Goal: Task Accomplishment & Management: Manage account settings

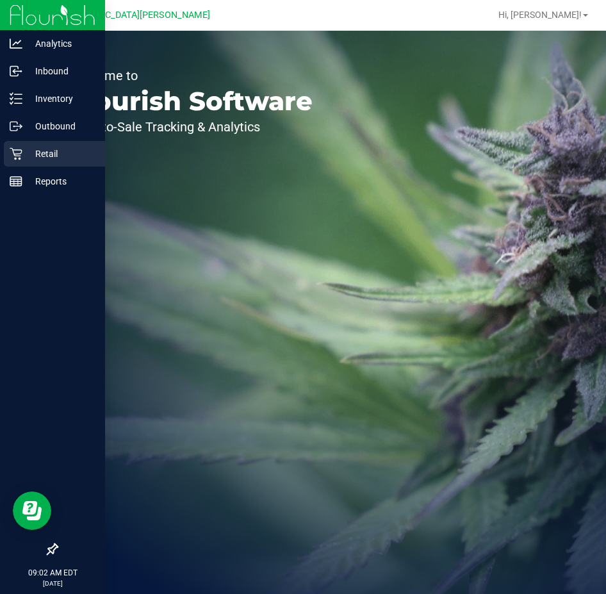
click at [26, 149] on p "Retail" at bounding box center [60, 153] width 77 height 15
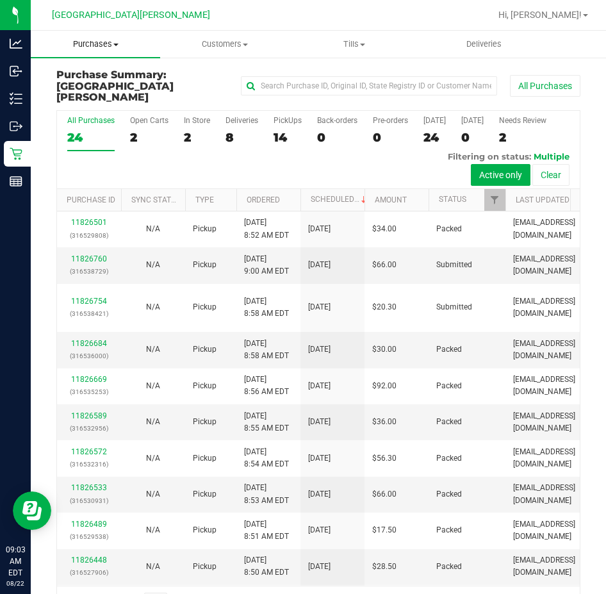
click at [84, 45] on span "Purchases" at bounding box center [95, 44] width 129 height 12
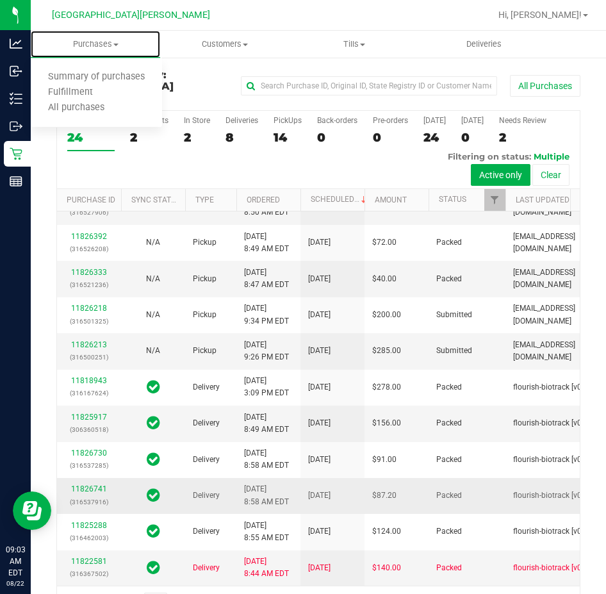
scroll to position [738, 0]
click at [300, 29] on nav "Key West WC Hi, Anthony!" at bounding box center [318, 15] width 575 height 31
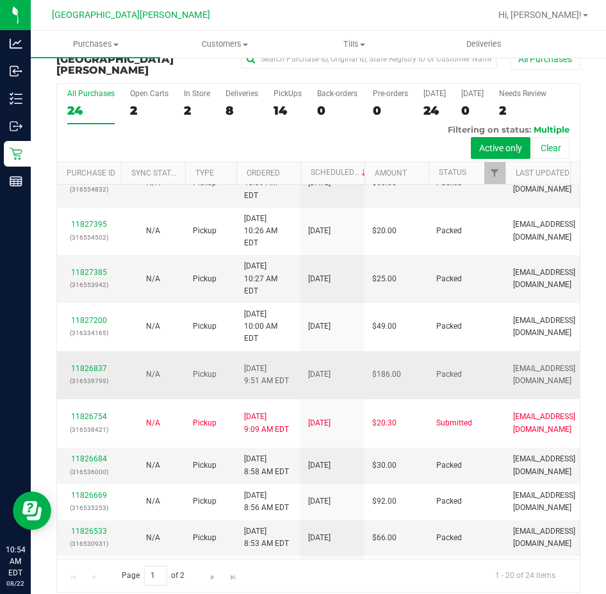
scroll to position [128, 0]
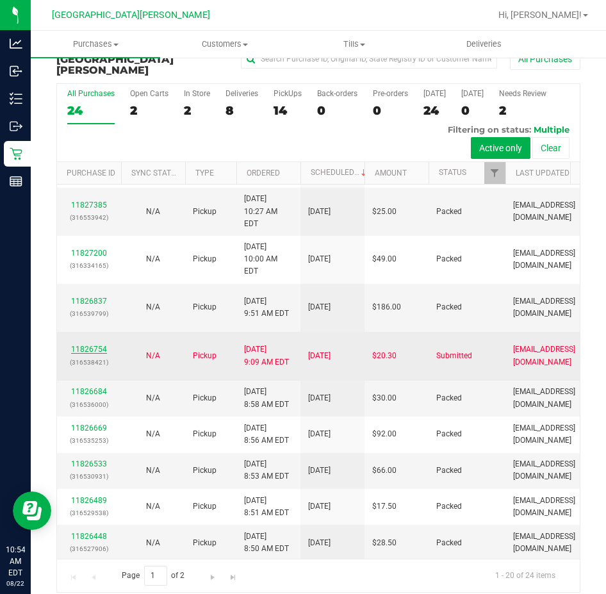
click at [104, 345] on link "11826754" at bounding box center [89, 349] width 36 height 9
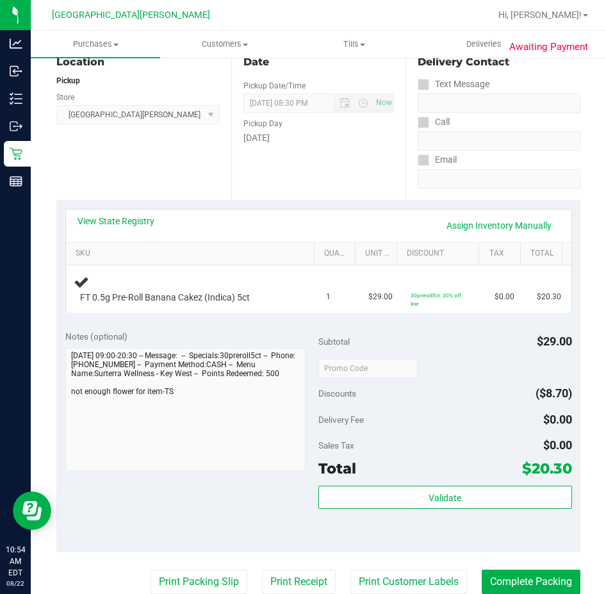
scroll to position [219, 0]
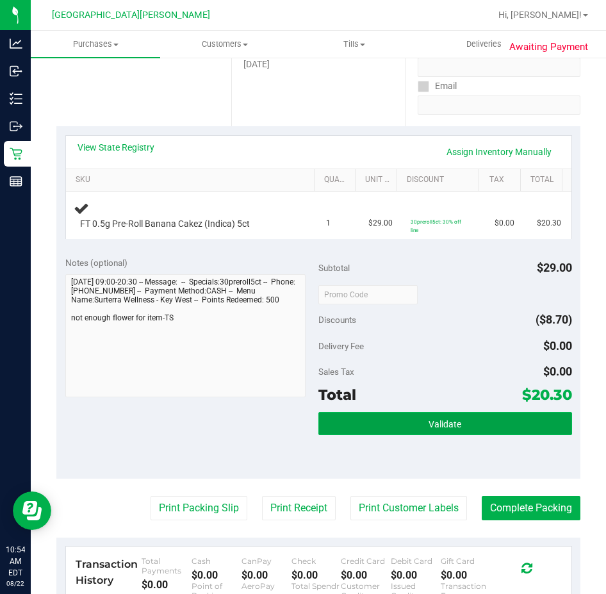
click at [373, 419] on button "Validate" at bounding box center [445, 423] width 254 height 23
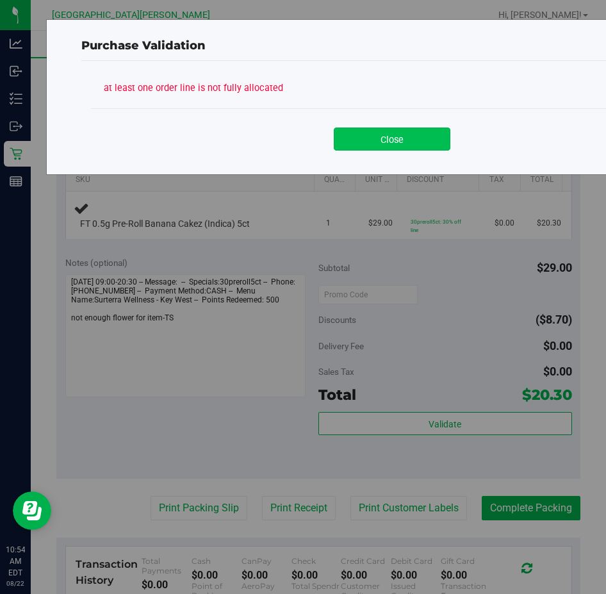
click at [363, 134] on button "Close" at bounding box center [392, 138] width 117 height 23
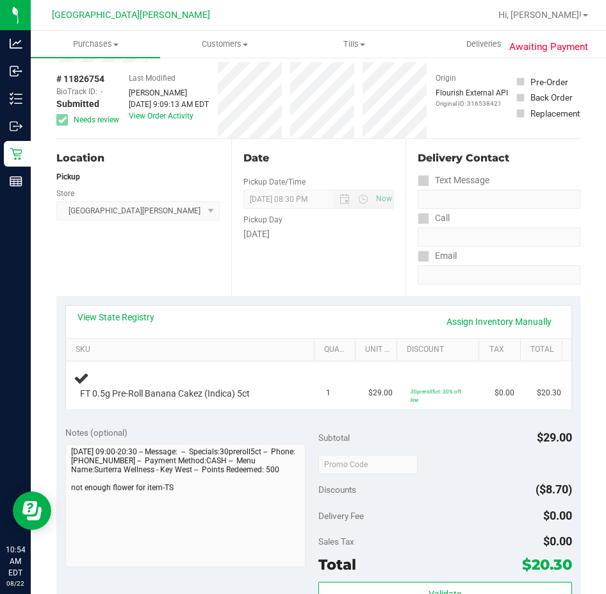
scroll to position [27, 0]
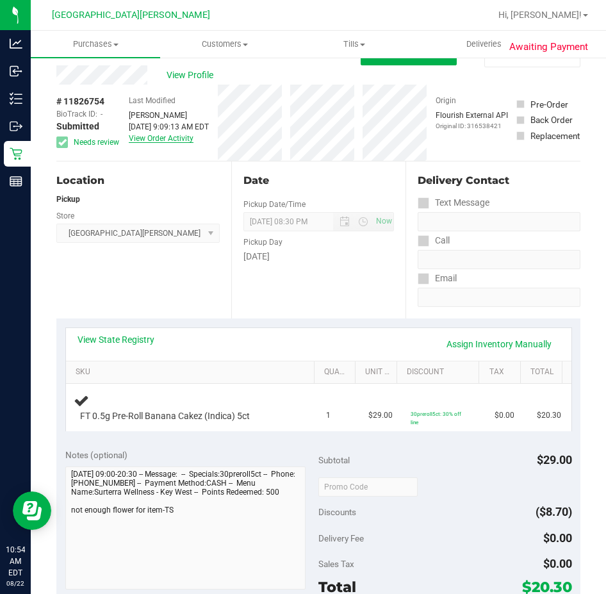
click at [158, 135] on link "View Order Activity" at bounding box center [161, 138] width 65 height 9
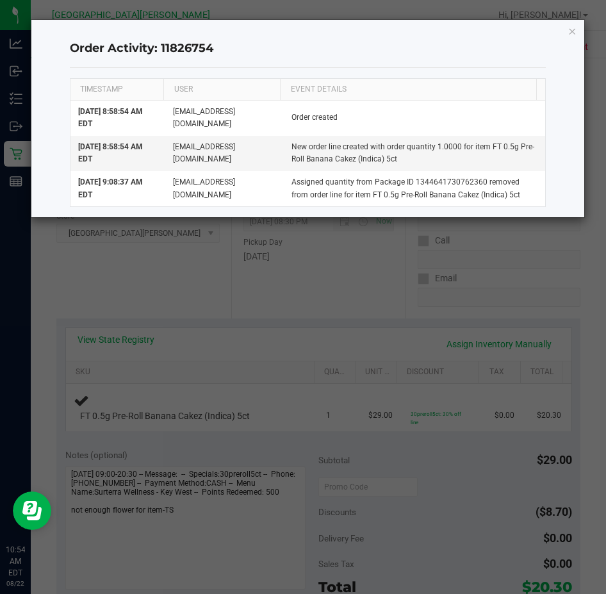
click at [324, 327] on ngb-modal-window "Order Activity: 11826754 TIMESTAMP USER EVENT DETAILS Aug 22, 2025 8:58:54 AM E…" at bounding box center [307, 297] width 615 height 594
click at [573, 29] on icon "button" at bounding box center [571, 30] width 9 height 15
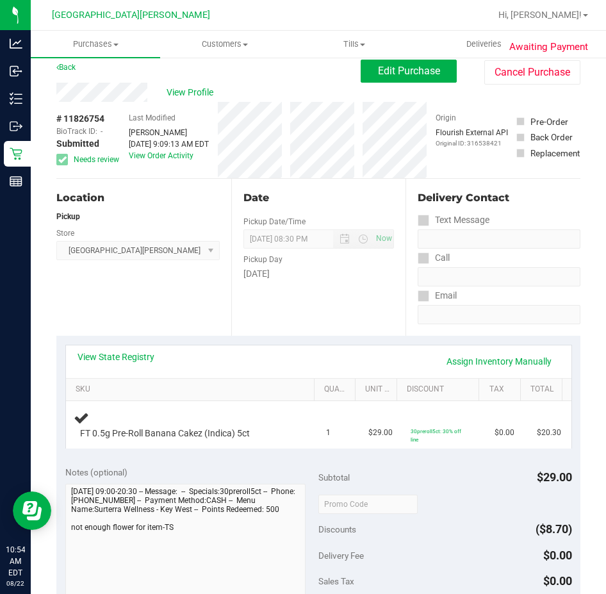
scroll to position [0, 0]
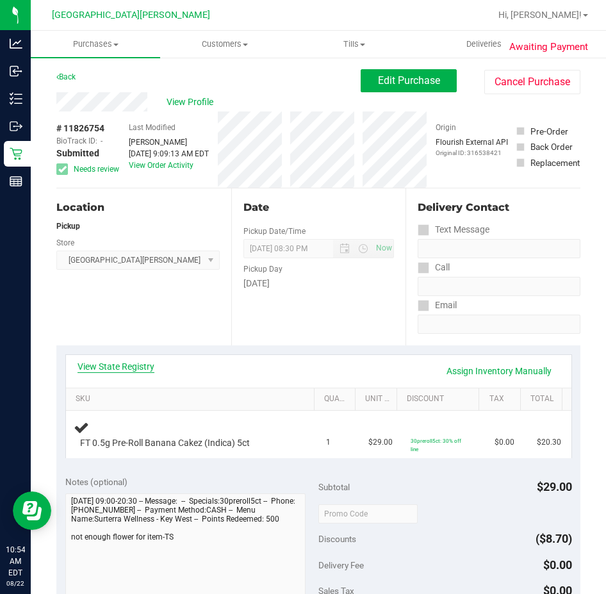
click at [129, 371] on link "View State Registry" at bounding box center [115, 366] width 77 height 13
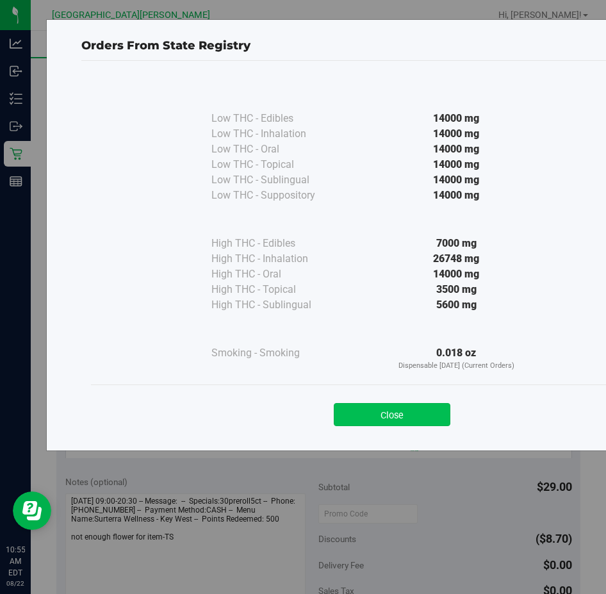
click at [389, 406] on button "Close" at bounding box center [392, 414] width 117 height 23
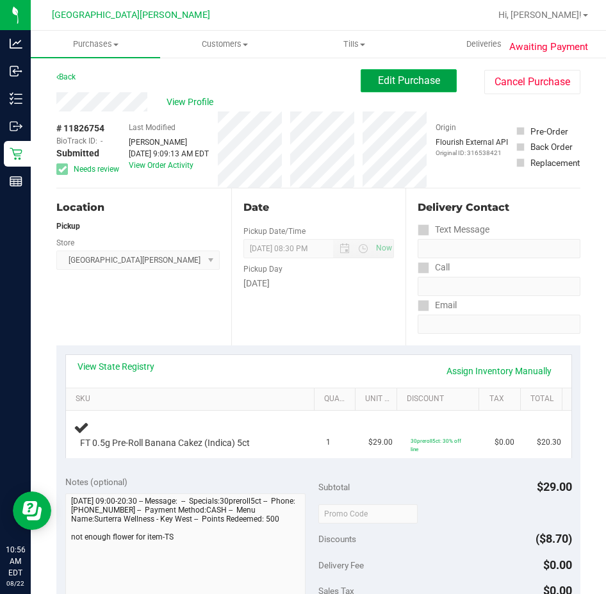
click at [418, 91] on button "Edit Purchase" at bounding box center [409, 80] width 96 height 23
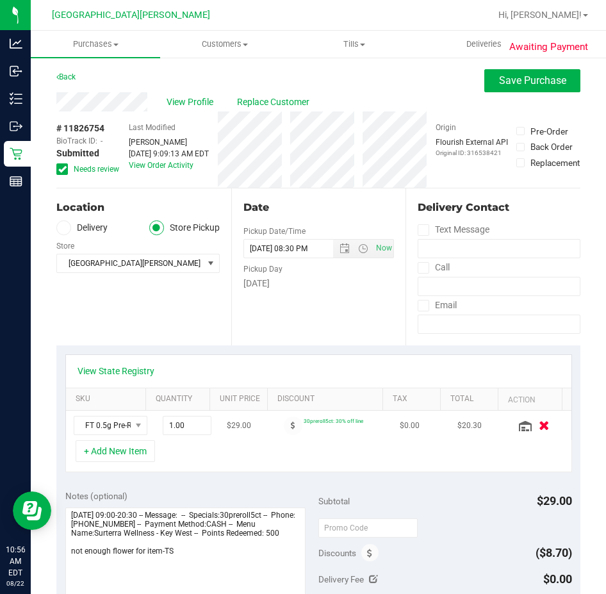
click at [533, 422] on button "button" at bounding box center [544, 424] width 22 height 13
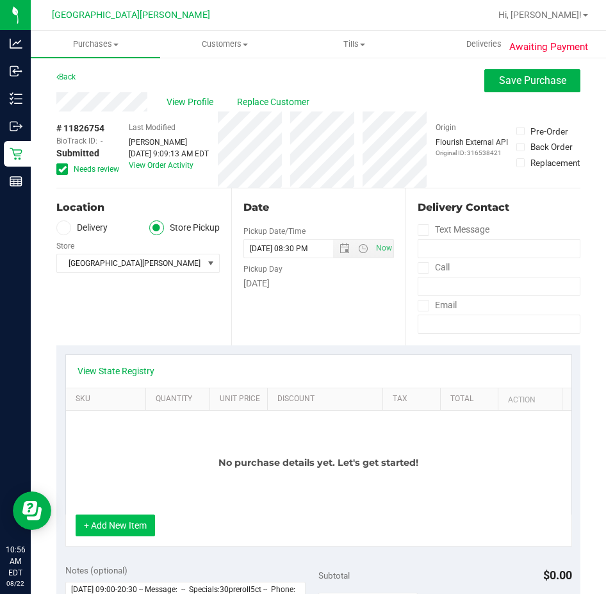
click at [122, 523] on button "+ Add New Item" at bounding box center [115, 525] width 79 height 22
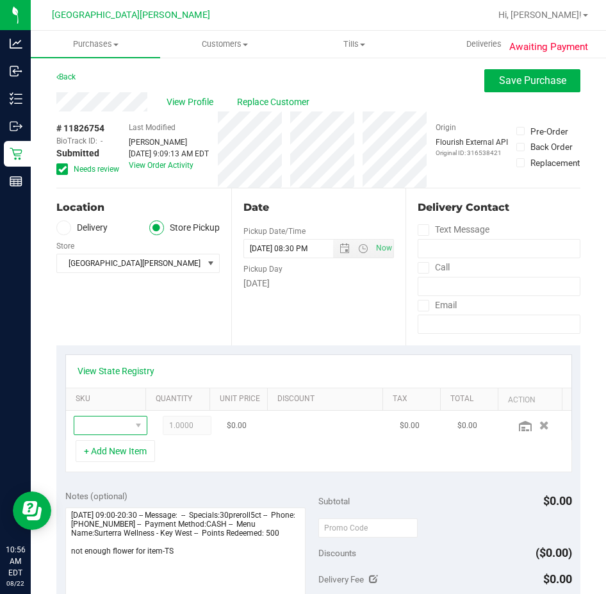
click at [108, 427] on span "NO DATA FOUND" at bounding box center [102, 425] width 56 height 18
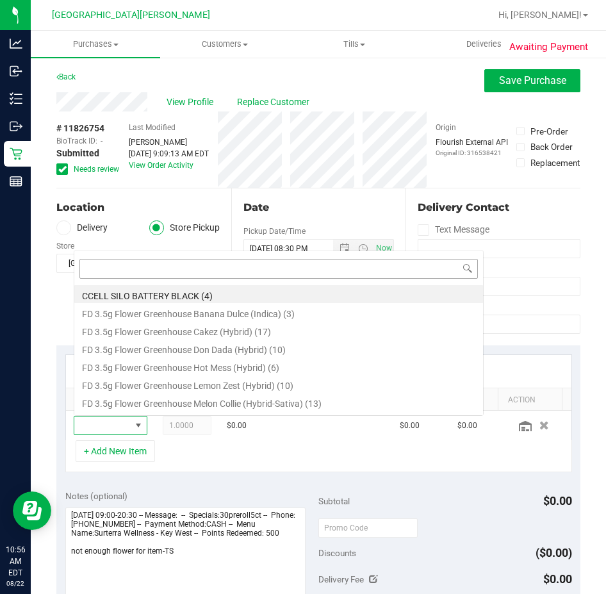
scroll to position [19, 45]
type input "pb"
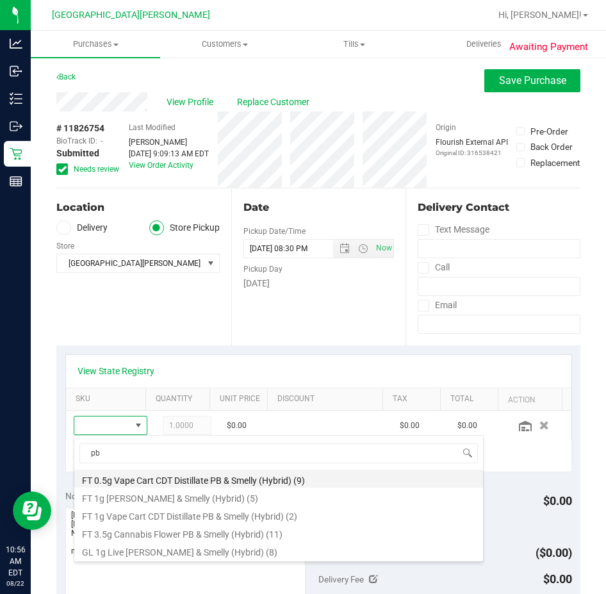
click at [256, 474] on li "FT 0.5g Vape Cart CDT Distillate PB & Smelly (Hybrid) (9)" at bounding box center [278, 478] width 409 height 18
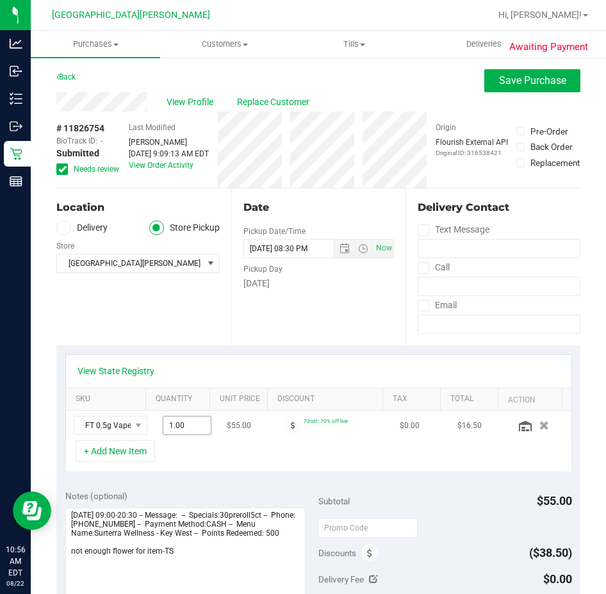
click at [165, 422] on span "1.00 1" at bounding box center [187, 425] width 49 height 19
type input "2"
type input "2.00"
click at [252, 462] on div "+ Add New Item" at bounding box center [318, 456] width 507 height 32
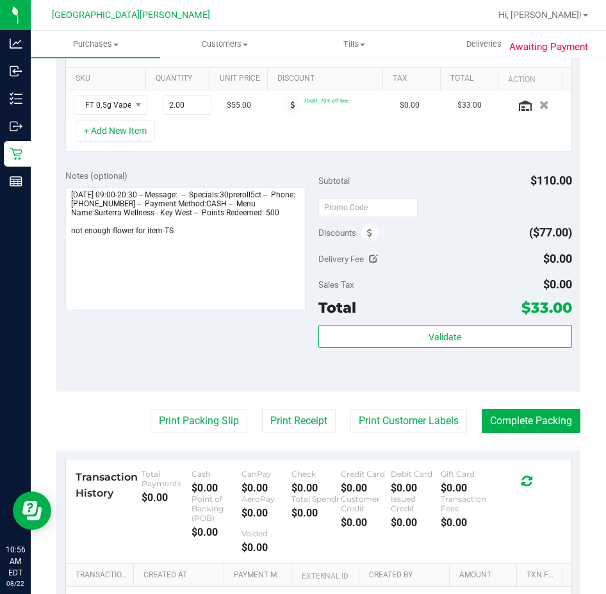
scroll to position [0, 0]
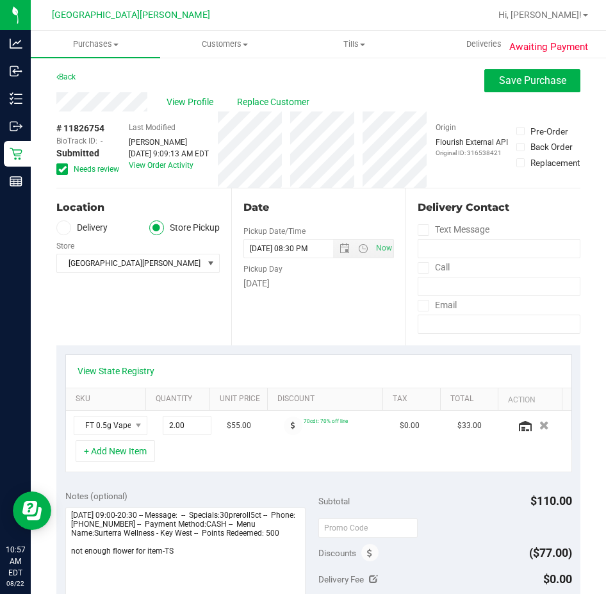
click at [70, 167] on label "Needs review" at bounding box center [88, 169] width 64 height 12
click at [0, 0] on input "Needs review" at bounding box center [0, 0] width 0 height 0
click at [512, 86] on span "Save Purchase" at bounding box center [532, 80] width 67 height 12
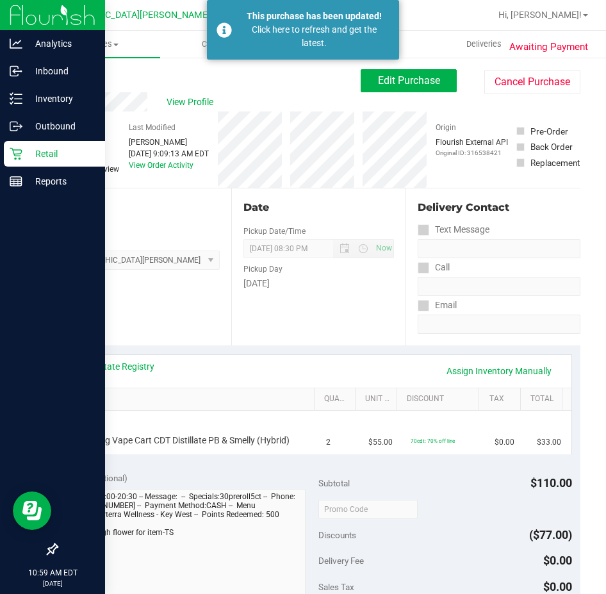
click at [26, 159] on p "Retail" at bounding box center [60, 153] width 77 height 15
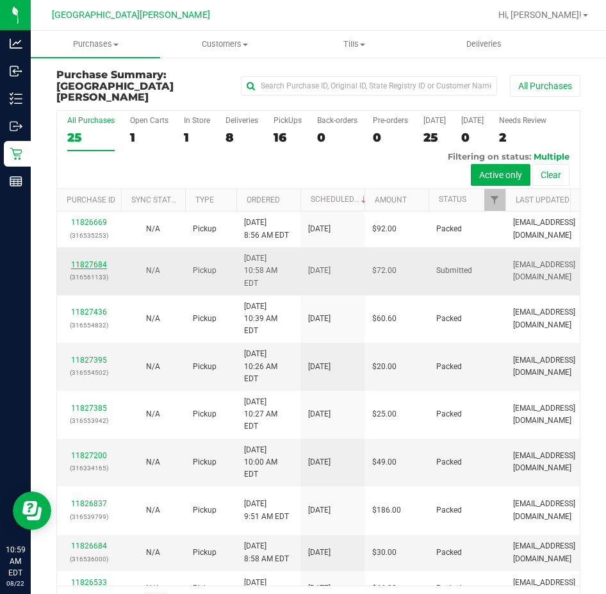
click at [94, 260] on link "11827684" at bounding box center [89, 264] width 36 height 9
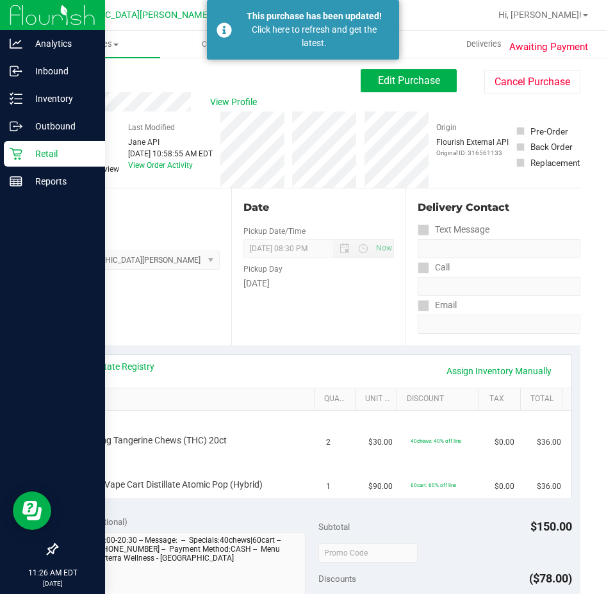
click at [49, 164] on div "Retail" at bounding box center [54, 154] width 101 height 26
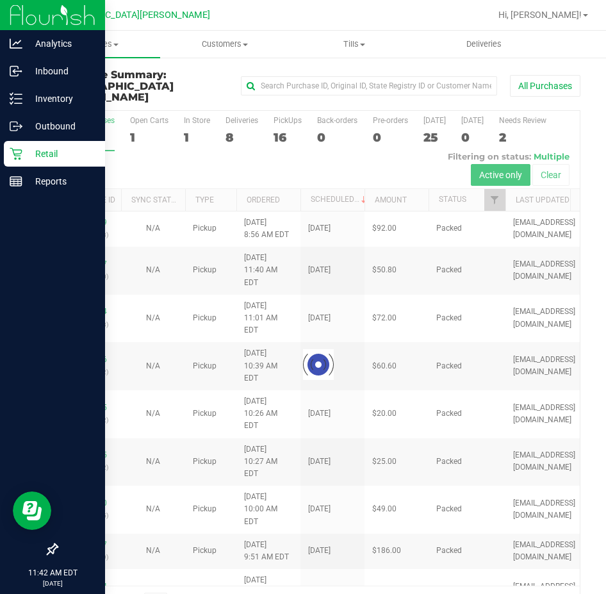
click at [21, 157] on icon at bounding box center [16, 153] width 13 height 13
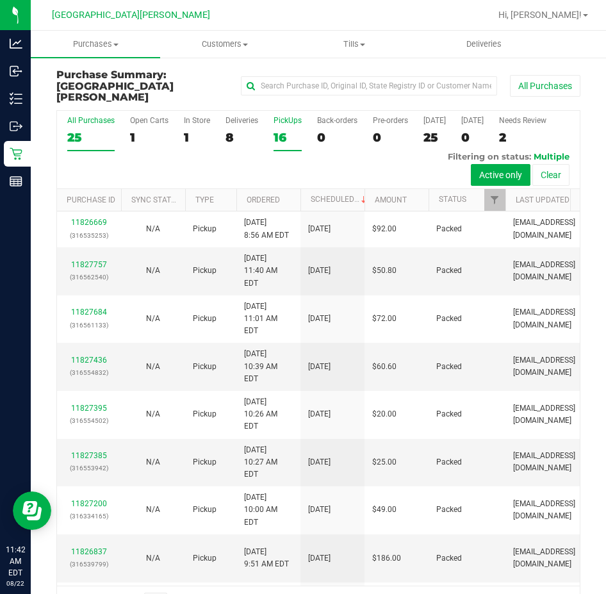
click at [280, 116] on label "PickUps 16" at bounding box center [287, 133] width 28 height 35
click at [0, 0] on input "PickUps 16" at bounding box center [0, 0] width 0 height 0
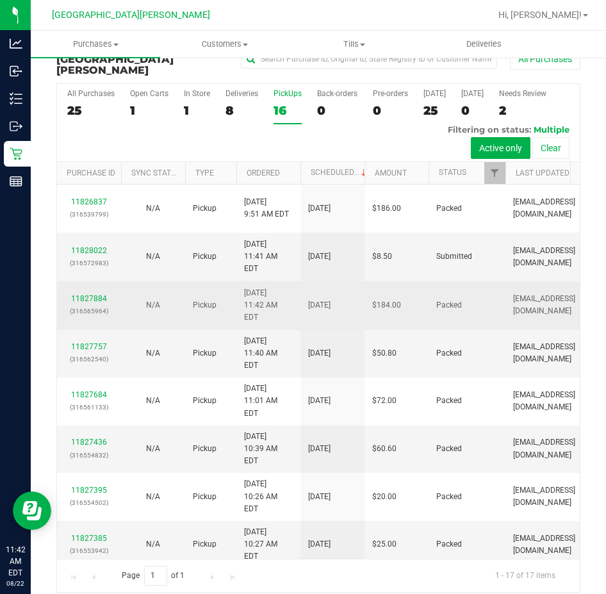
scroll to position [435, 0]
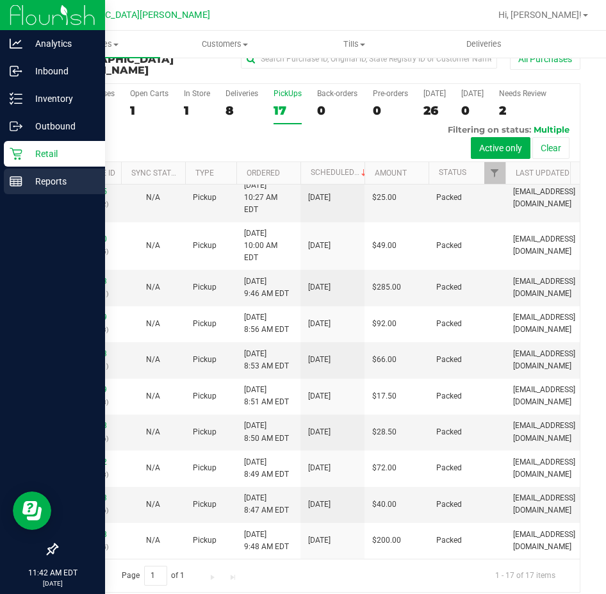
click at [20, 175] on icon at bounding box center [16, 181] width 13 height 13
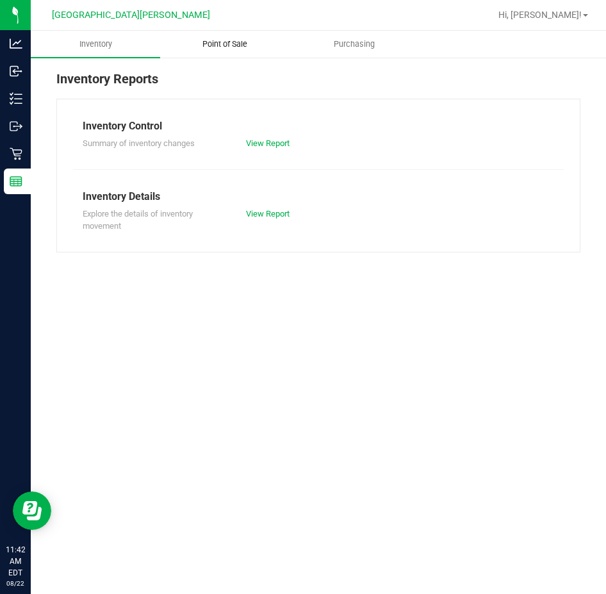
click at [234, 41] on span "Point of Sale" at bounding box center [224, 44] width 79 height 12
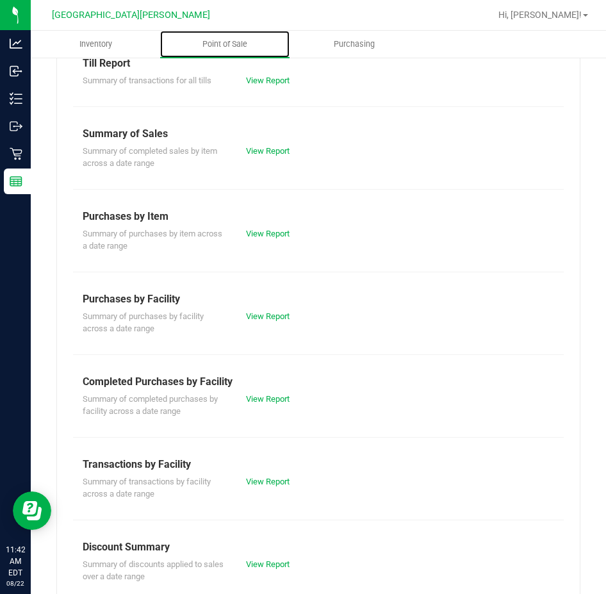
scroll to position [167, 0]
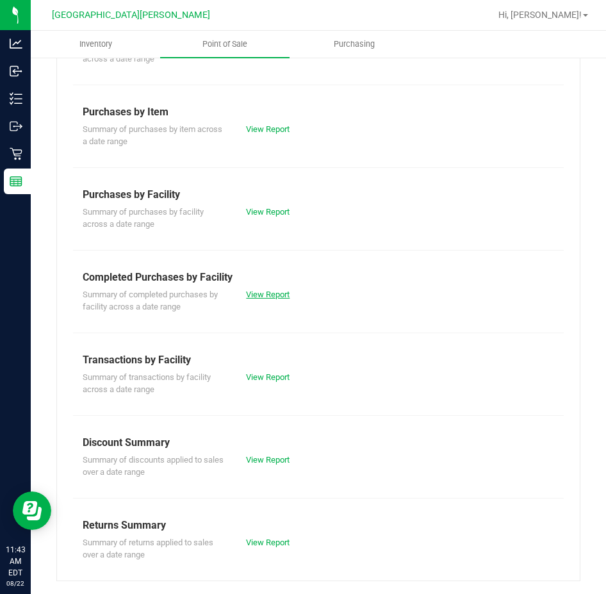
click at [265, 293] on link "View Report" at bounding box center [268, 294] width 44 height 10
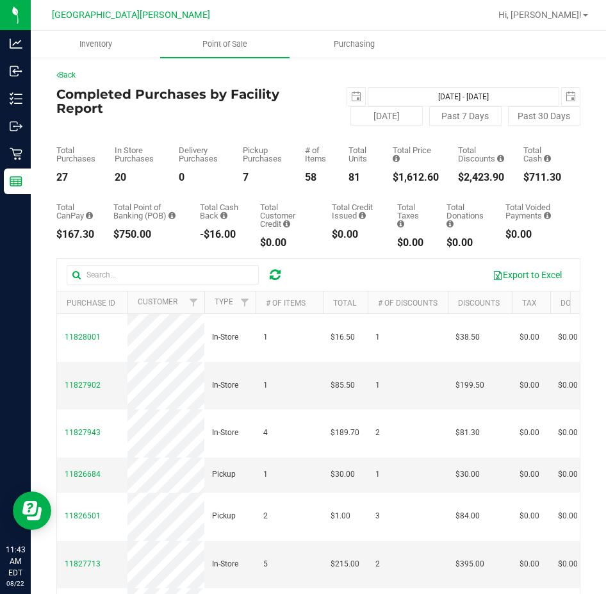
click at [405, 182] on div "$1,612.60" at bounding box center [416, 177] width 46 height 10
copy div "1,612.60"
drag, startPoint x: 475, startPoint y: 58, endPoint x: 384, endPoint y: 40, distance: 93.3
click at [475, 58] on div "Back Completed Purchases by Facility Report 2025-08-22 Aug 22, 2025 - Aug 22, 2…" at bounding box center [318, 395] width 575 height 678
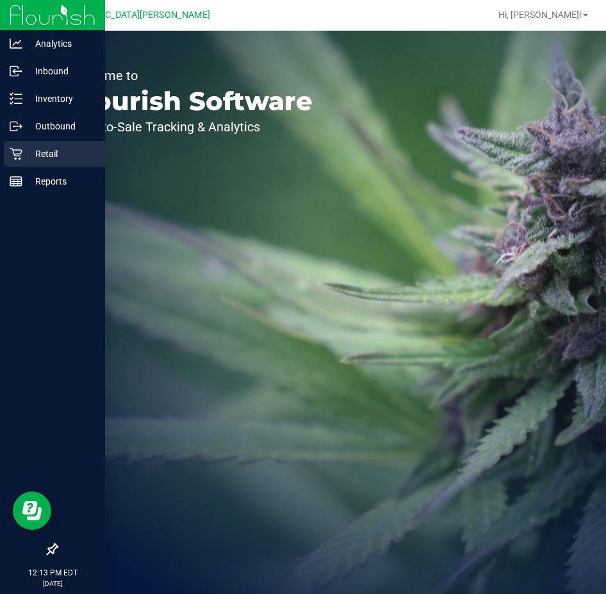
click at [11, 159] on icon at bounding box center [16, 153] width 13 height 13
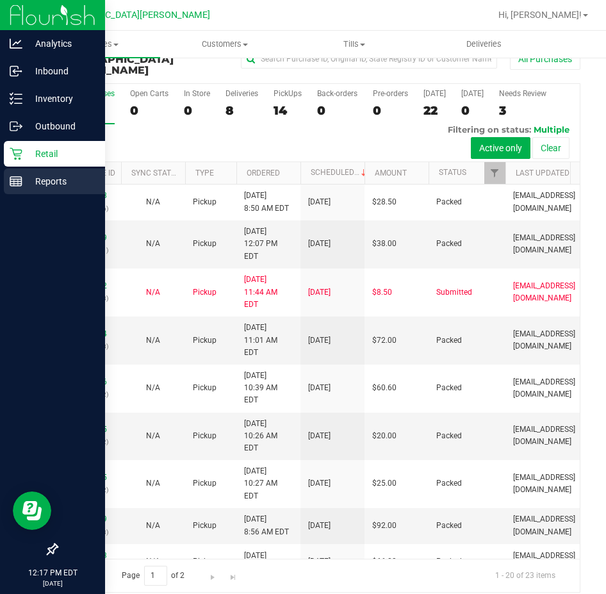
click at [21, 183] on rect at bounding box center [16, 181] width 12 height 9
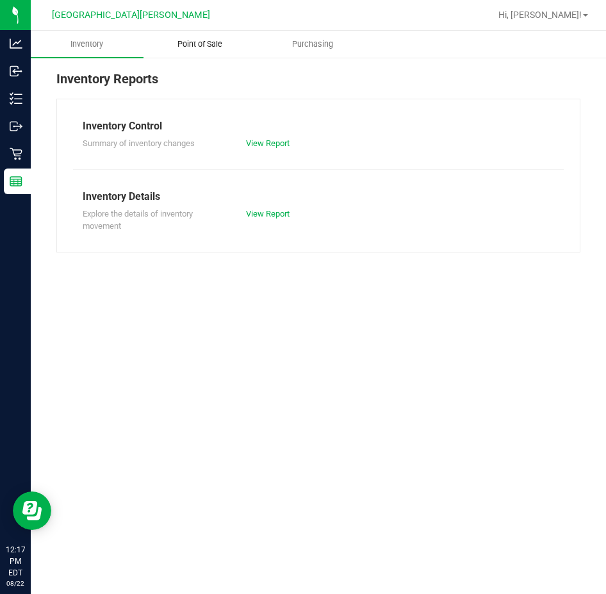
click at [191, 40] on span "Point of Sale" at bounding box center [199, 44] width 79 height 12
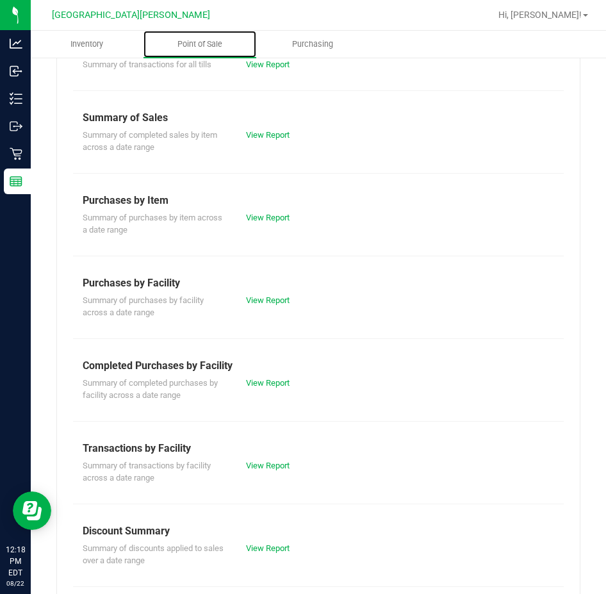
scroll to position [167, 0]
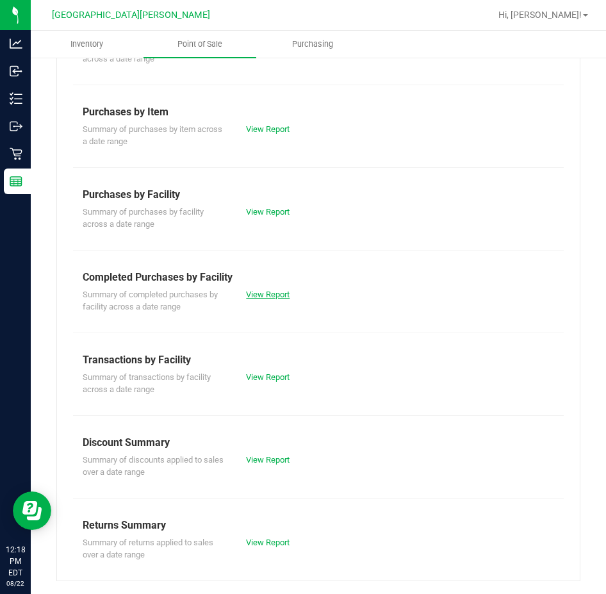
click at [268, 293] on link "View Report" at bounding box center [268, 294] width 44 height 10
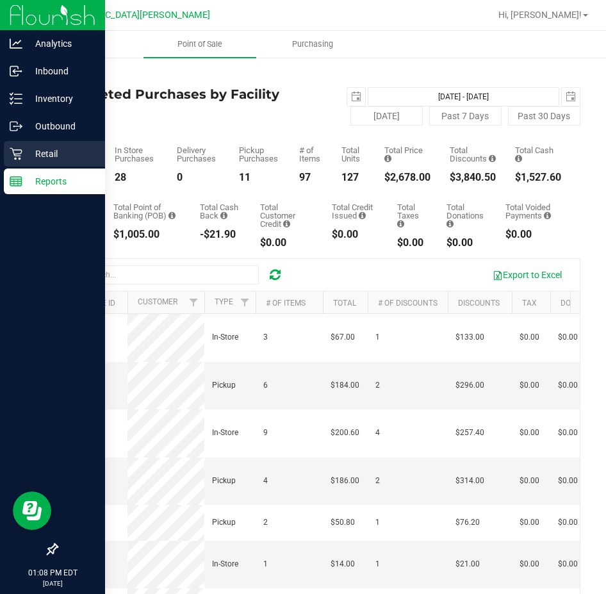
click at [39, 152] on p "Retail" at bounding box center [60, 153] width 77 height 15
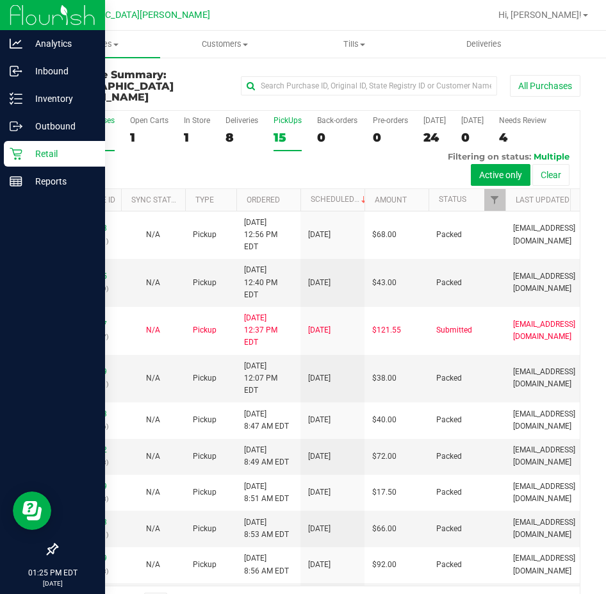
click at [278, 116] on label "PickUps 15" at bounding box center [287, 133] width 28 height 35
click at [0, 0] on input "PickUps 15" at bounding box center [0, 0] width 0 height 0
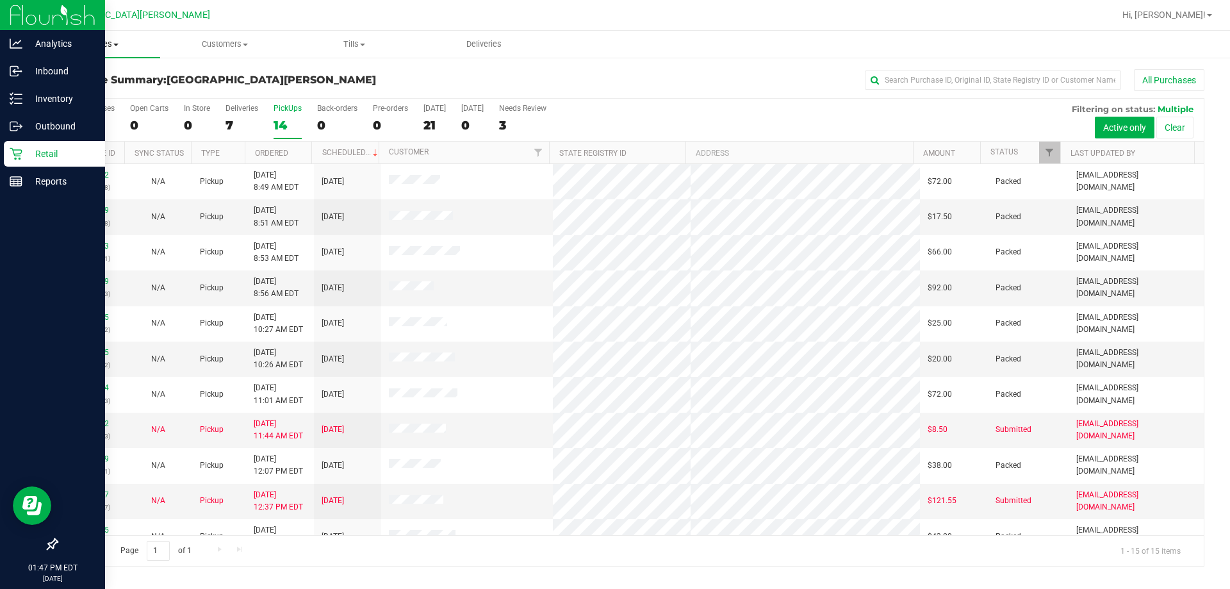
click at [99, 40] on span "Purchases" at bounding box center [95, 44] width 129 height 12
click at [70, 88] on span "Fulfillment" at bounding box center [70, 92] width 79 height 11
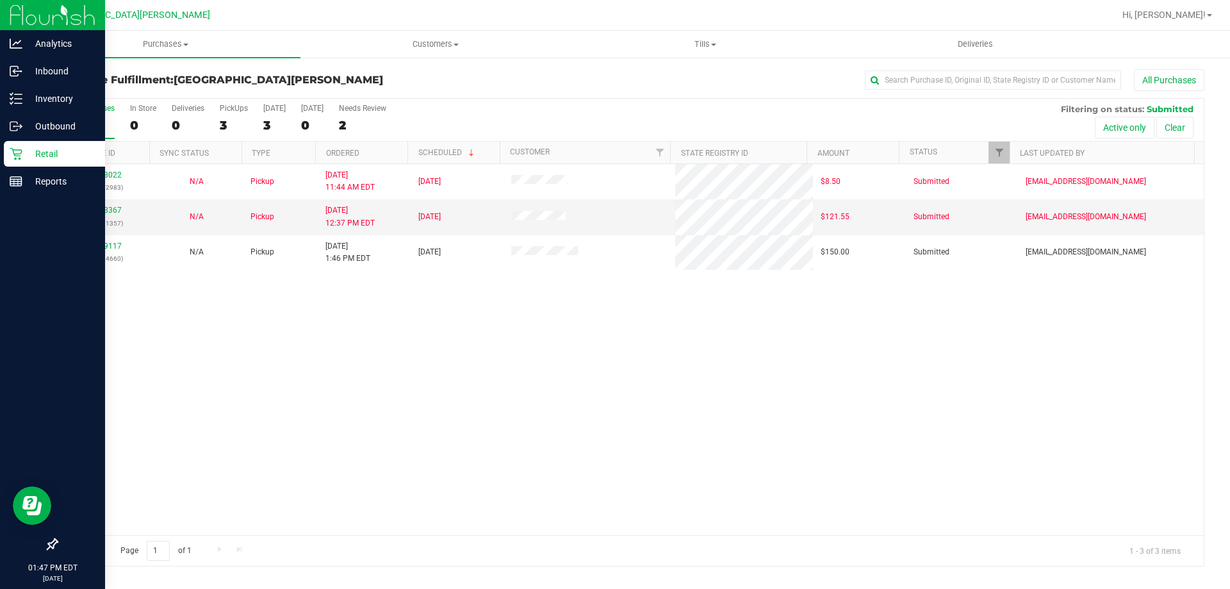
click at [263, 306] on div "11828022 (316572983) N/A Pickup 8/22/2025 11:44 AM EDT 8/22/2025 $8.50 Submitte…" at bounding box center [630, 349] width 1146 height 371
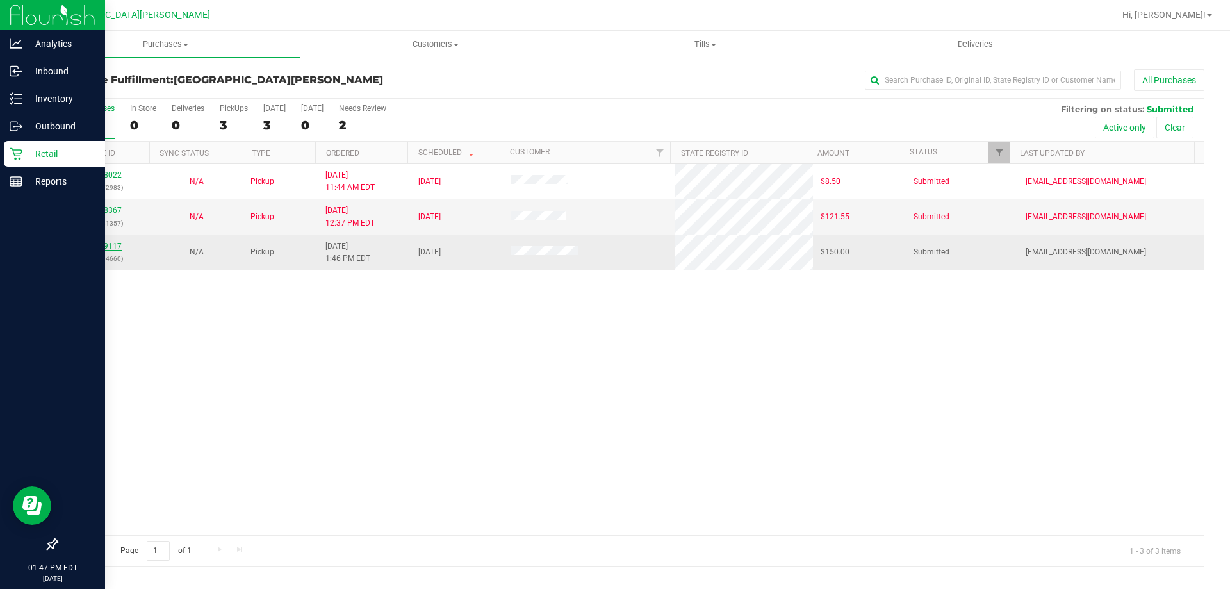
click at [113, 242] on link "11829117" at bounding box center [104, 245] width 36 height 9
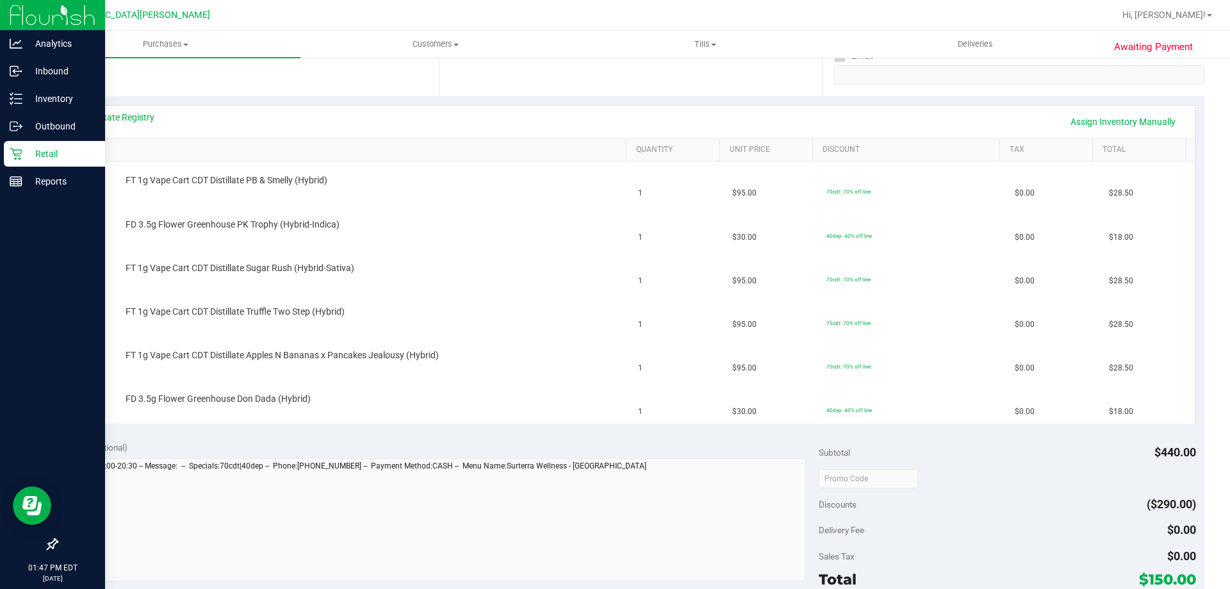
scroll to position [256, 0]
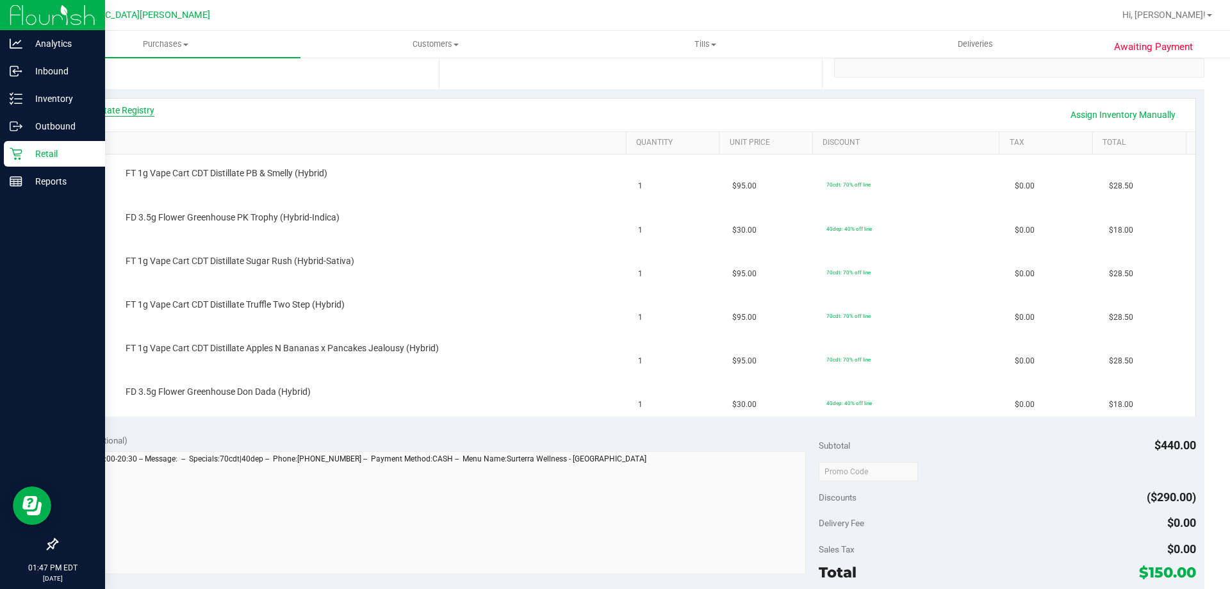
click at [143, 114] on link "View State Registry" at bounding box center [115, 110] width 77 height 13
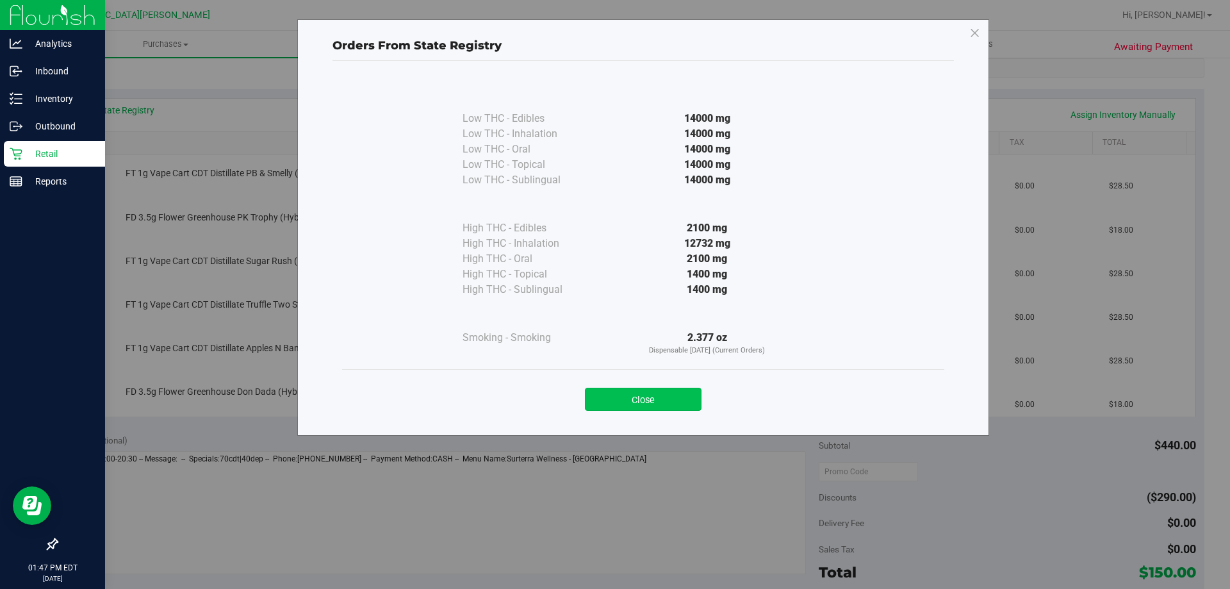
click at [605, 402] on button "Close" at bounding box center [643, 398] width 117 height 23
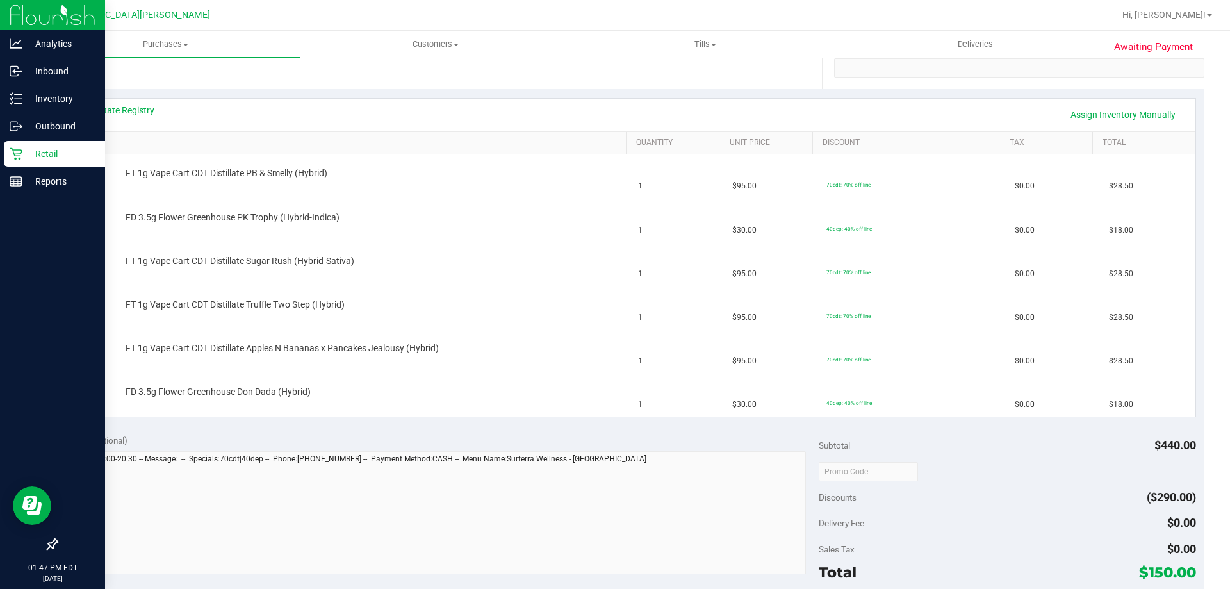
click at [0, 149] on link "Retail" at bounding box center [52, 155] width 105 height 28
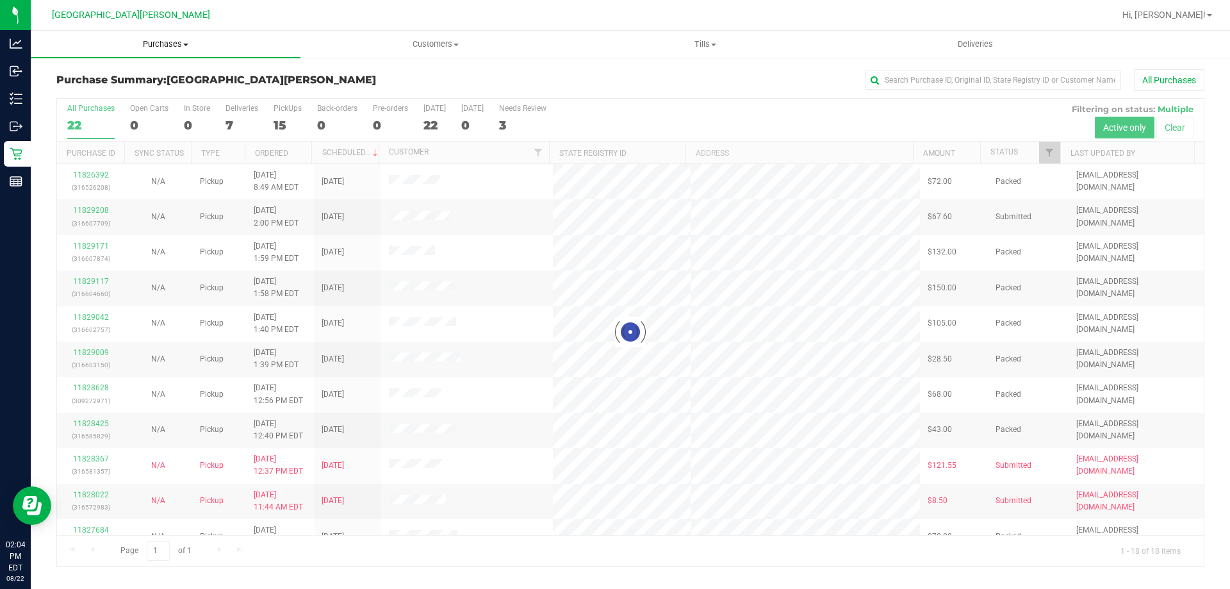
click at [154, 42] on span "Purchases" at bounding box center [166, 44] width 270 height 12
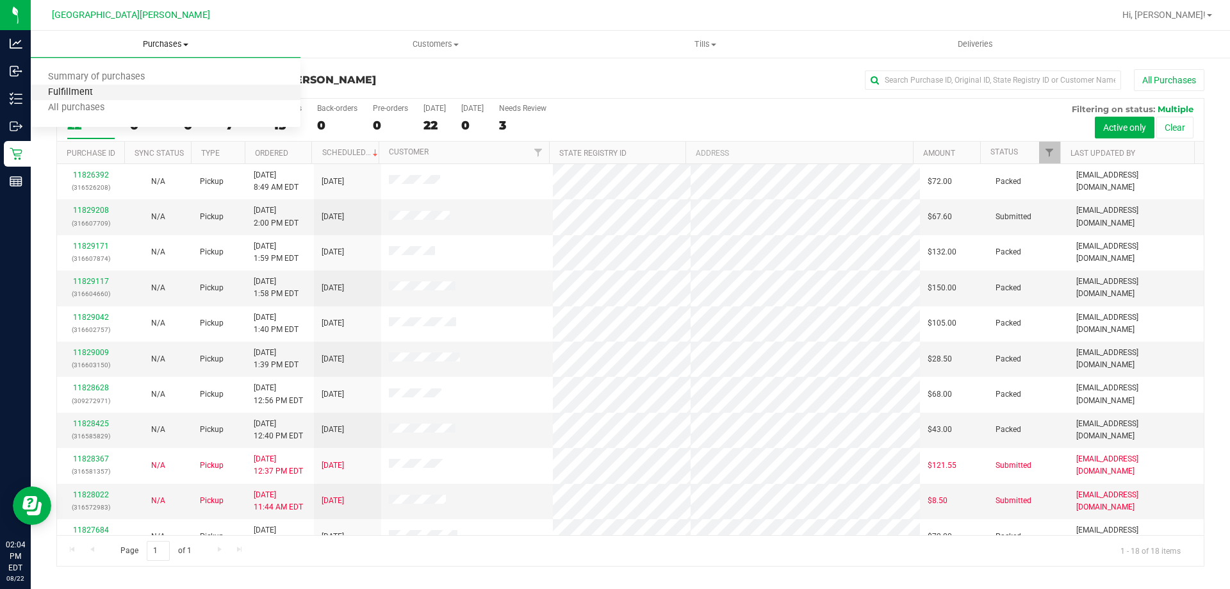
click at [97, 93] on span "Fulfillment" at bounding box center [70, 92] width 79 height 11
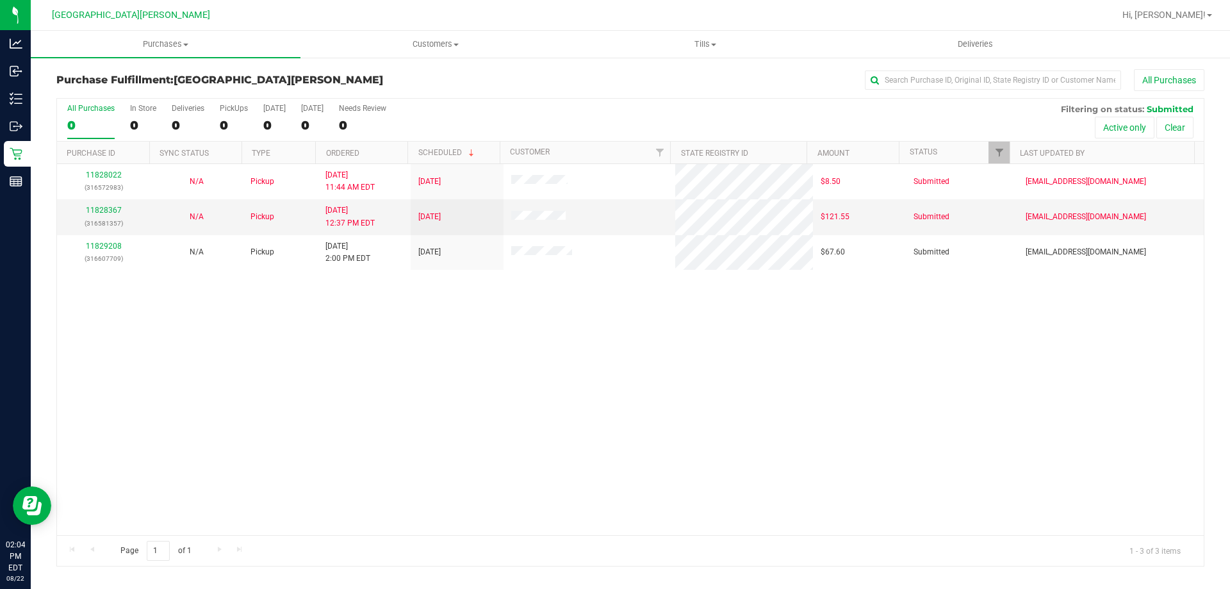
click at [292, 341] on div "11828022 (316572983) N/A Pickup 8/22/2025 11:44 AM EDT 8/22/2025 $8.50 Submitte…" at bounding box center [630, 349] width 1146 height 371
click at [605, 435] on div "11828022 (316572983) N/A Pickup 8/22/2025 11:44 AM EDT 8/22/2025 $8.50 Submitte…" at bounding box center [630, 349] width 1146 height 371
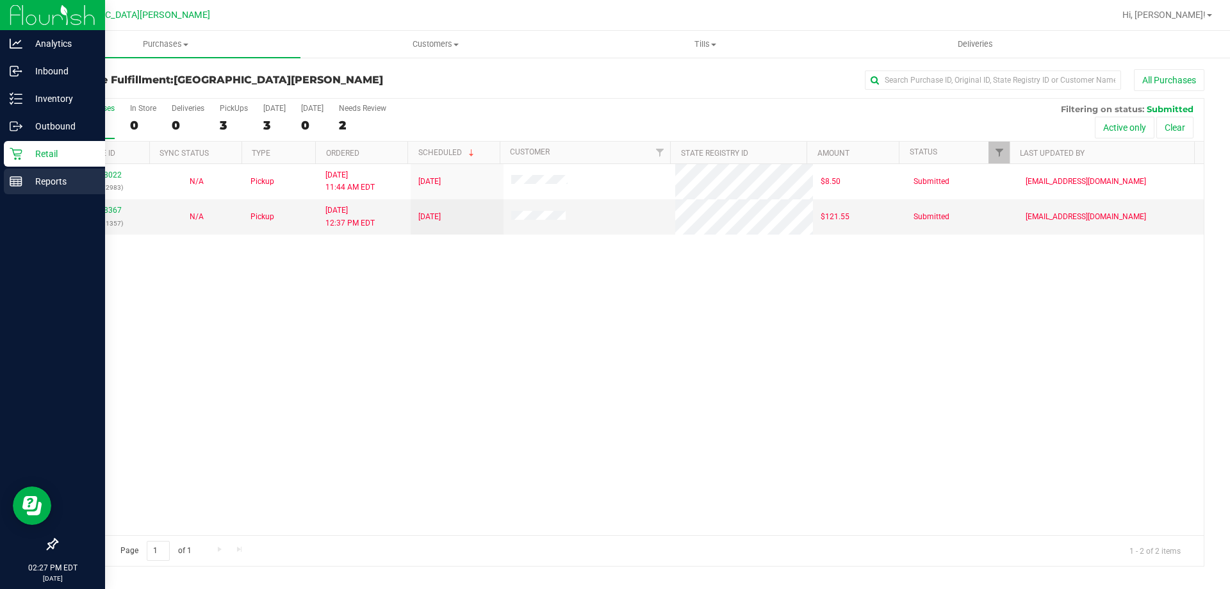
click at [39, 187] on p "Reports" at bounding box center [60, 181] width 77 height 15
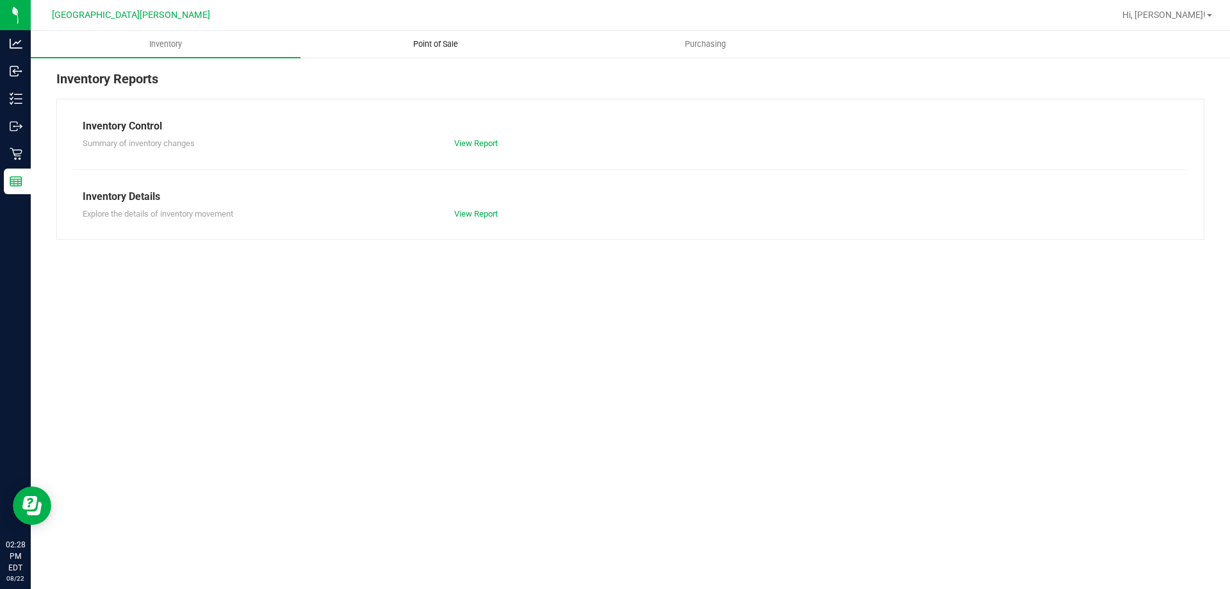
click at [441, 46] on span "Point of Sale" at bounding box center [435, 44] width 79 height 12
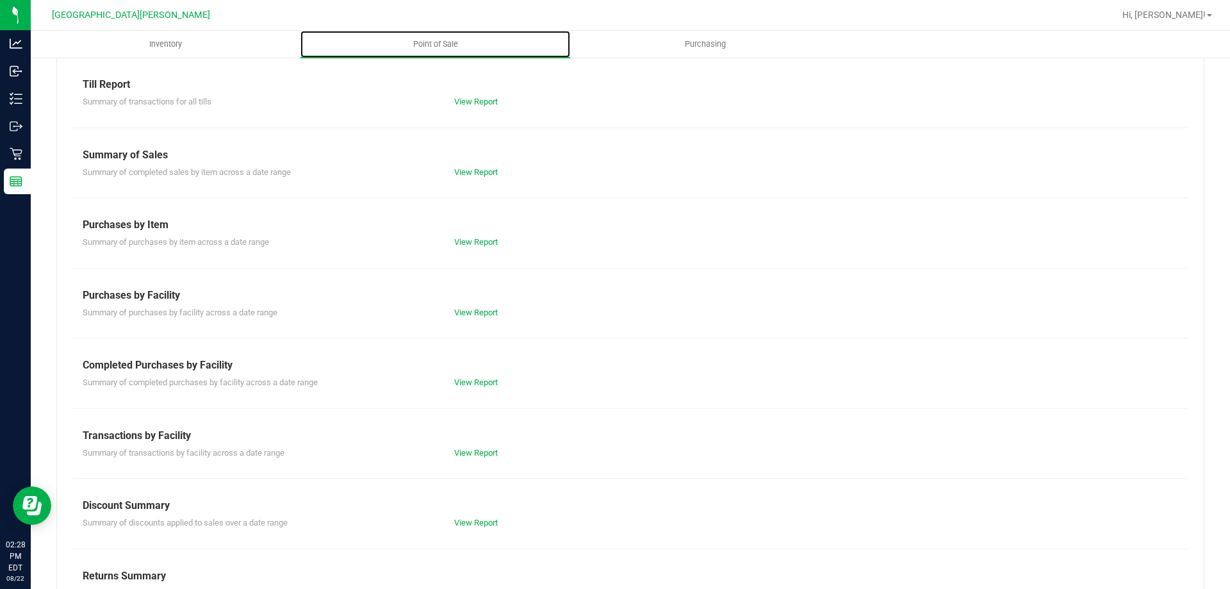
scroll to position [85, 0]
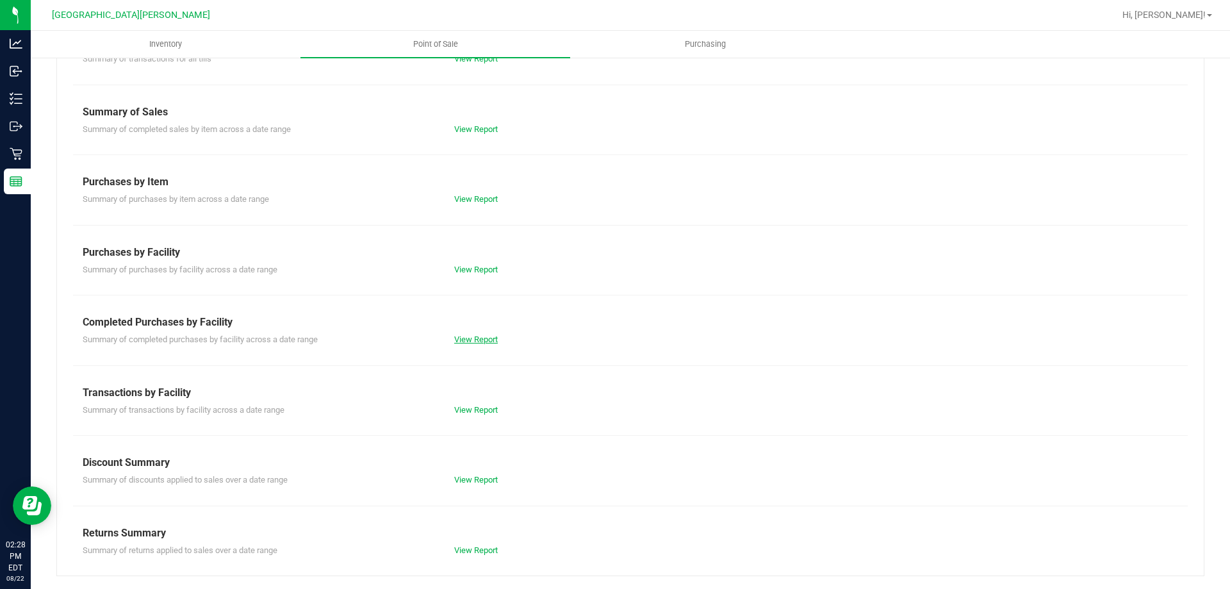
click at [471, 336] on link "View Report" at bounding box center [476, 339] width 44 height 10
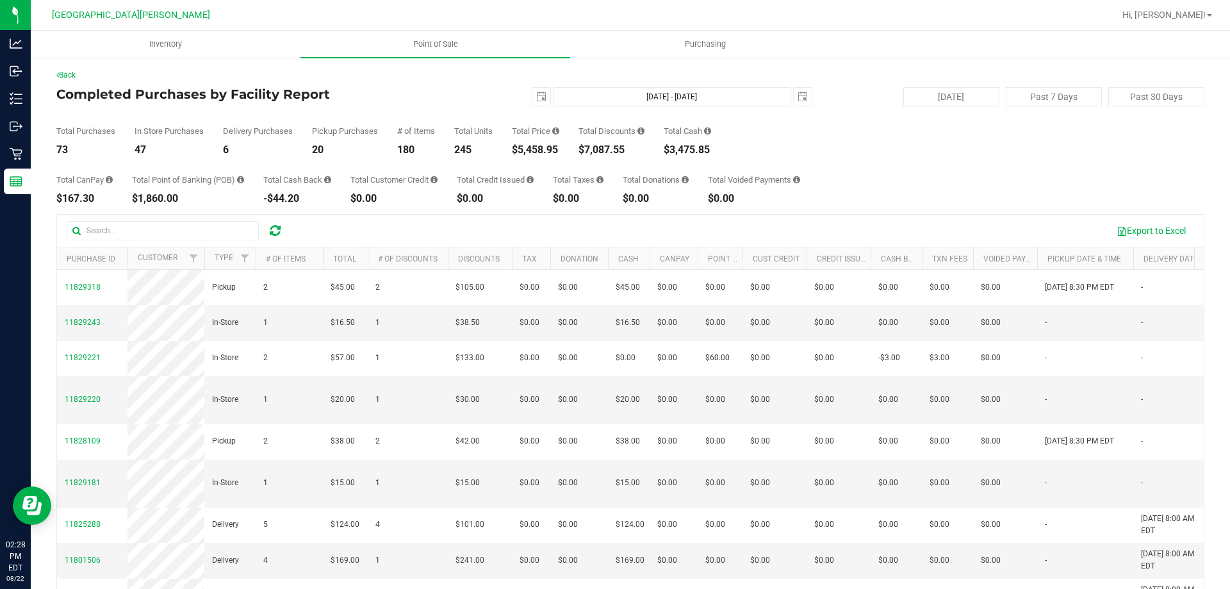
click at [548, 155] on div "$5,458.95" at bounding box center [535, 150] width 47 height 10
click at [548, 152] on div "$5,458.95" at bounding box center [535, 150] width 47 height 10
copy div "5,458.95"
click at [605, 166] on div "Total CanPay $167.30 Total Point of Banking (POB) $1,860.00 Total Cash Back -$4…" at bounding box center [630, 179] width 1148 height 49
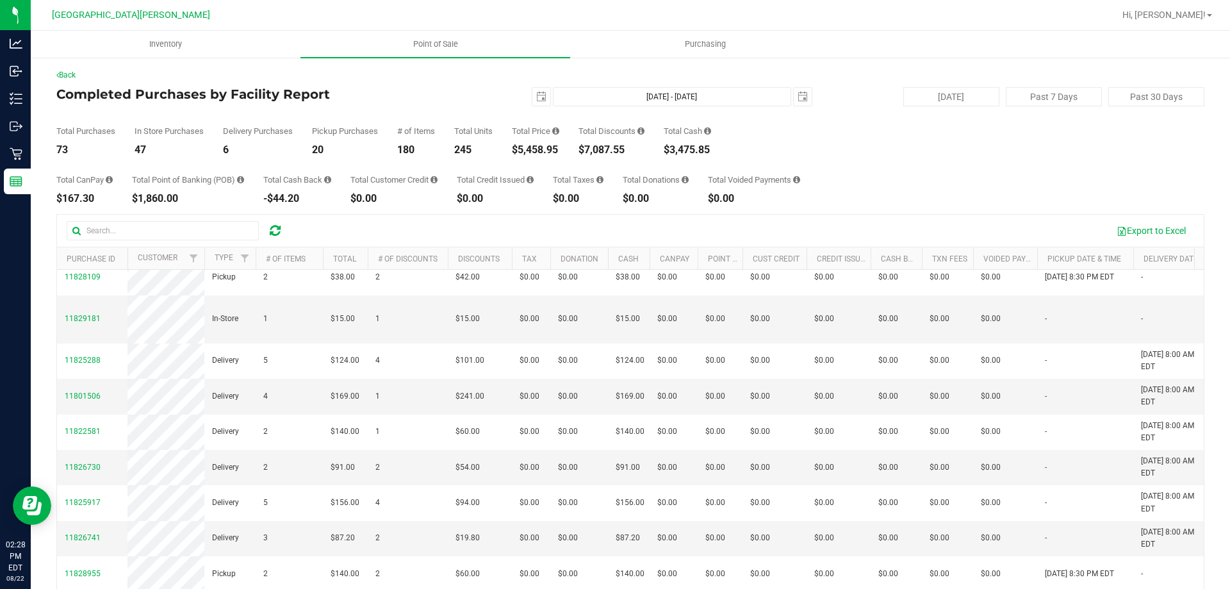
scroll to position [576, 0]
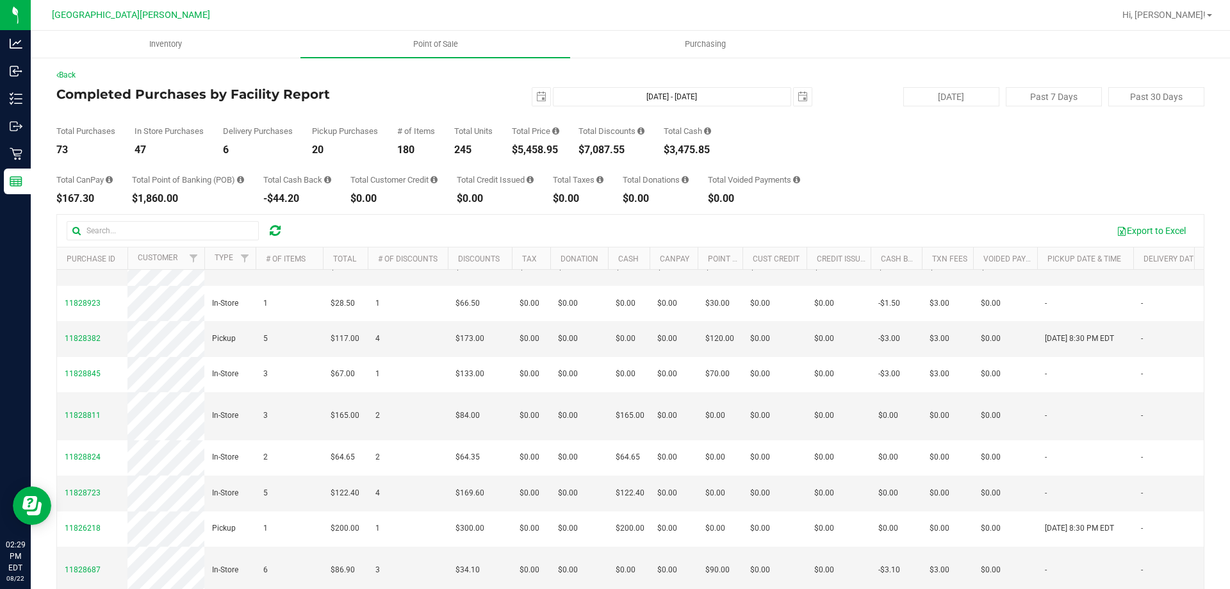
click at [605, 176] on div "Total CanPay $167.30 Total Point of Banking (POB) $1,860.00 Total Cash Back -$4…" at bounding box center [630, 179] width 1148 height 49
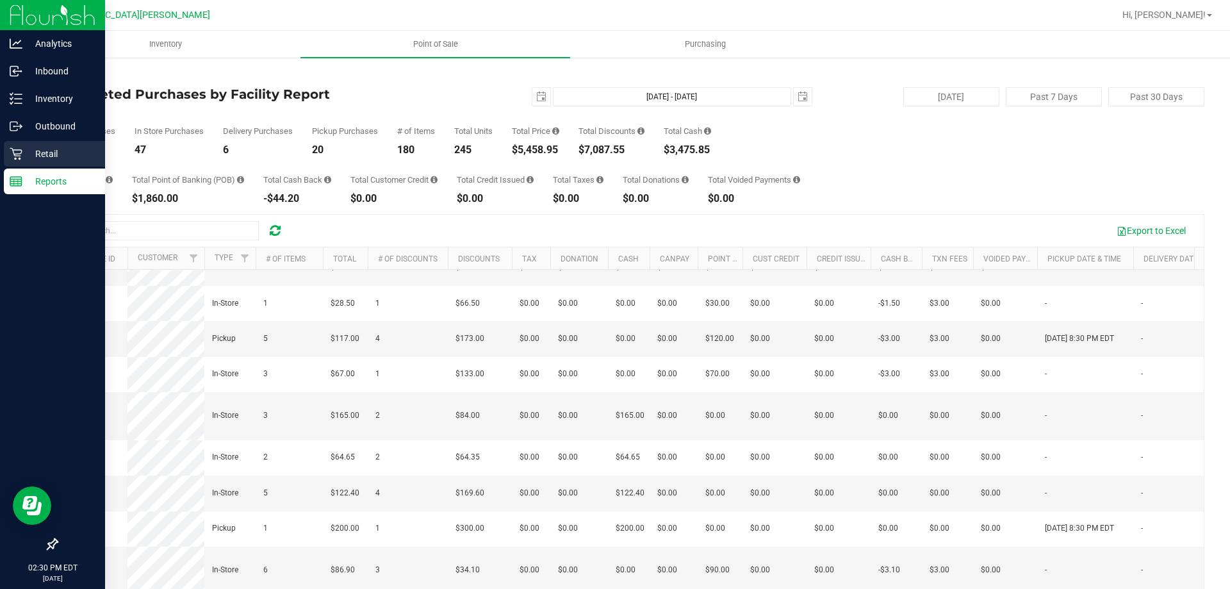
click at [17, 152] on icon at bounding box center [16, 153] width 13 height 13
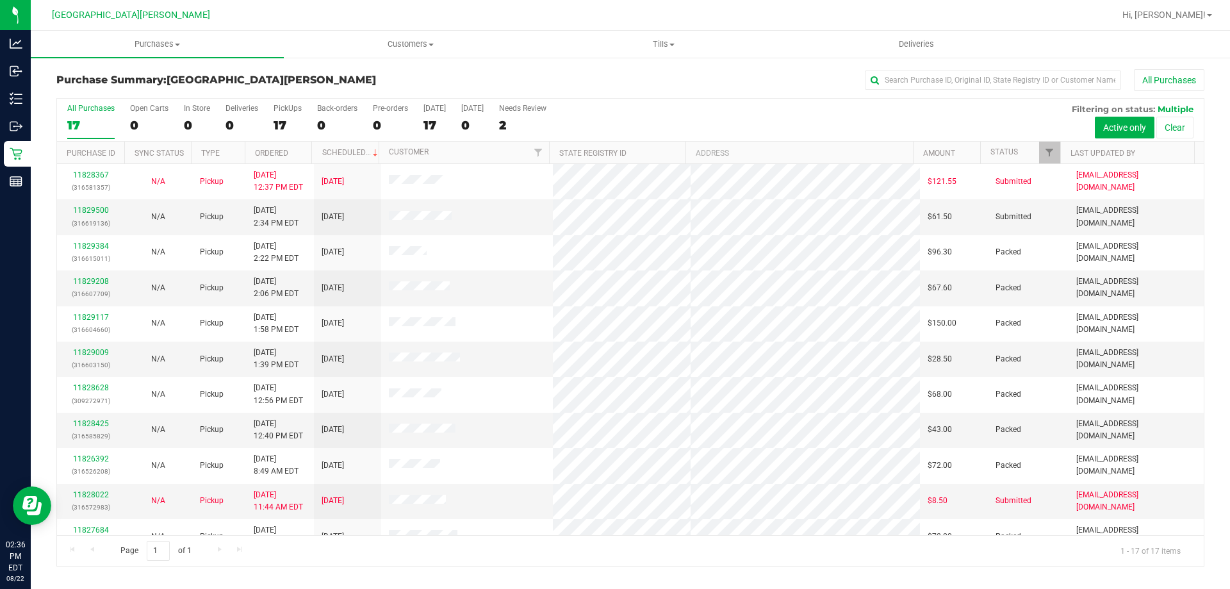
drag, startPoint x: 715, startPoint y: 90, endPoint x: 747, endPoint y: 163, distance: 80.3
click at [605, 90] on div "All Purchases" at bounding box center [821, 80] width 765 height 22
click at [90, 207] on link "11829500" at bounding box center [91, 210] width 36 height 9
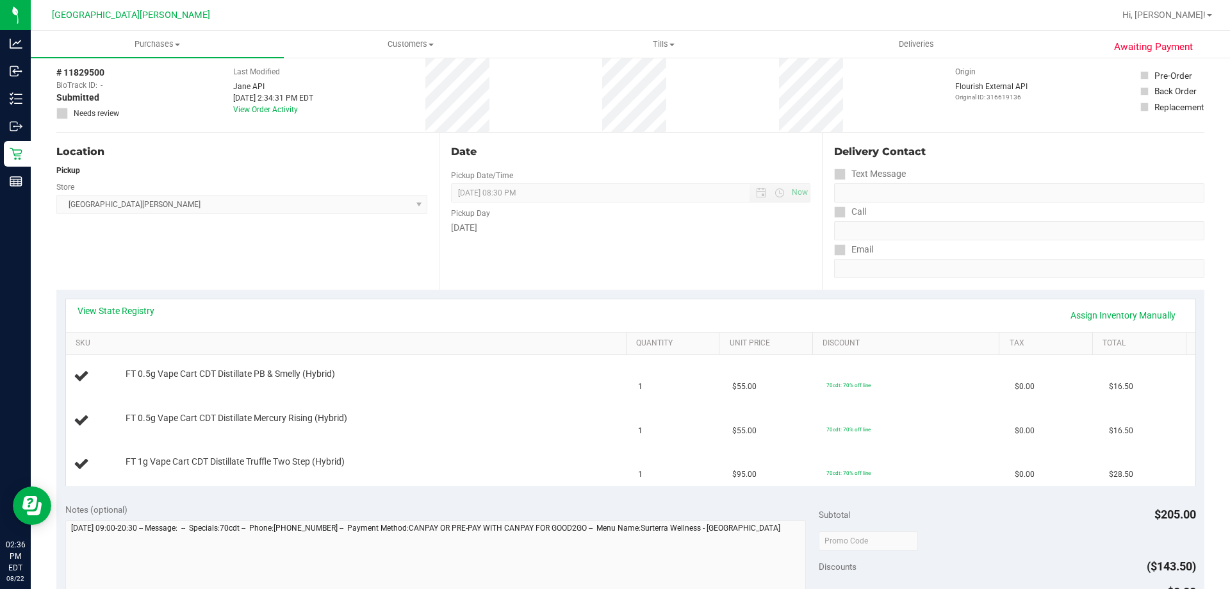
scroll to position [128, 0]
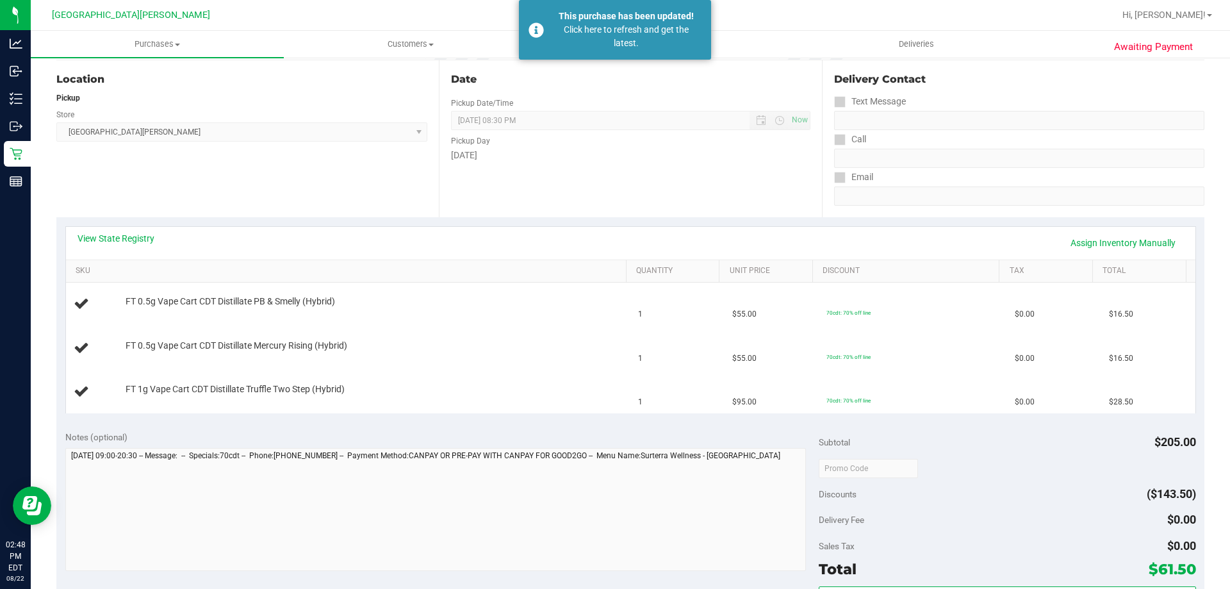
click at [605, 163] on div "Date Pickup Date/Time 08/22/2025 Now 08/22/2025 08:30 PM Now Pickup Day Friday" at bounding box center [630, 138] width 382 height 157
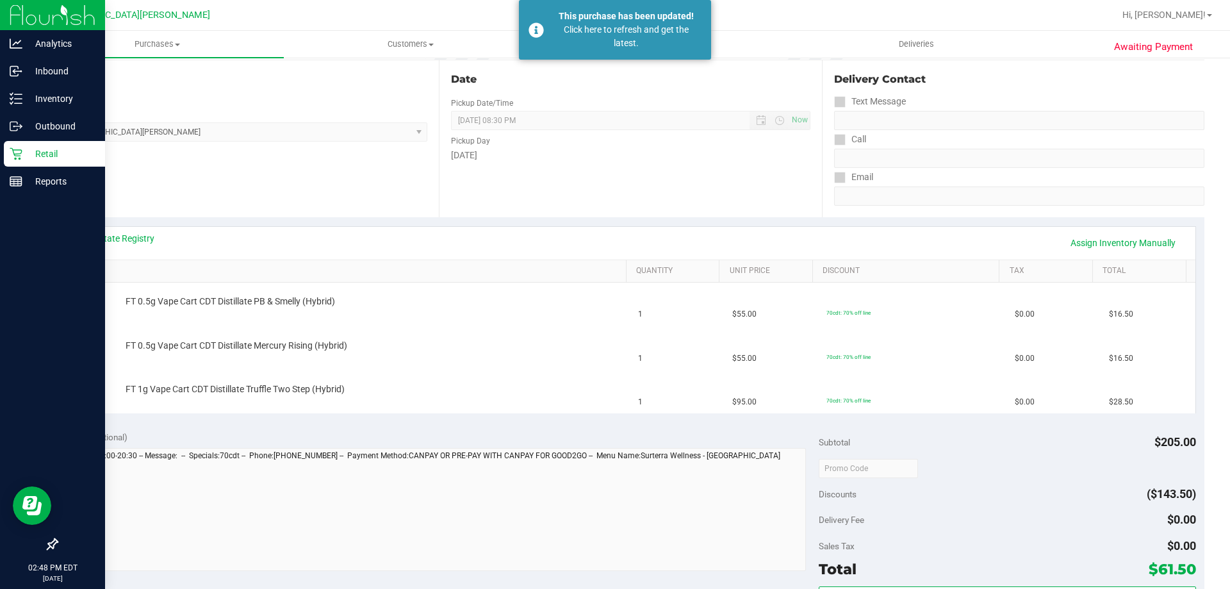
click at [22, 155] on p "Retail" at bounding box center [60, 153] width 77 height 15
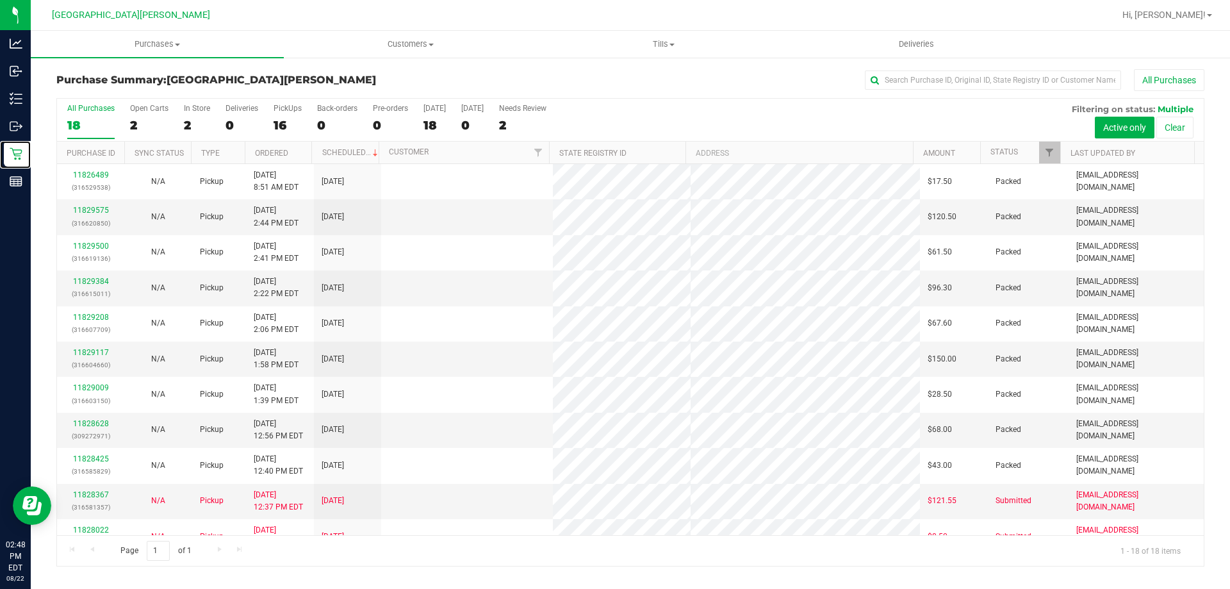
scroll to position [267, 0]
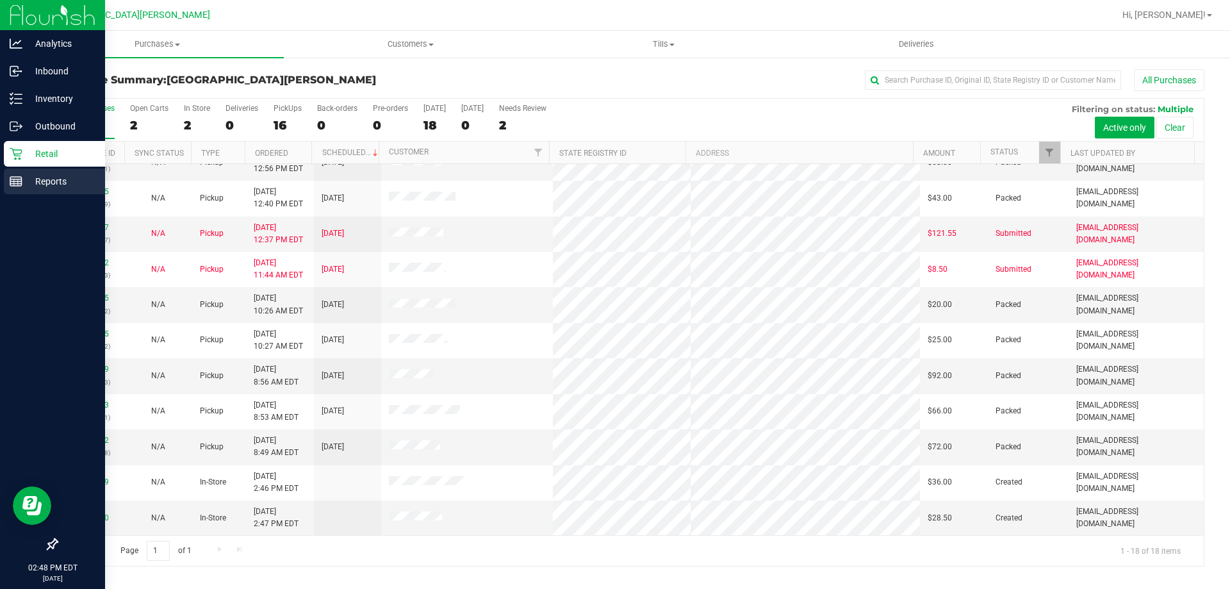
click at [22, 178] on rect at bounding box center [16, 181] width 12 height 9
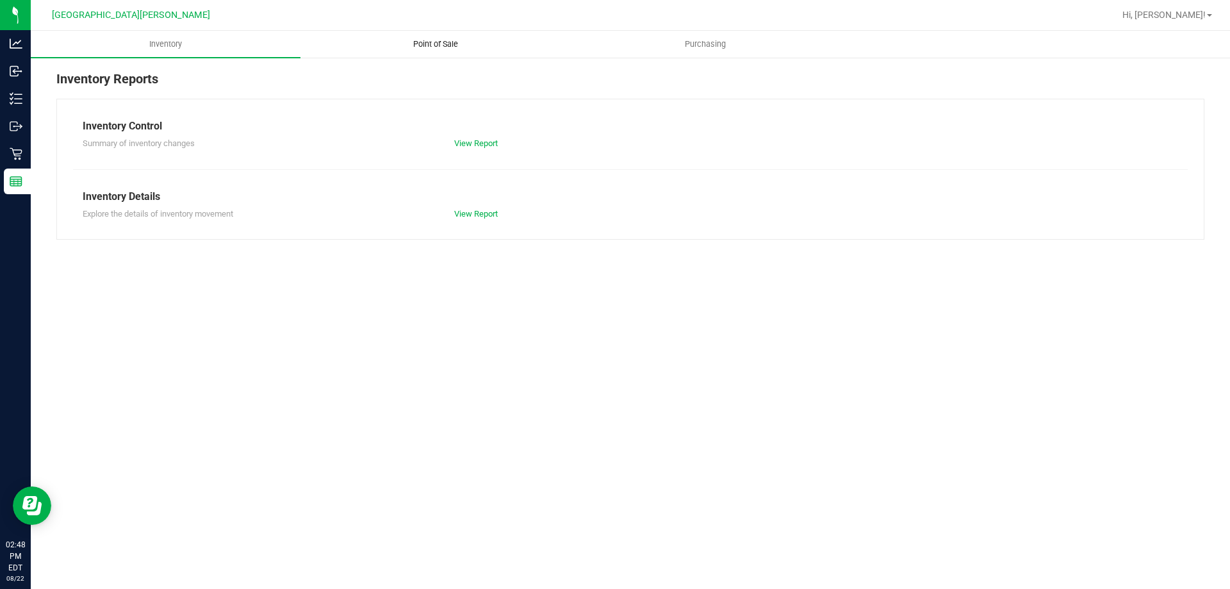
click at [441, 42] on span "Point of Sale" at bounding box center [435, 44] width 79 height 12
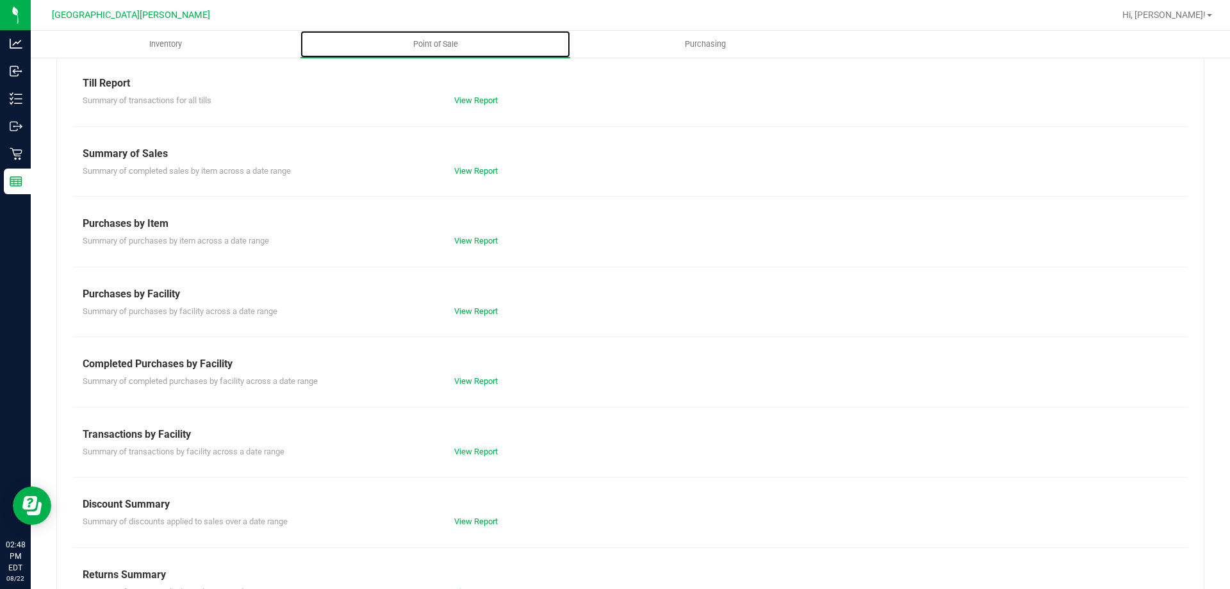
scroll to position [85, 0]
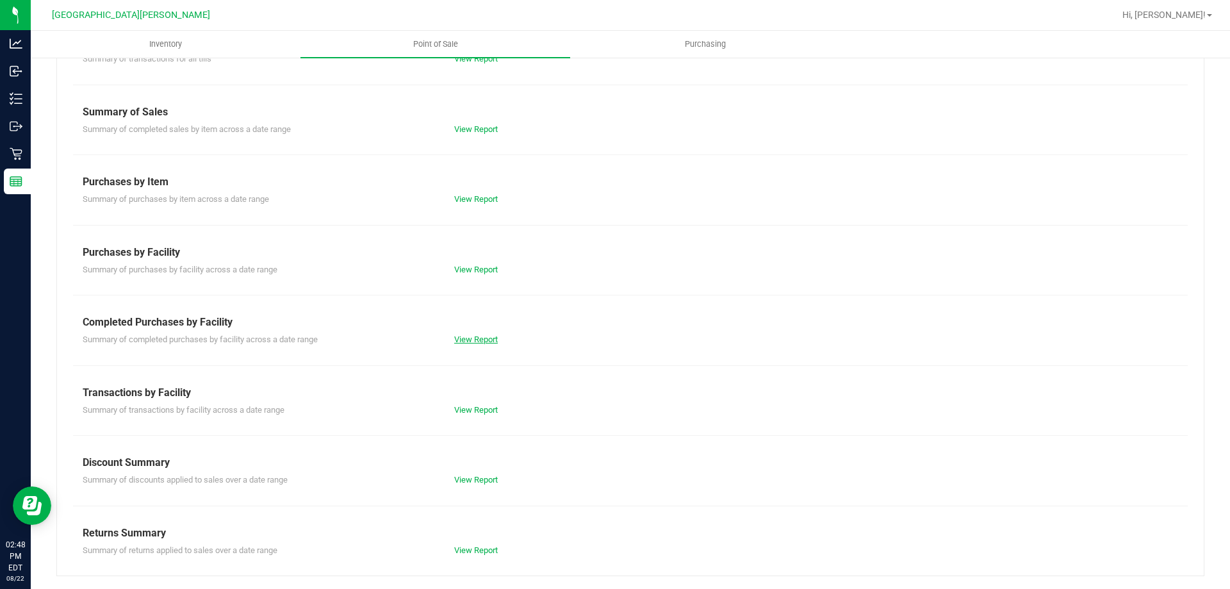
click at [473, 336] on link "View Report" at bounding box center [476, 339] width 44 height 10
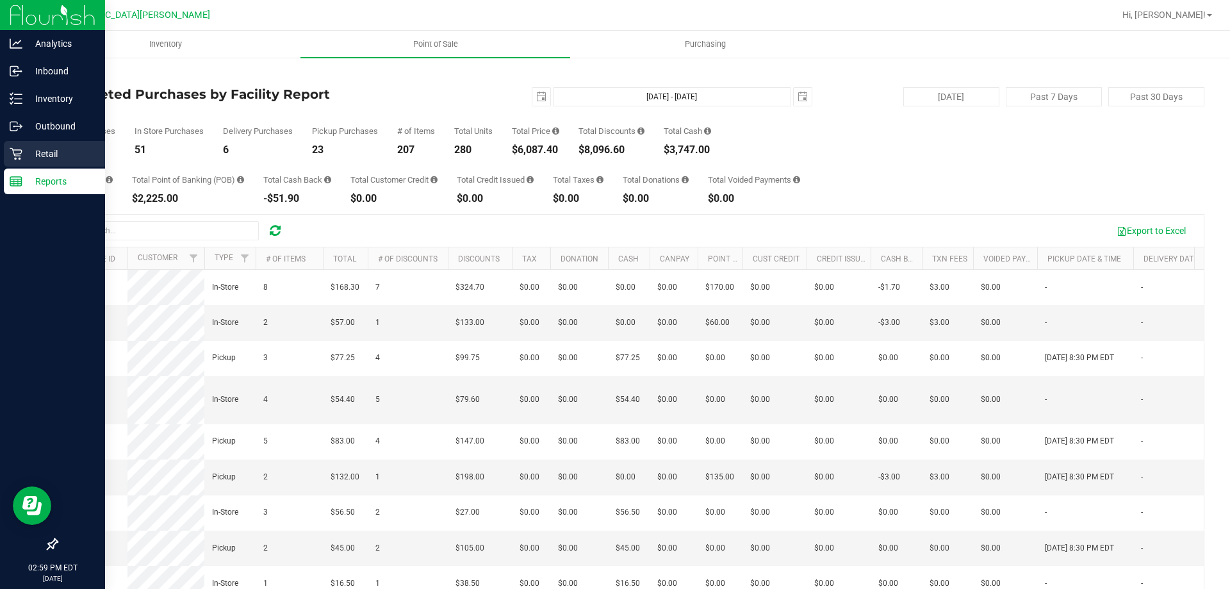
click at [16, 159] on icon at bounding box center [16, 154] width 12 height 12
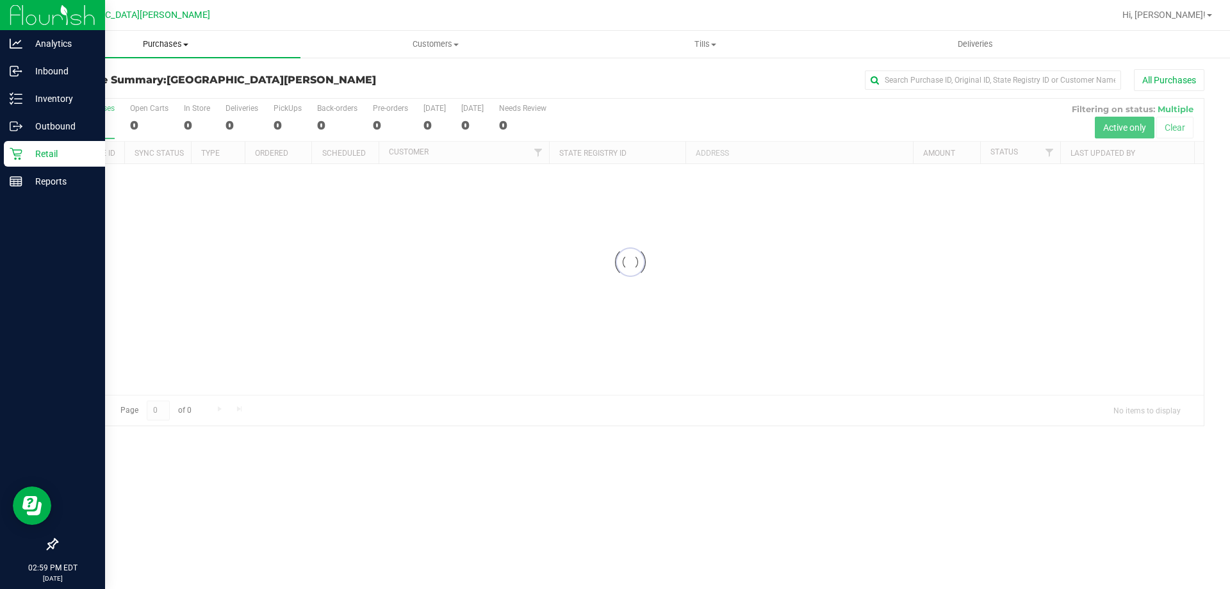
click at [169, 47] on span "Purchases" at bounding box center [166, 44] width 270 height 12
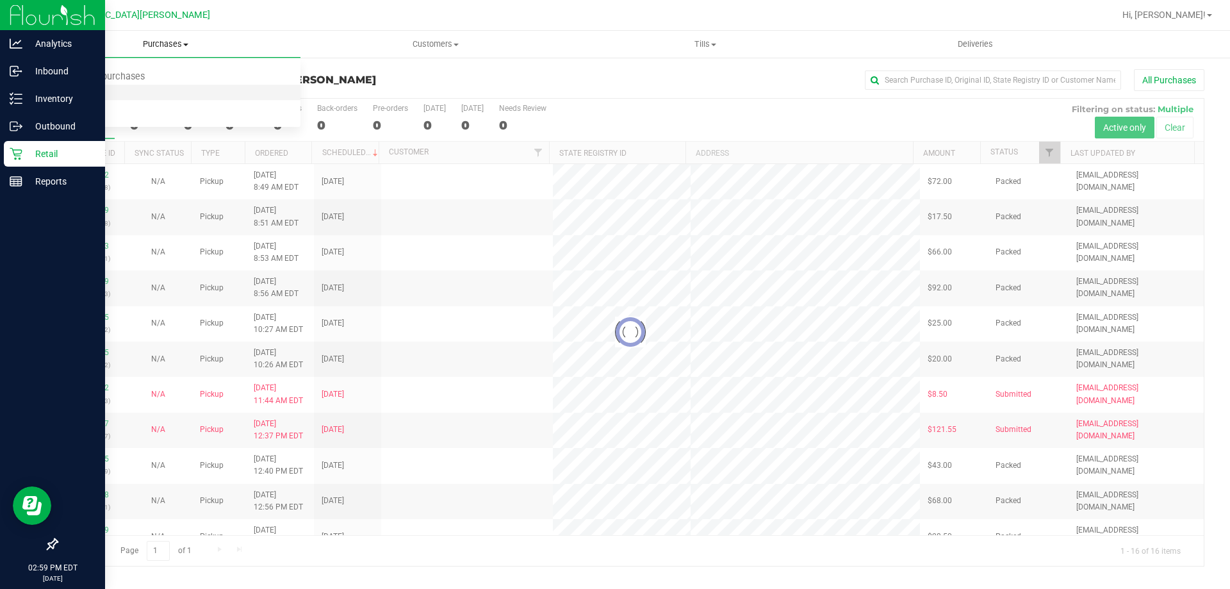
click at [108, 93] on li "Fulfillment" at bounding box center [166, 92] width 270 height 15
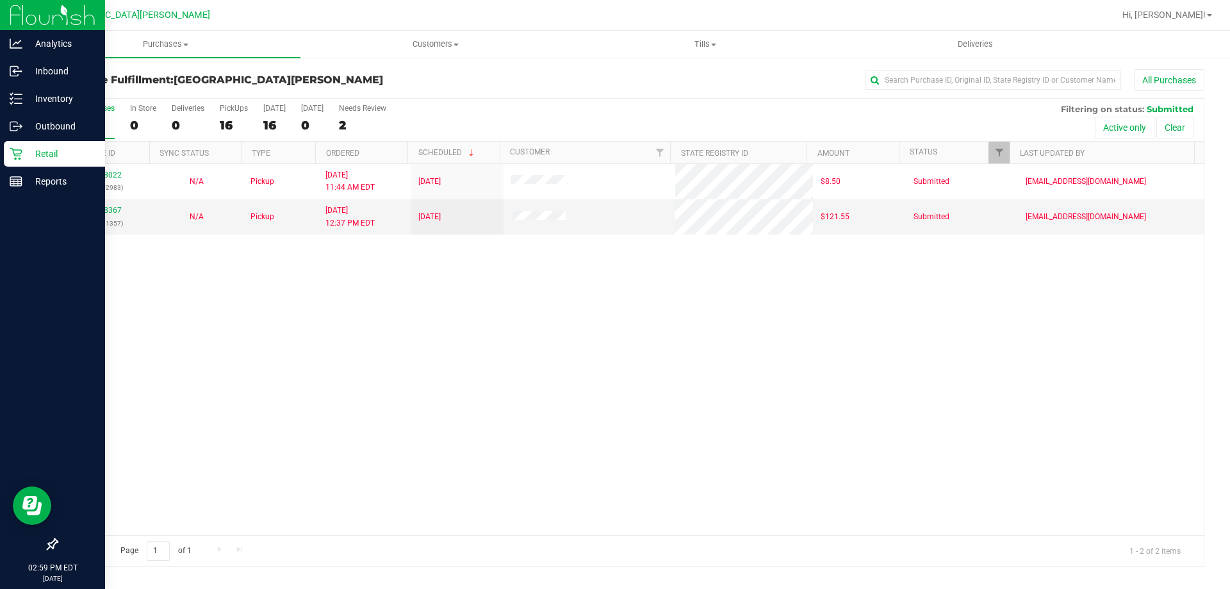
click at [270, 353] on div "11828022 (316572983) N/A Pickup 8/22/2025 11:44 AM EDT 8/22/2025 $8.50 Submitte…" at bounding box center [630, 349] width 1146 height 371
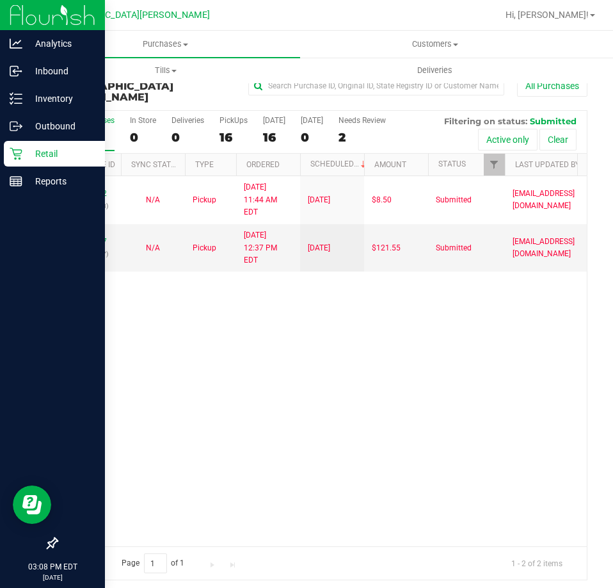
drag, startPoint x: 22, startPoint y: 147, endPoint x: 69, endPoint y: 168, distance: 51.6
click at [22, 147] on icon at bounding box center [16, 153] width 13 height 13
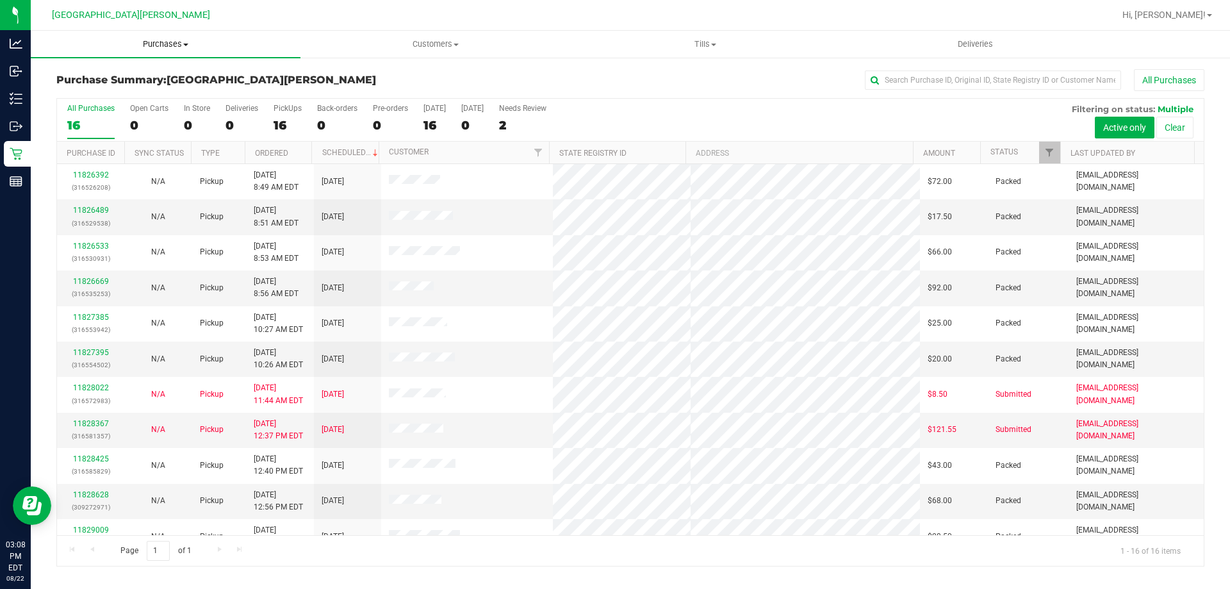
click at [172, 42] on span "Purchases" at bounding box center [166, 44] width 270 height 12
click at [99, 90] on span "Fulfillment" at bounding box center [70, 92] width 79 height 11
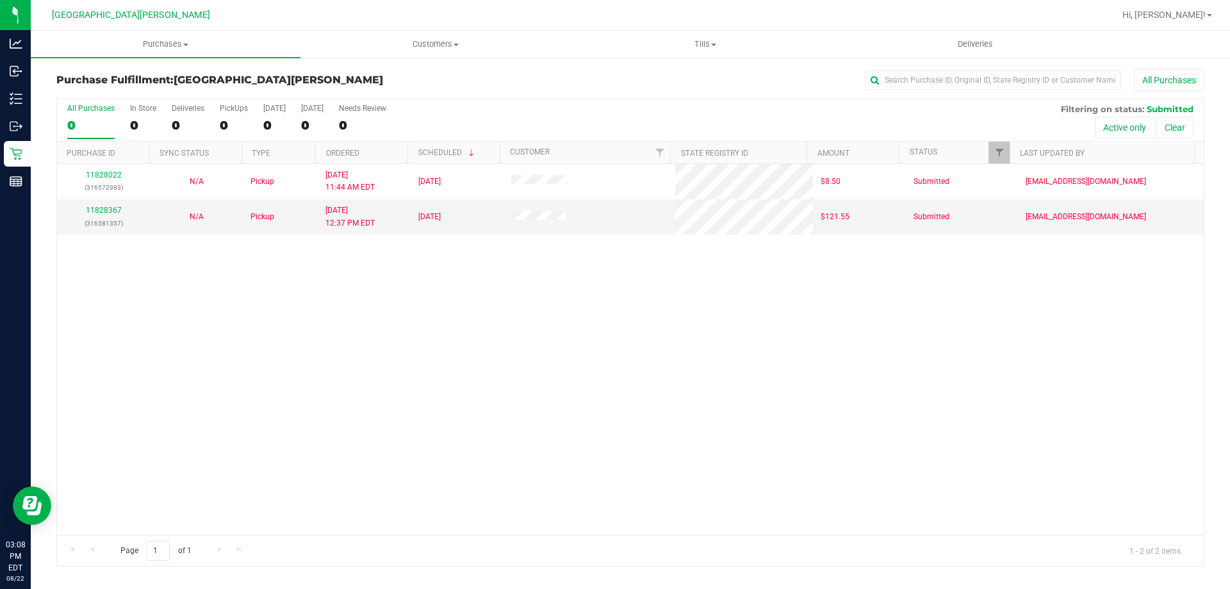
click at [220, 310] on div "11828022 (316572983) N/A Pickup 8/22/2025 11:44 AM EDT 8/22/2025 $8.50 Submitte…" at bounding box center [630, 349] width 1146 height 371
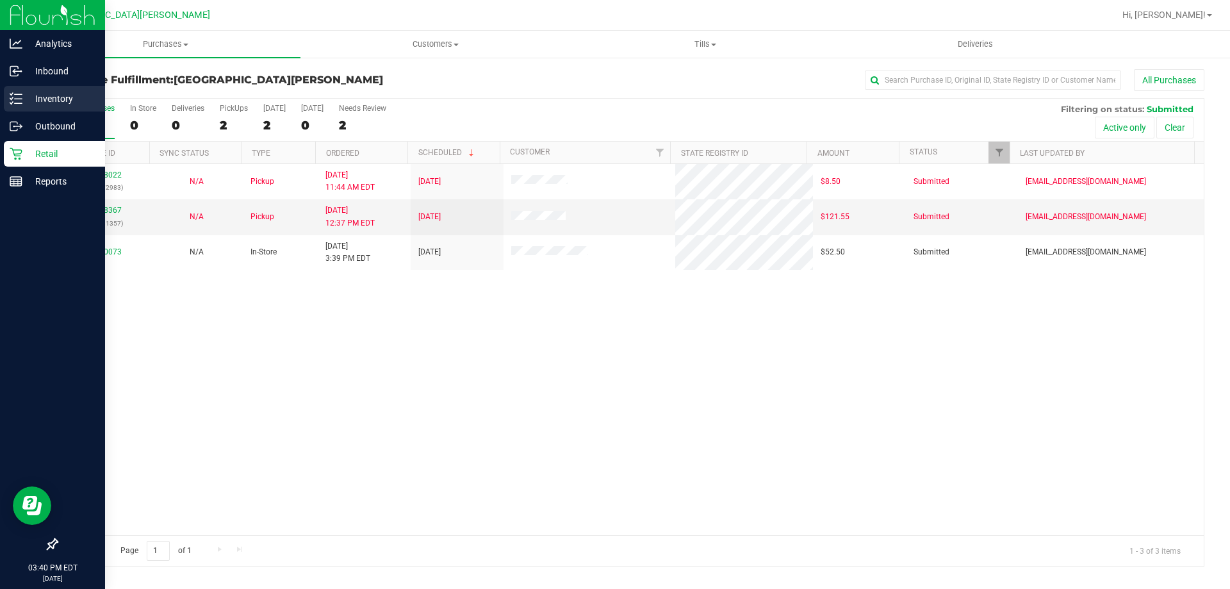
click at [24, 103] on p "Inventory" at bounding box center [60, 98] width 77 height 15
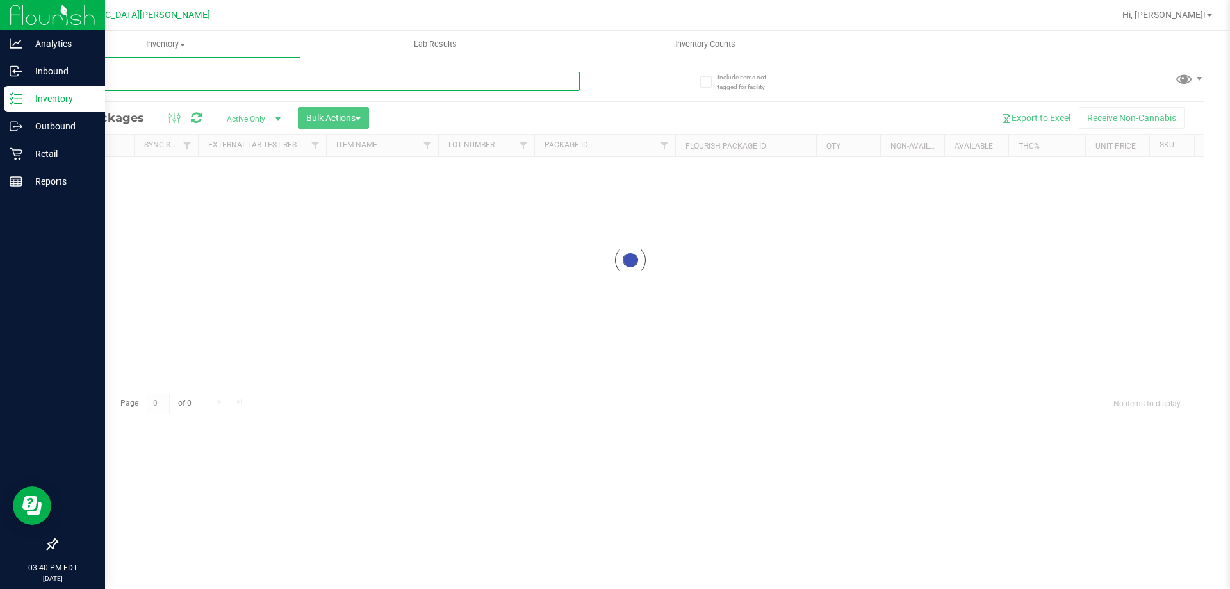
click at [154, 82] on div "Inventory All packages All inventory Waste log Create inventory Lab Results Inv…" at bounding box center [630, 310] width 1199 height 558
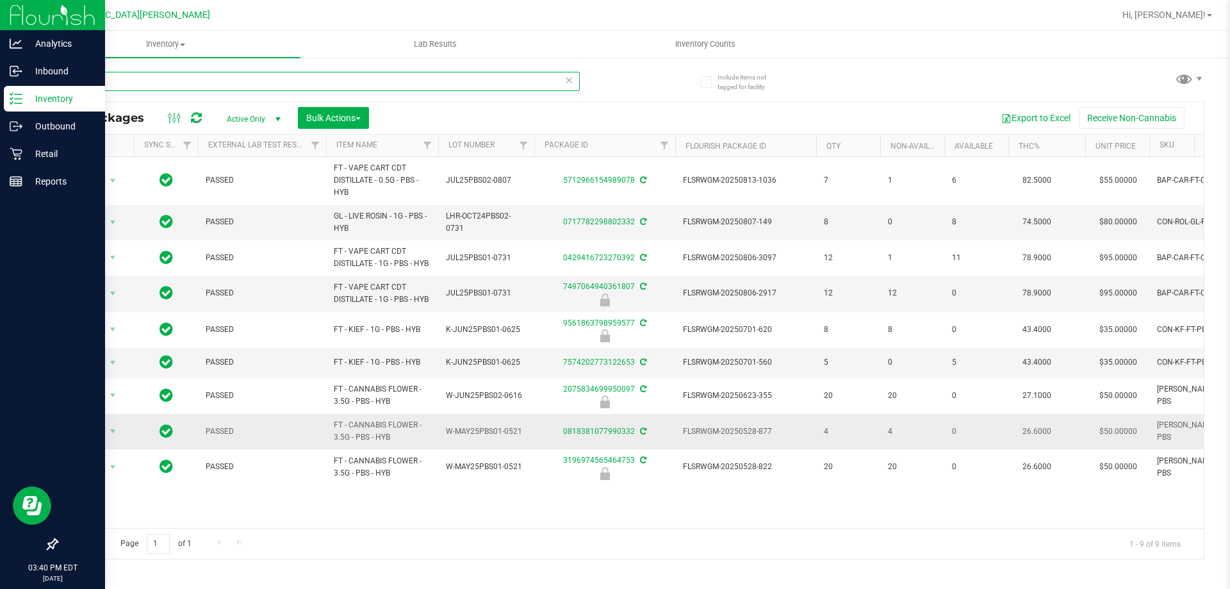
type input "pbs"
click at [368, 423] on span "FT - CANNABIS FLOWER - 3.5G - PBS - HYB" at bounding box center [382, 431] width 97 height 24
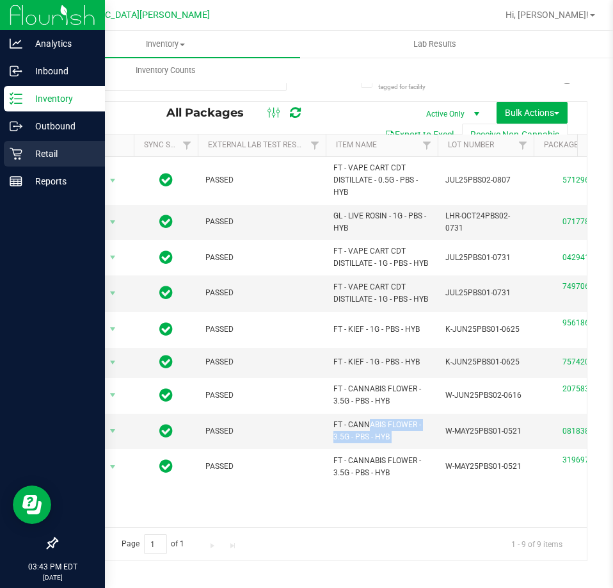
click at [24, 159] on p "Retail" at bounding box center [60, 153] width 77 height 15
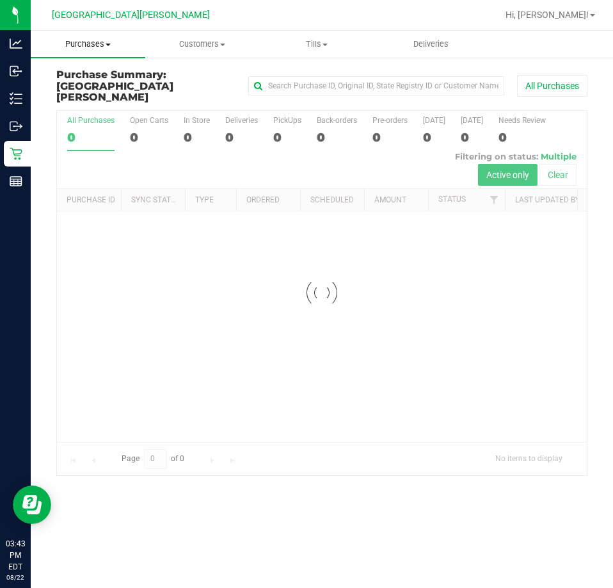
click at [101, 50] on uib-tab-heading "Purchases Summary of purchases Fulfillment All purchases" at bounding box center [88, 44] width 115 height 27
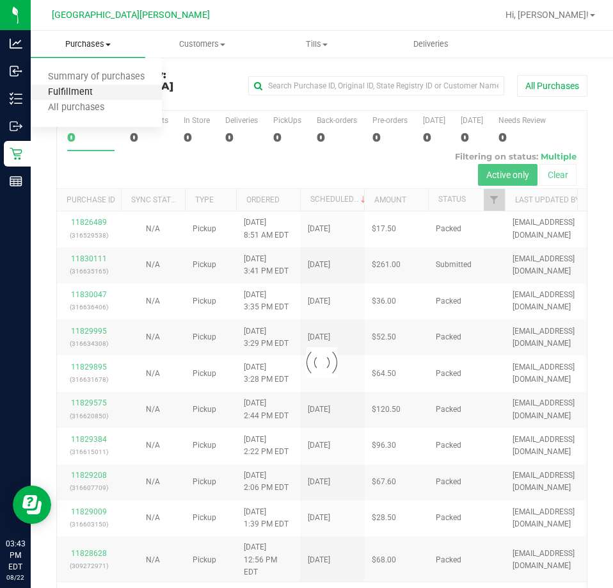
click at [61, 87] on span "Fulfillment" at bounding box center [70, 92] width 79 height 11
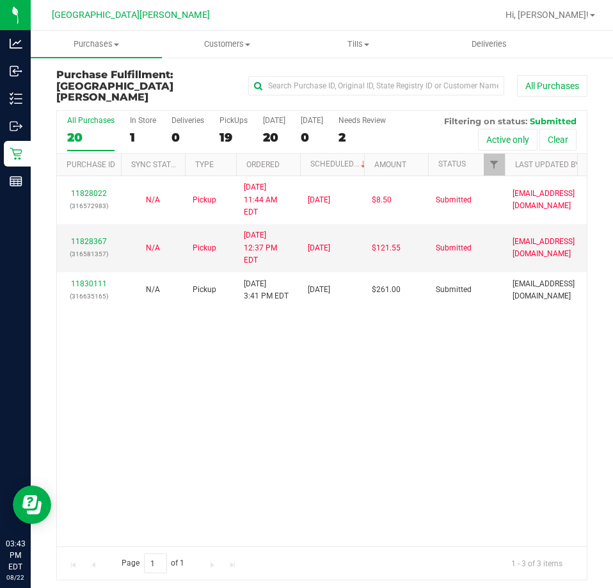
click at [238, 358] on div "11828022 (316572983) N/A Pickup 8/22/2025 11:44 AM EDT 8/22/2025 $8.50 Submitte…" at bounding box center [322, 361] width 530 height 370
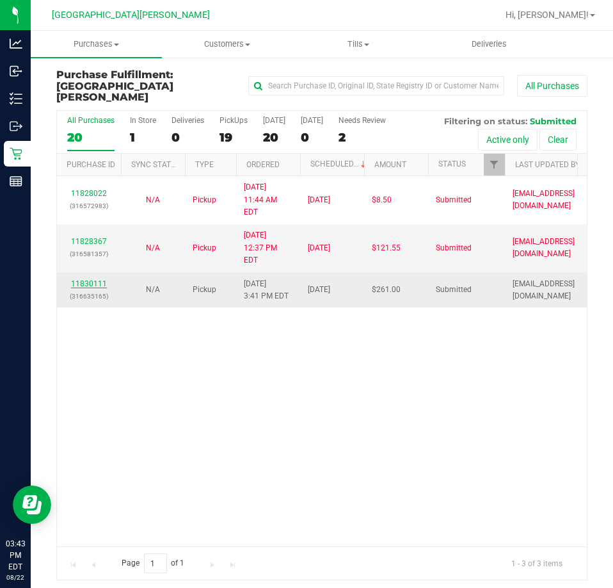
click at [88, 279] on link "11830111" at bounding box center [89, 283] width 36 height 9
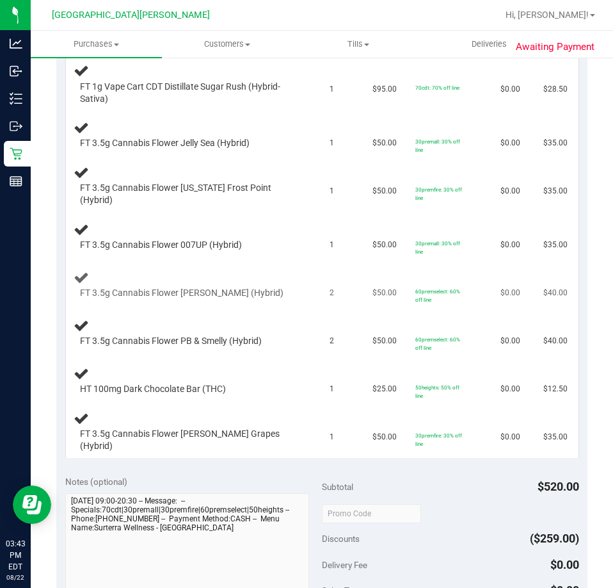
scroll to position [192, 0]
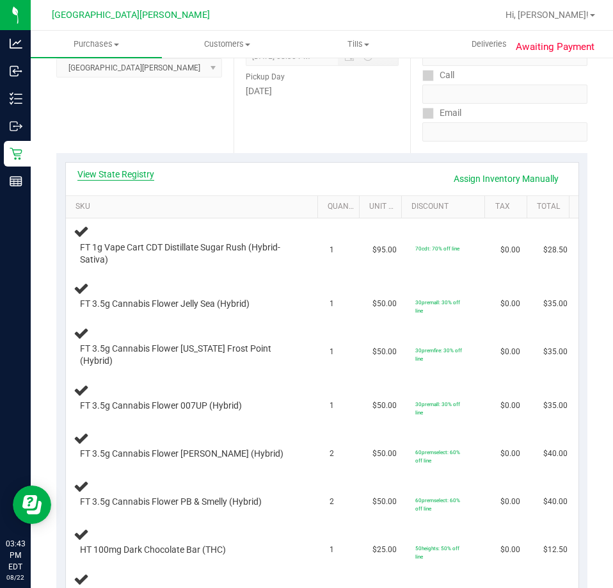
click at [115, 172] on link "View State Registry" at bounding box center [115, 174] width 77 height 13
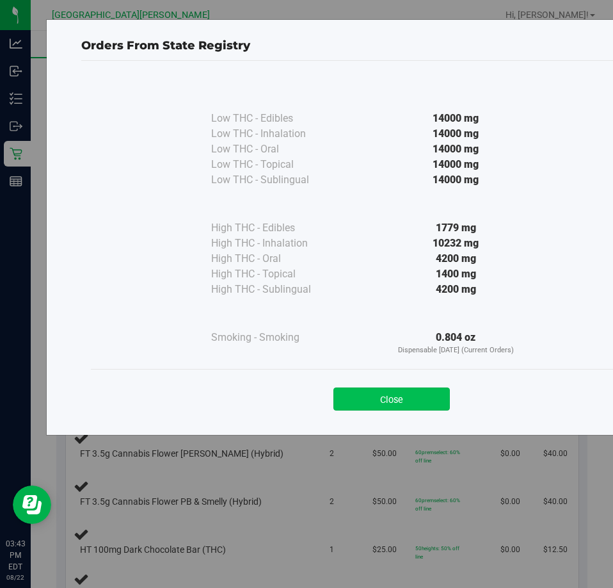
click at [371, 398] on button "Close" at bounding box center [392, 398] width 117 height 23
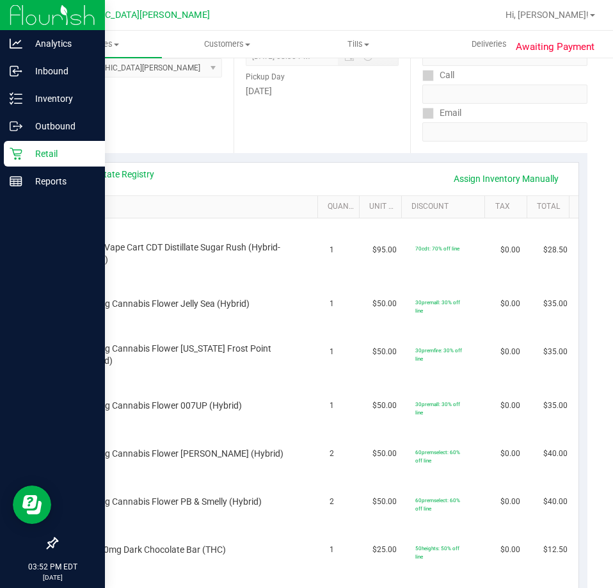
click at [17, 153] on icon at bounding box center [16, 153] width 13 height 13
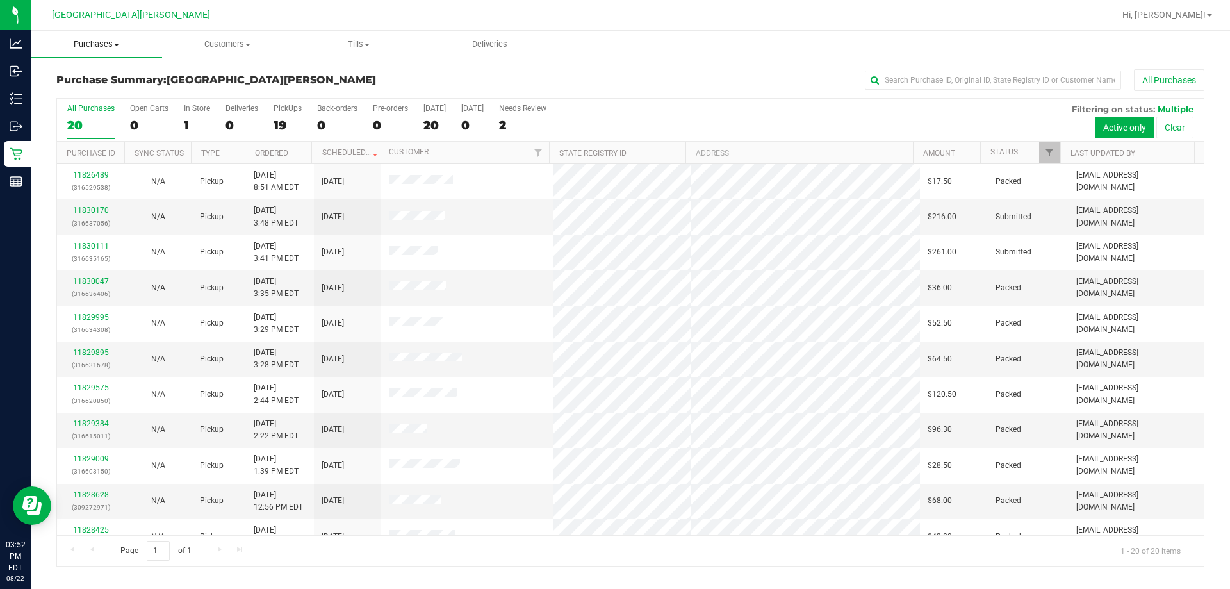
click at [83, 42] on span "Purchases" at bounding box center [96, 44] width 131 height 12
click at [65, 96] on span "Fulfillment" at bounding box center [70, 92] width 79 height 11
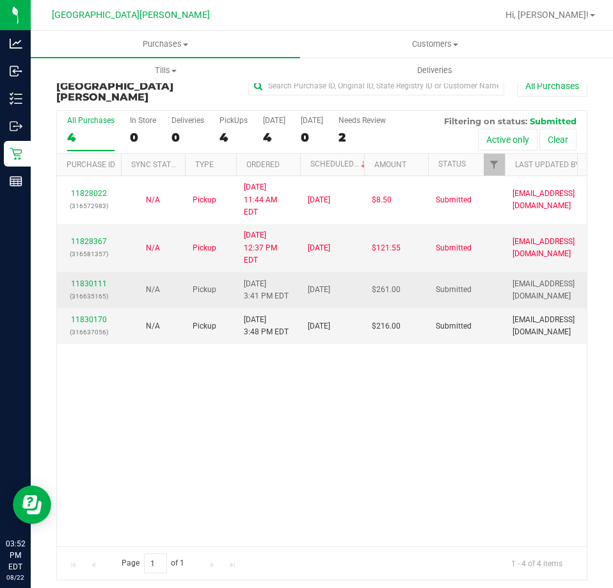
click at [81, 278] on div "11830111 (316635165)" at bounding box center [89, 290] width 49 height 24
click at [81, 279] on link "11830111" at bounding box center [89, 283] width 36 height 9
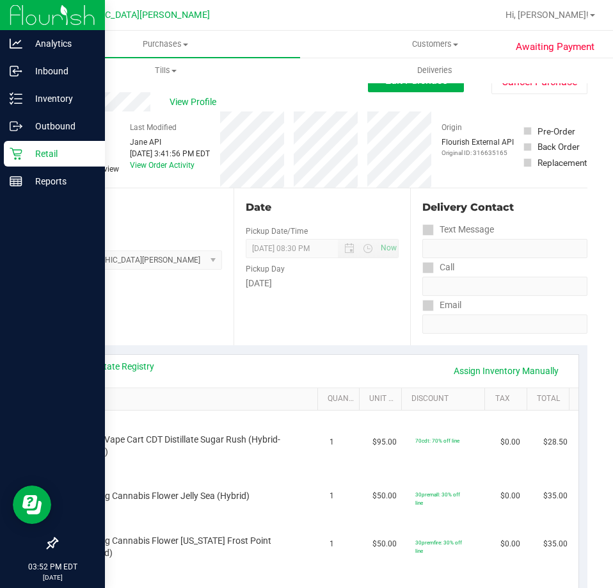
click at [29, 158] on p "Retail" at bounding box center [60, 153] width 77 height 15
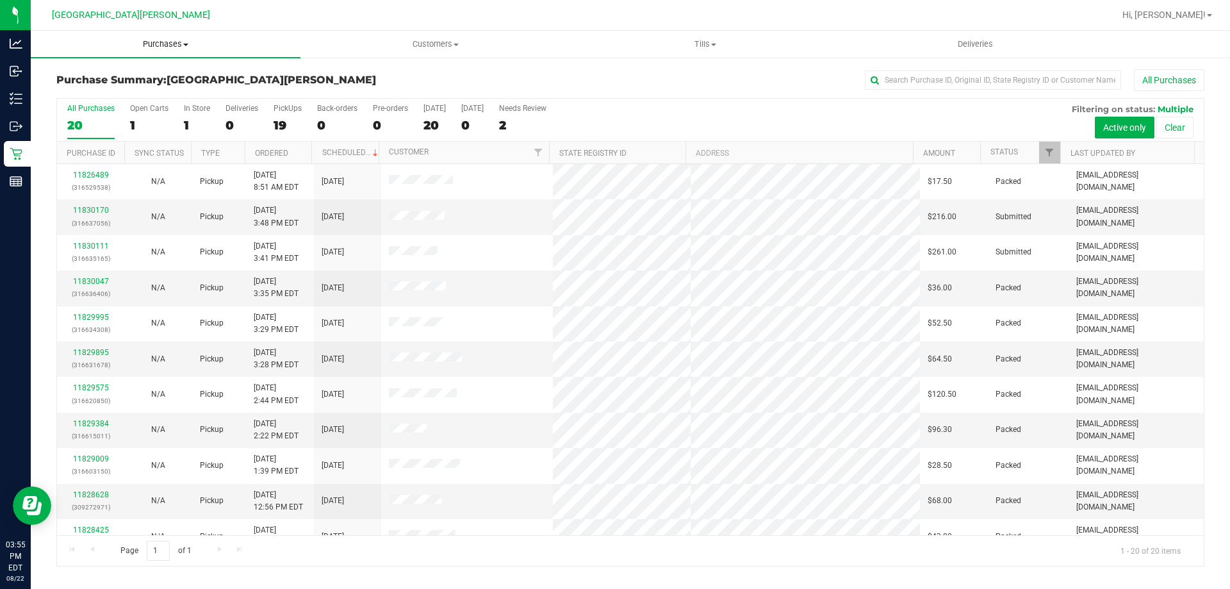
click at [179, 45] on span "Purchases" at bounding box center [166, 44] width 270 height 12
click at [129, 94] on li "Fulfillment" at bounding box center [166, 92] width 270 height 15
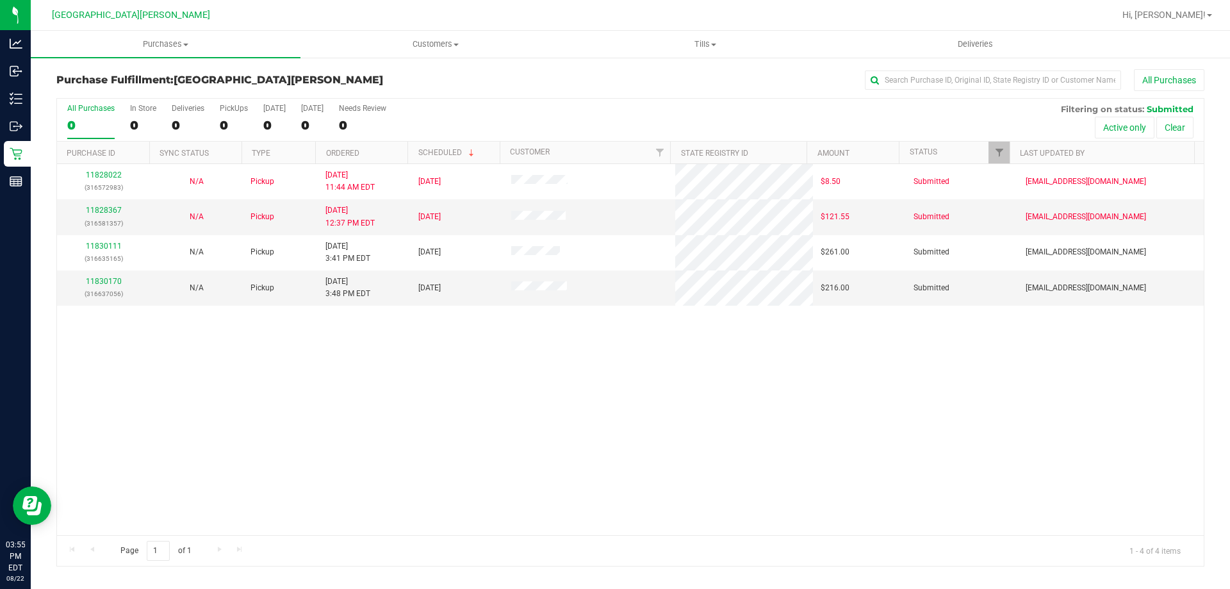
click at [416, 357] on div "11828022 (316572983) N/A Pickup 8/22/2025 11:44 AM EDT 8/22/2025 $8.50 Submitte…" at bounding box center [630, 349] width 1146 height 371
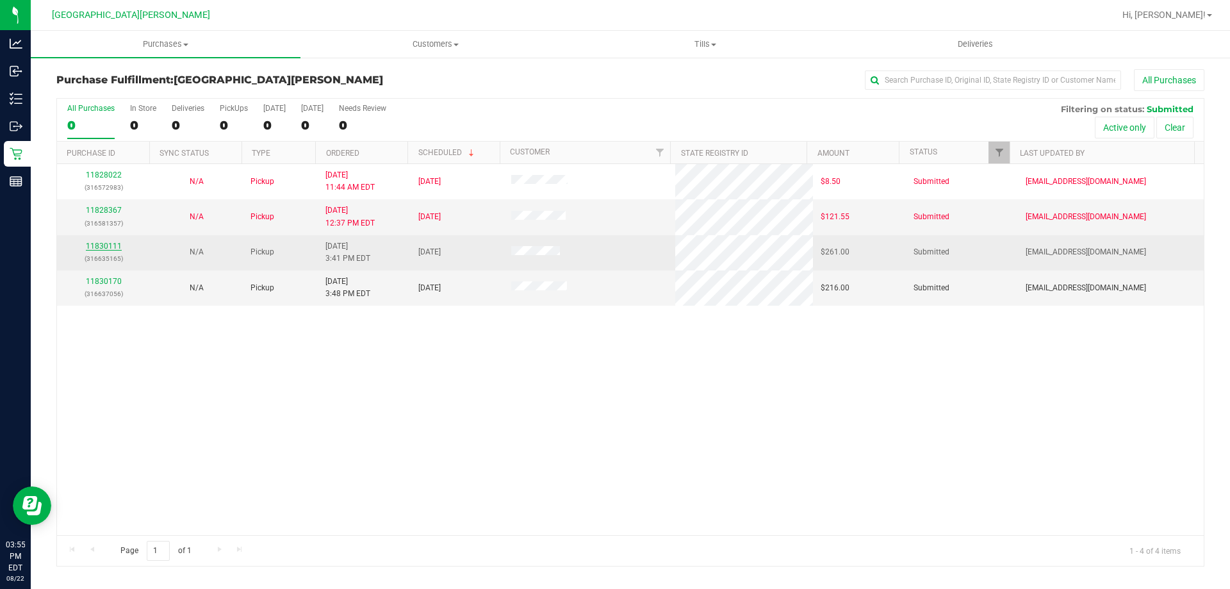
click at [104, 247] on link "11830111" at bounding box center [104, 245] width 36 height 9
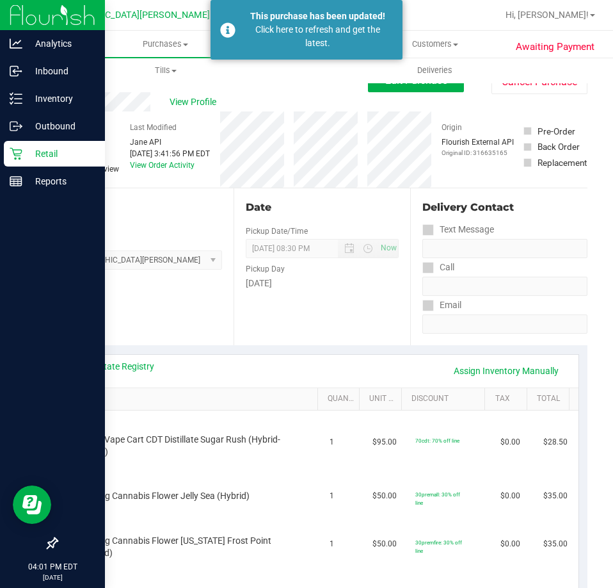
click at [21, 150] on icon at bounding box center [16, 154] width 12 height 12
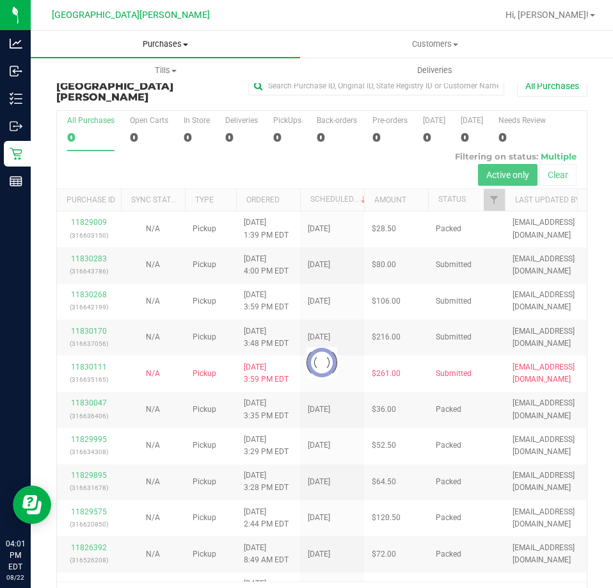
click at [163, 42] on span "Purchases" at bounding box center [166, 44] width 270 height 12
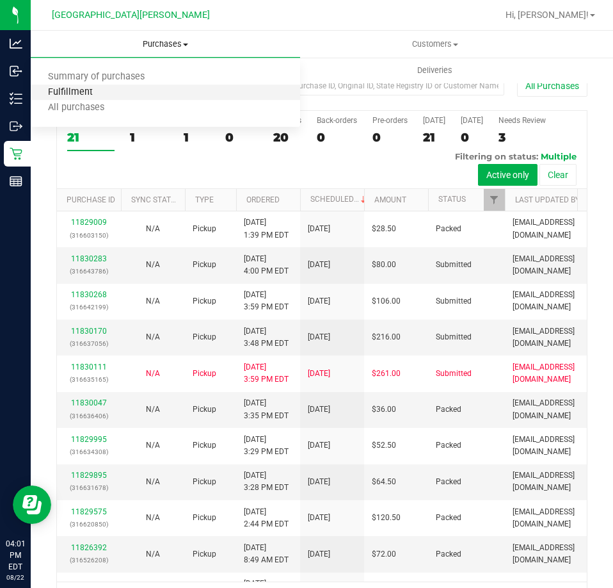
click at [101, 90] on span "Fulfillment" at bounding box center [70, 92] width 79 height 11
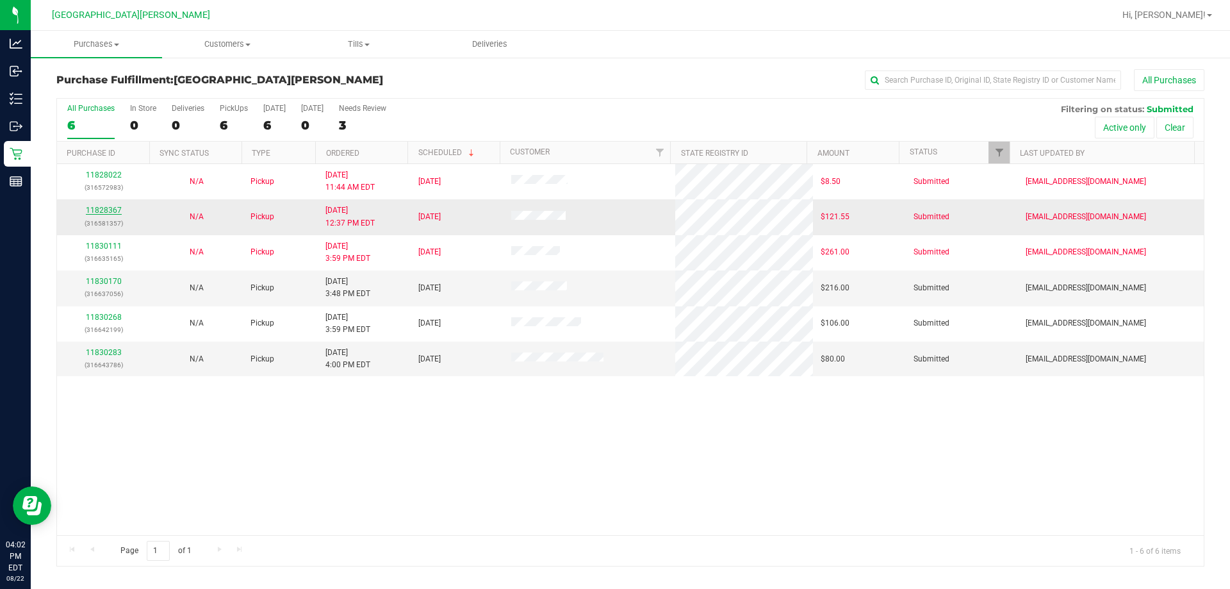
click at [107, 208] on link "11828367" at bounding box center [104, 210] width 36 height 9
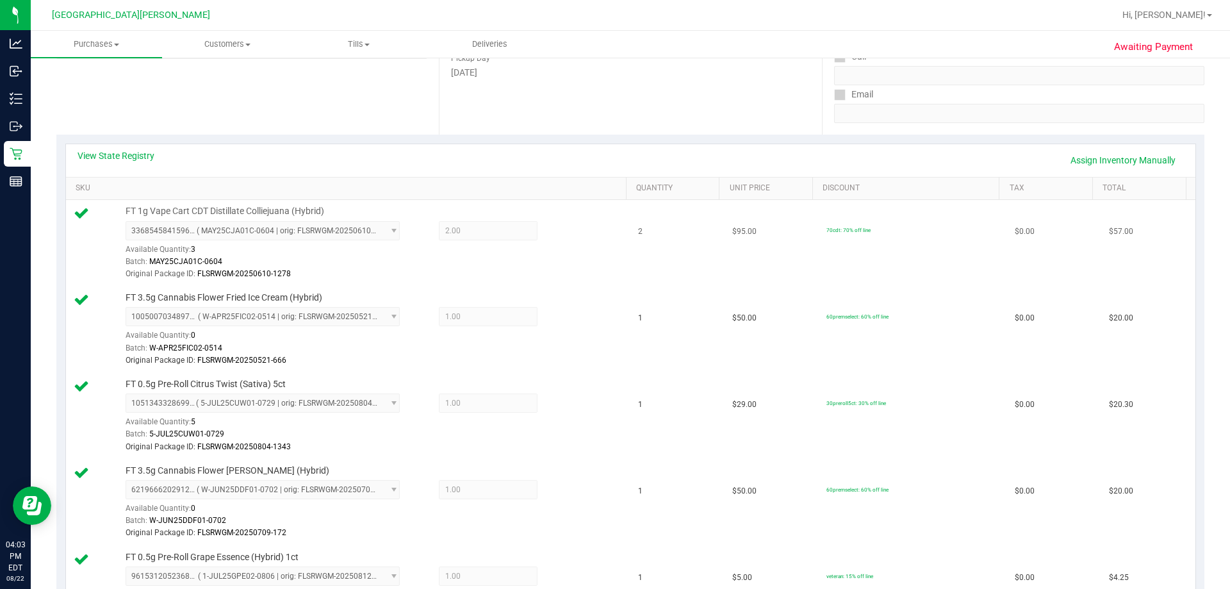
scroll to position [192, 0]
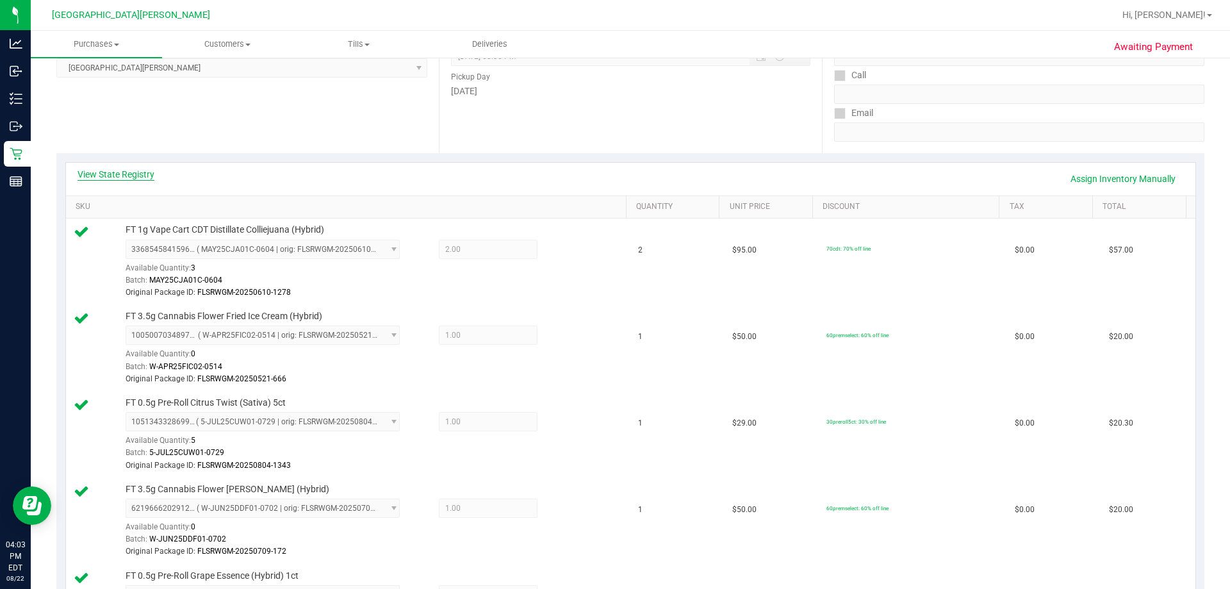
click at [133, 174] on link "View State Registry" at bounding box center [115, 174] width 77 height 13
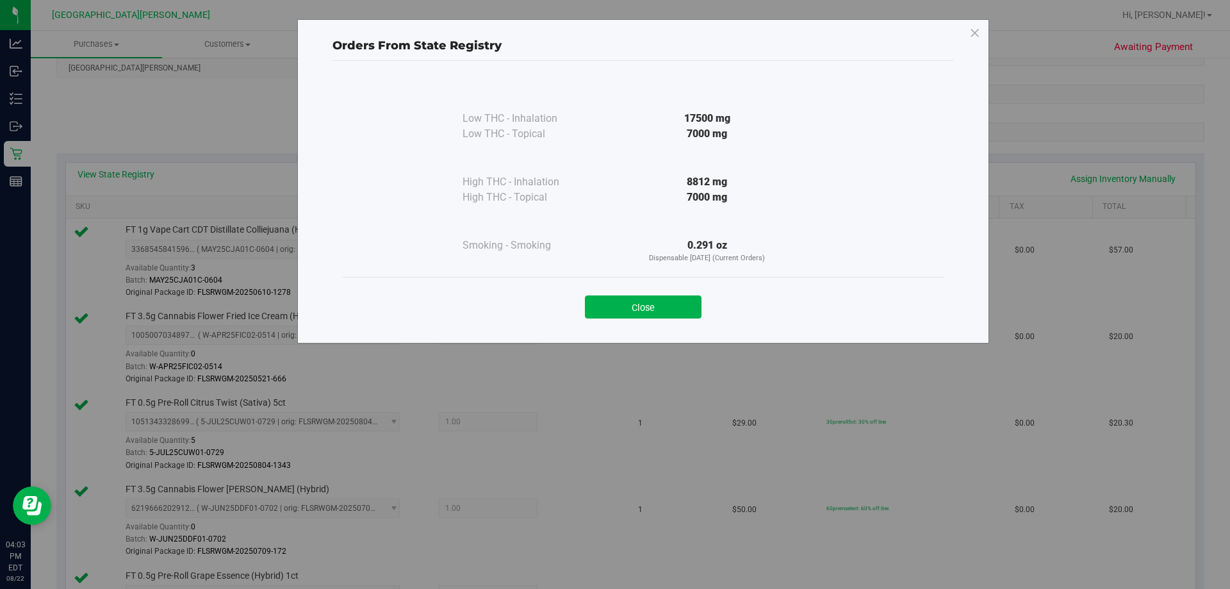
click at [456, 564] on div "Orders From State Registry Low THC - Inhalation 17500 mg" at bounding box center [619, 294] width 1239 height 589
click at [605, 34] on icon at bounding box center [975, 33] width 12 height 20
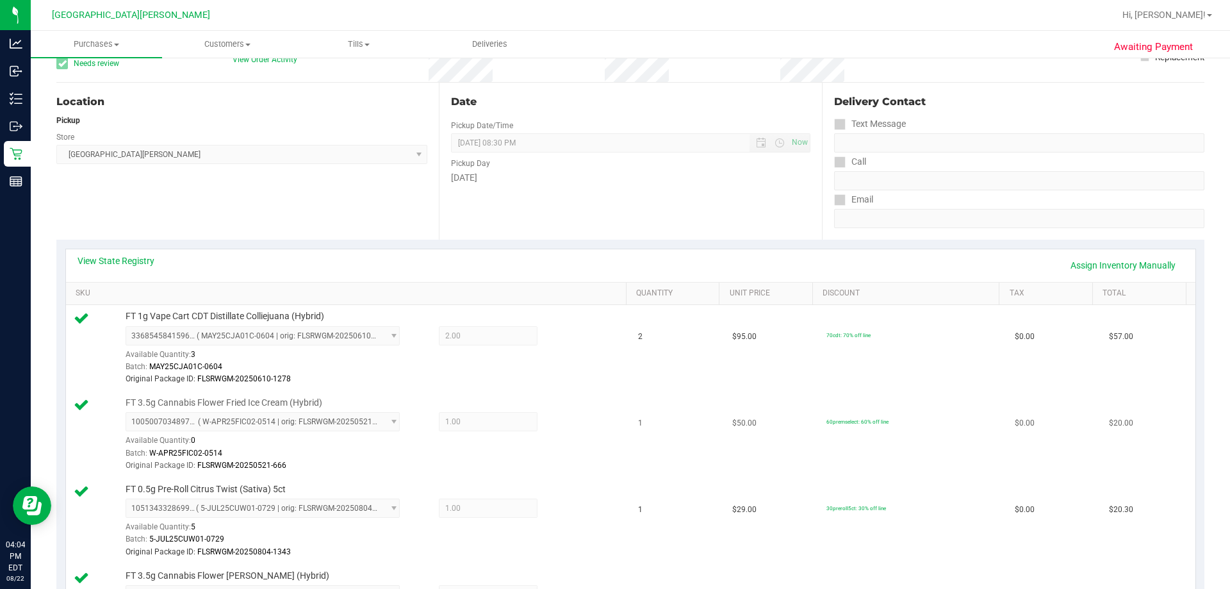
scroll to position [64, 0]
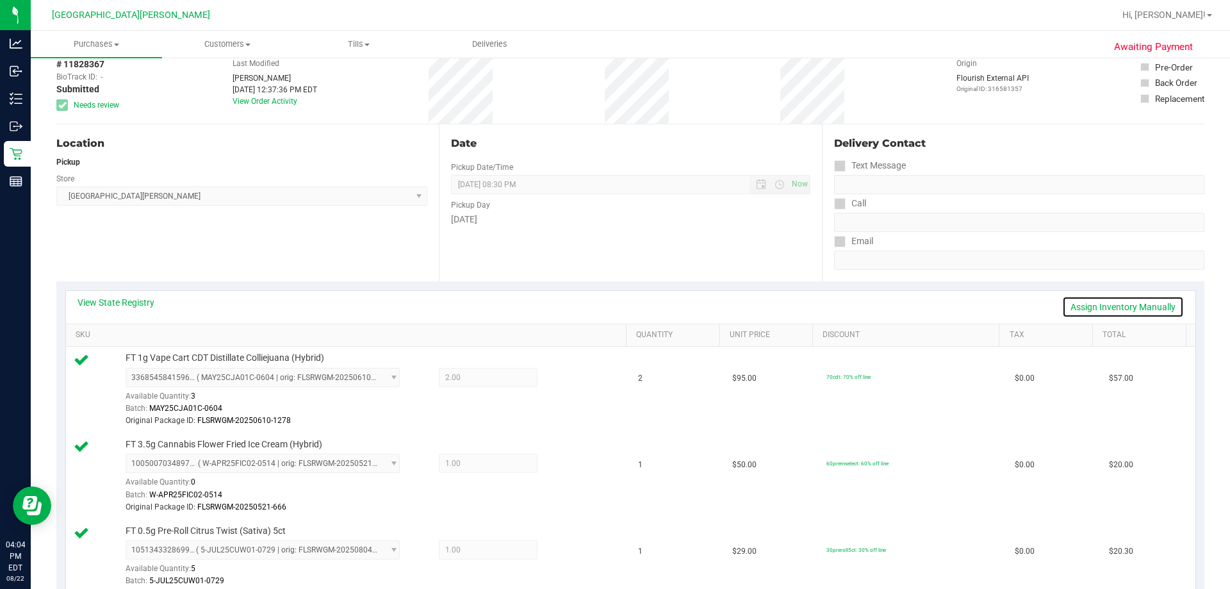
click at [605, 309] on link "Assign Inventory Manually" at bounding box center [1123, 307] width 122 height 22
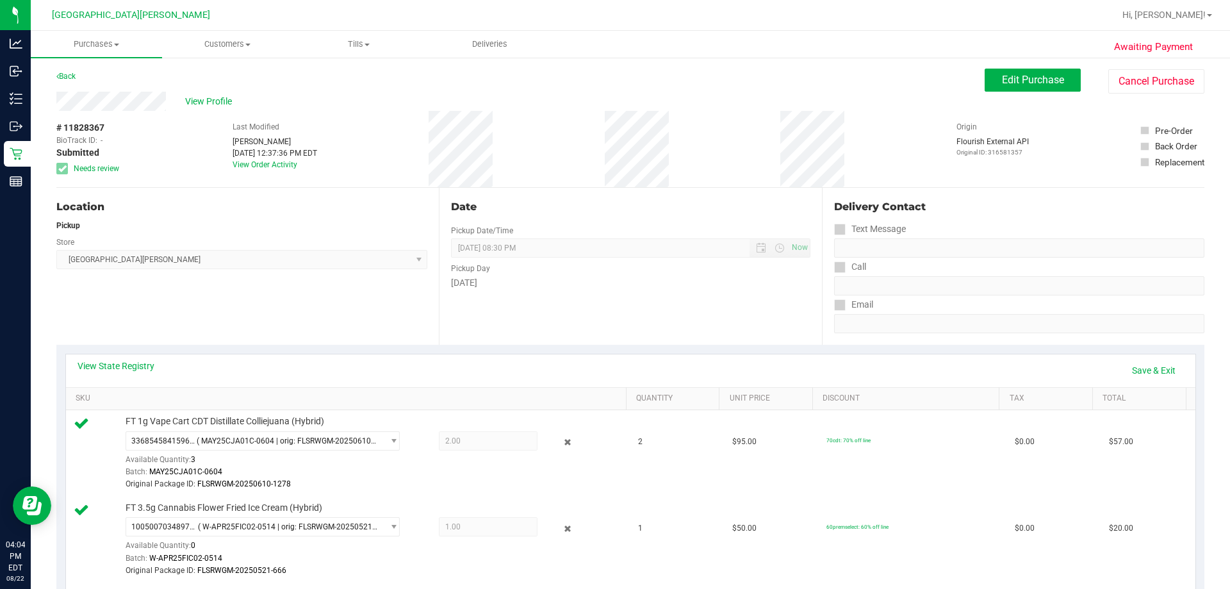
scroll to position [0, 0]
click at [605, 366] on link "Save & Exit" at bounding box center [1153, 371] width 60 height 22
click at [605, 81] on span "Edit Purchase" at bounding box center [1033, 80] width 62 height 12
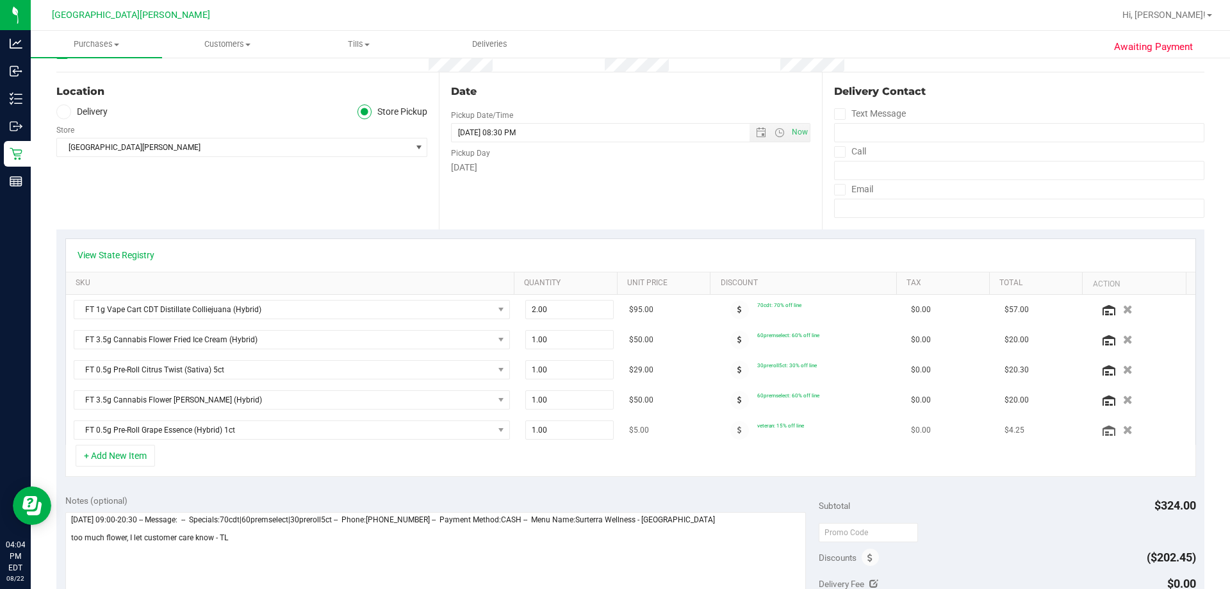
scroll to position [128, 0]
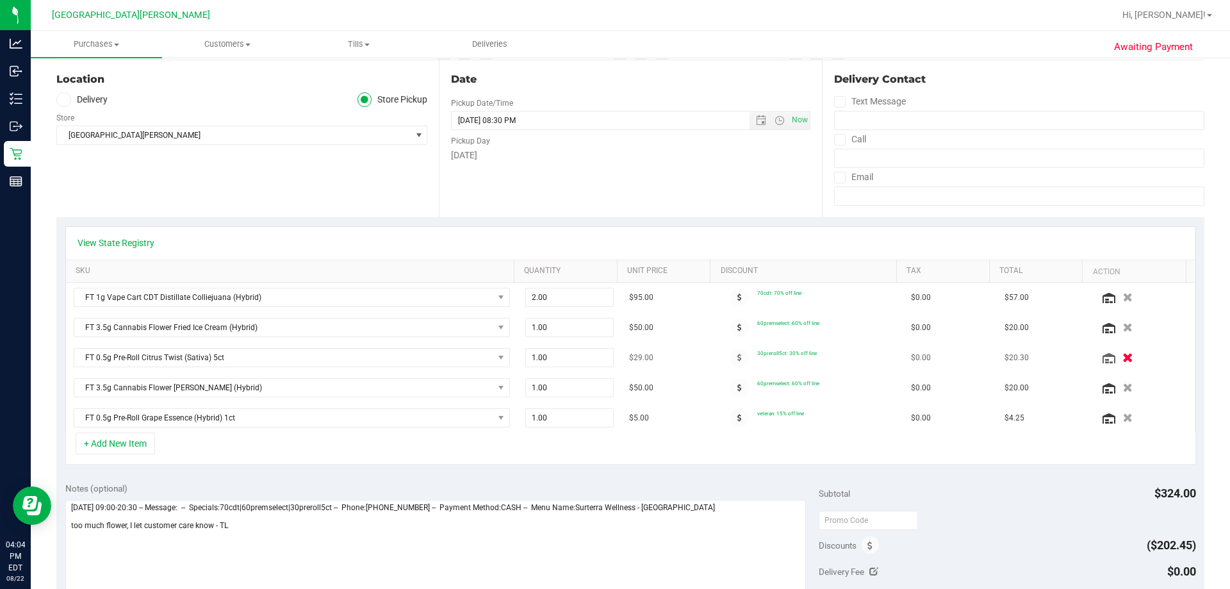
click at [605, 358] on icon "button" at bounding box center [1127, 358] width 11 height 10
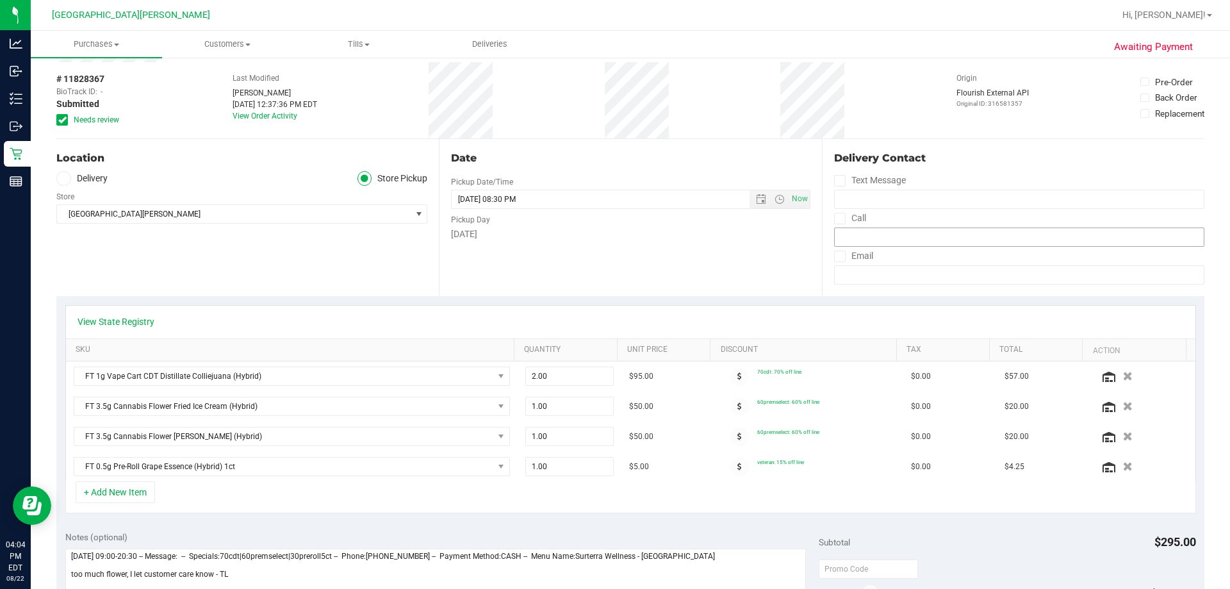
scroll to position [0, 0]
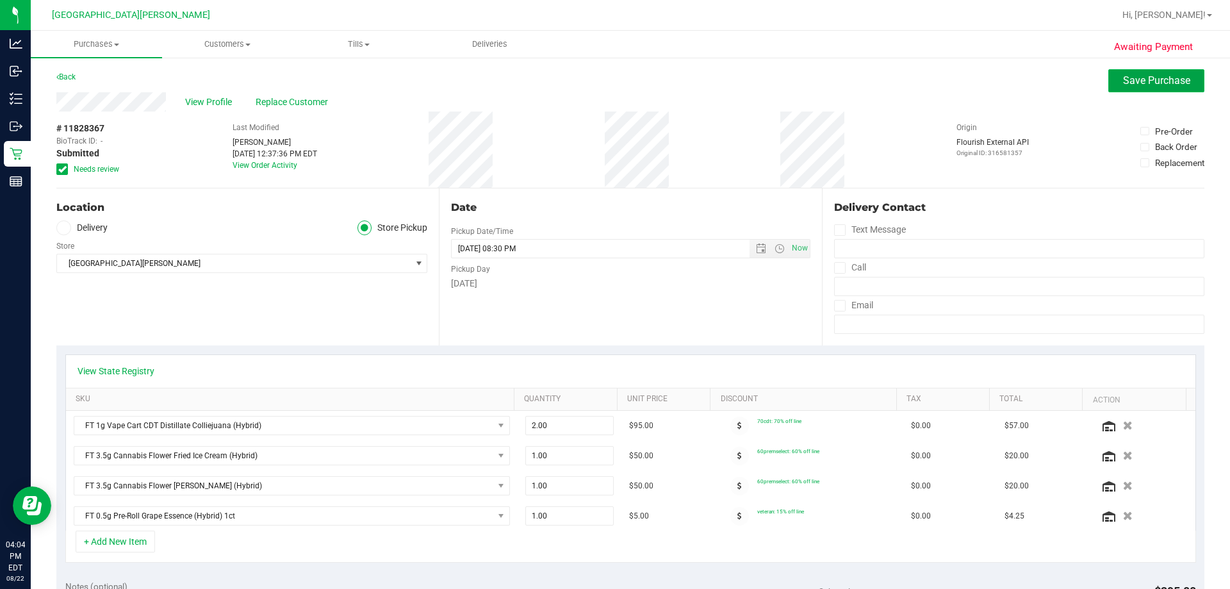
click at [605, 80] on span "Save Purchase" at bounding box center [1156, 80] width 67 height 12
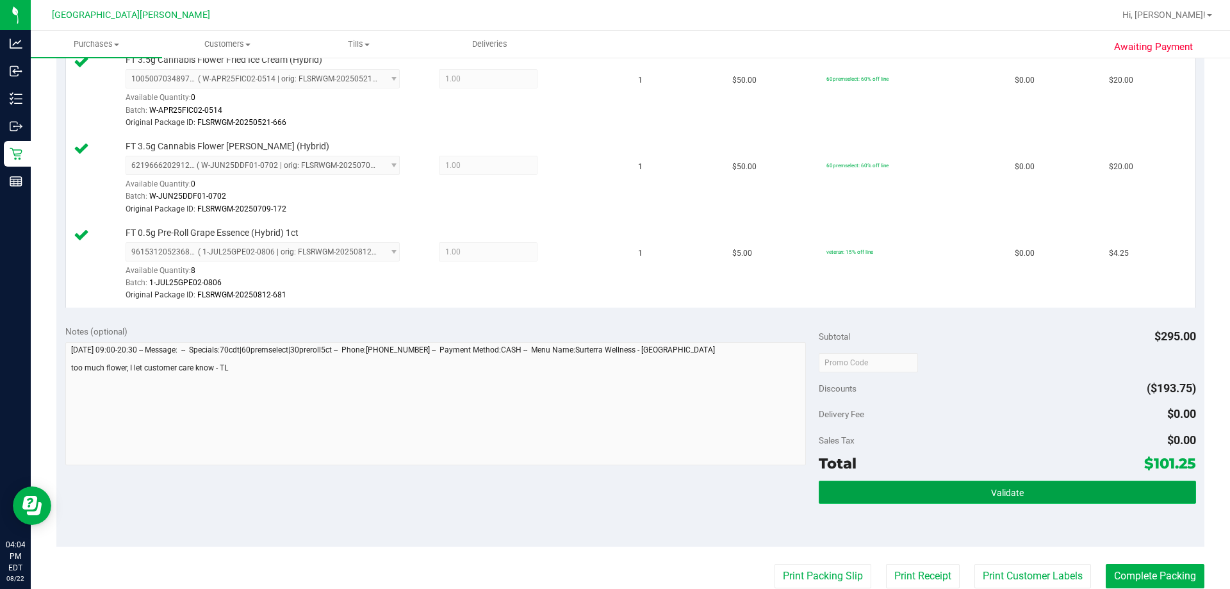
click at [605, 492] on span "Validate" at bounding box center [1007, 492] width 33 height 10
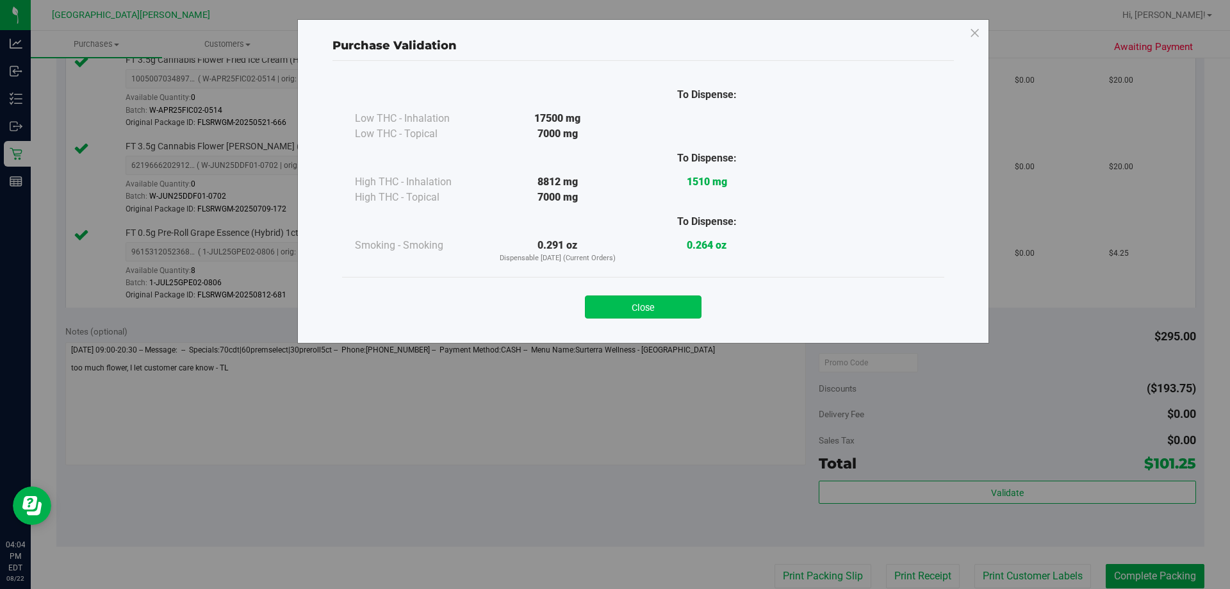
click at [605, 309] on button "Close" at bounding box center [643, 306] width 117 height 23
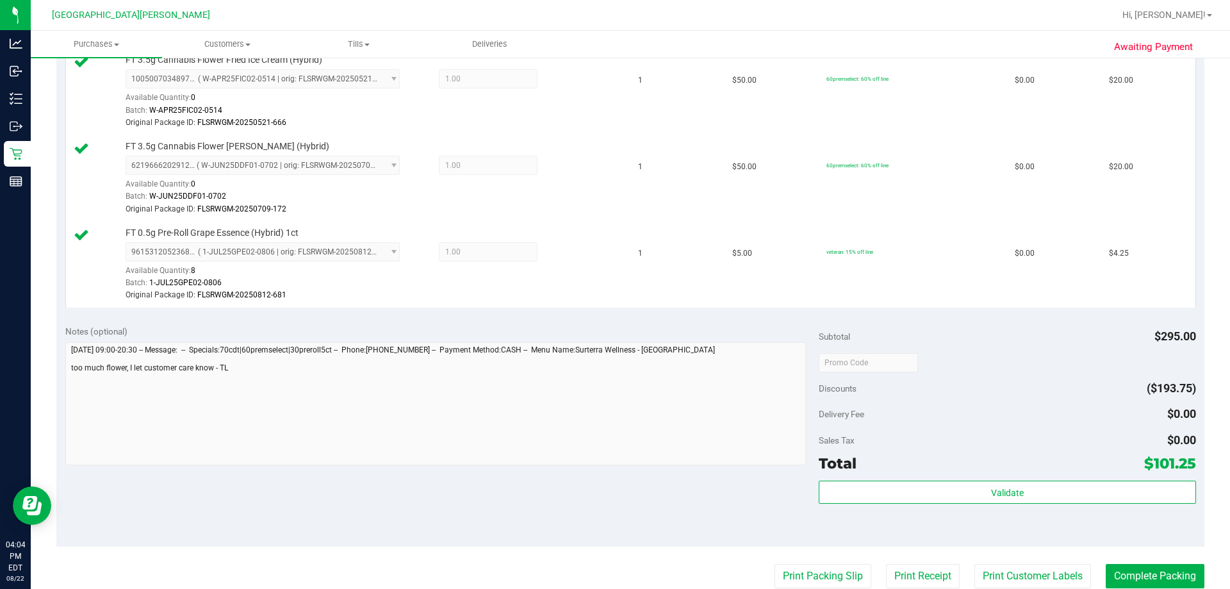
scroll to position [730, 0]
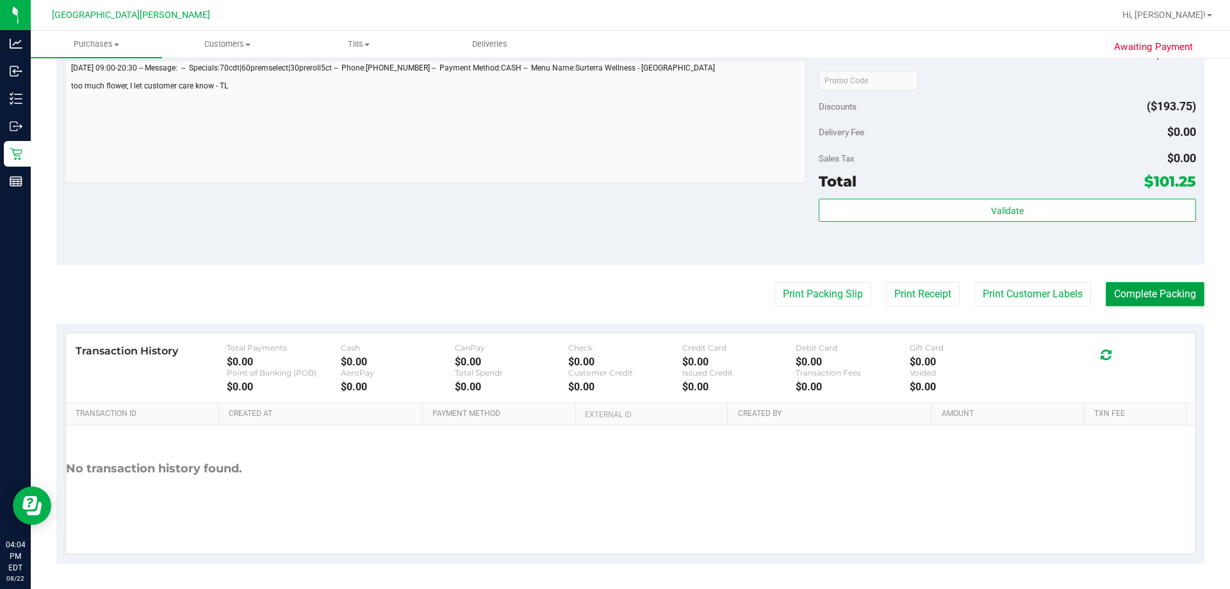
click at [605, 294] on button "Complete Packing" at bounding box center [1154, 294] width 99 height 24
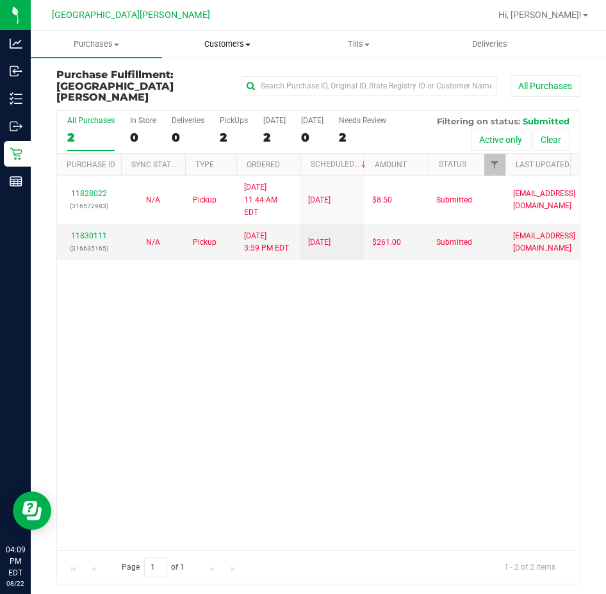
click at [207, 43] on span "Customers" at bounding box center [228, 44] width 130 height 12
click at [190, 80] on span "All customers" at bounding box center [208, 77] width 92 height 11
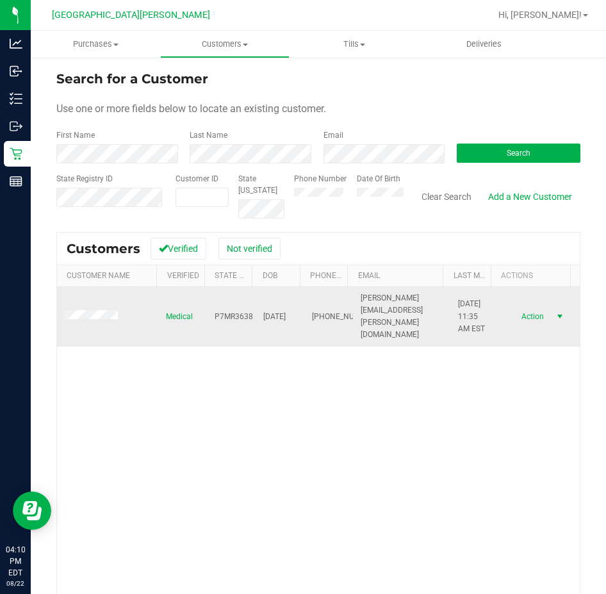
click at [513, 311] on span "Action" at bounding box center [531, 316] width 42 height 18
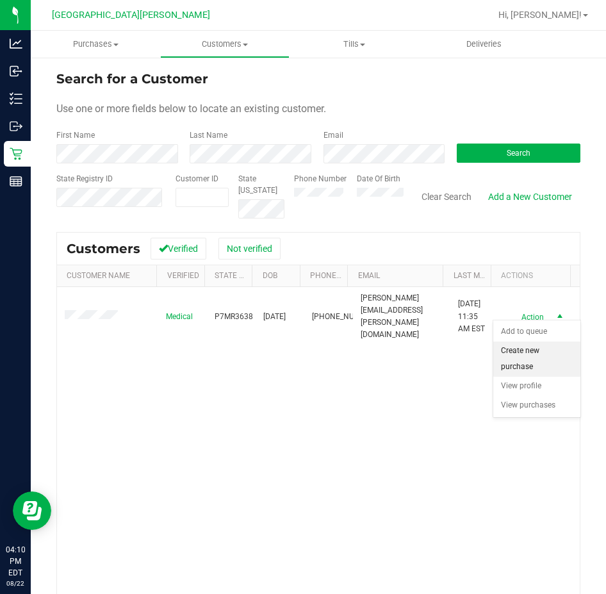
click at [510, 354] on li "Create new purchase" at bounding box center [536, 358] width 87 height 35
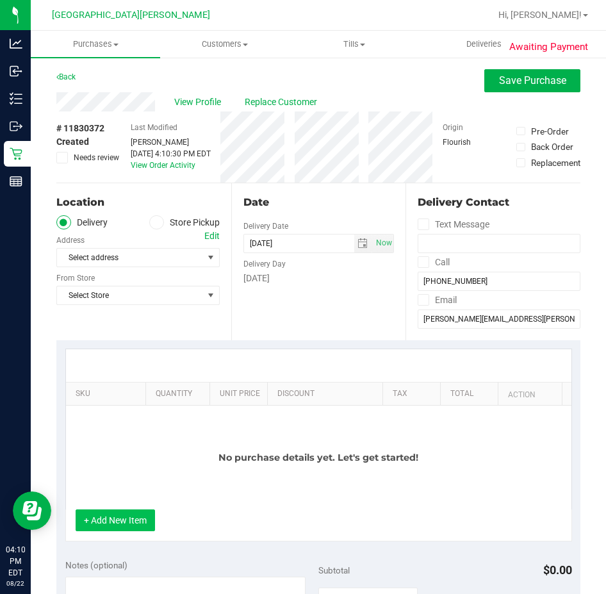
click at [124, 516] on button "+ Add New Item" at bounding box center [115, 520] width 79 height 22
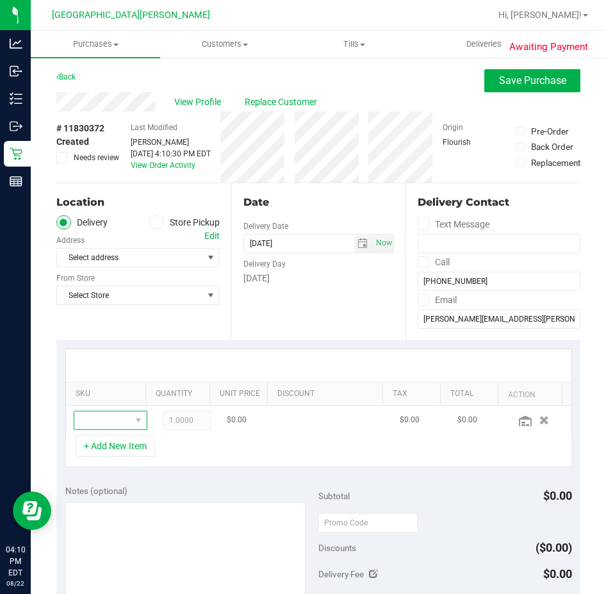
click at [106, 420] on span "NO DATA FOUND" at bounding box center [102, 420] width 56 height 18
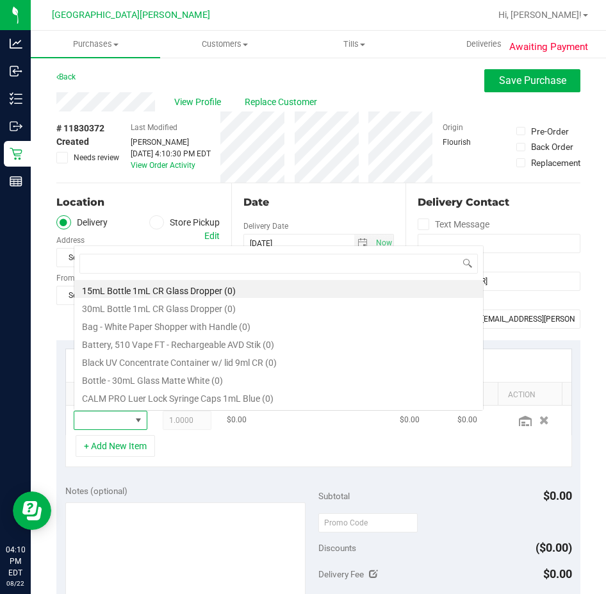
scroll to position [19, 45]
type input "arz"
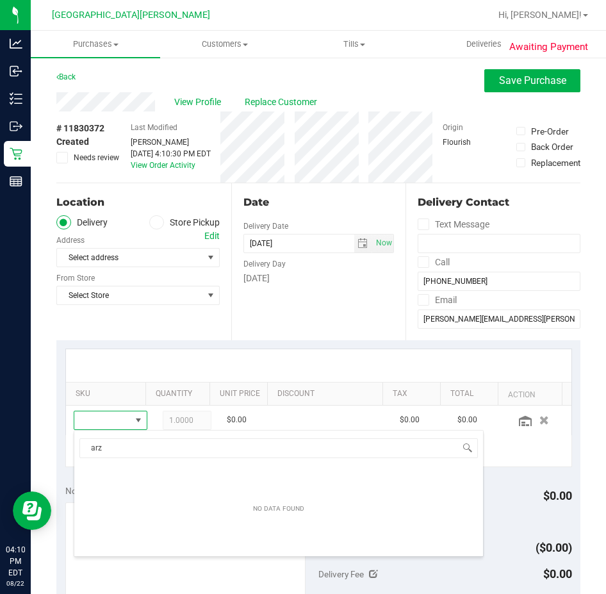
click at [154, 222] on icon at bounding box center [156, 222] width 8 height 0
click at [0, 0] on input "Store Pickup" at bounding box center [0, 0] width 0 height 0
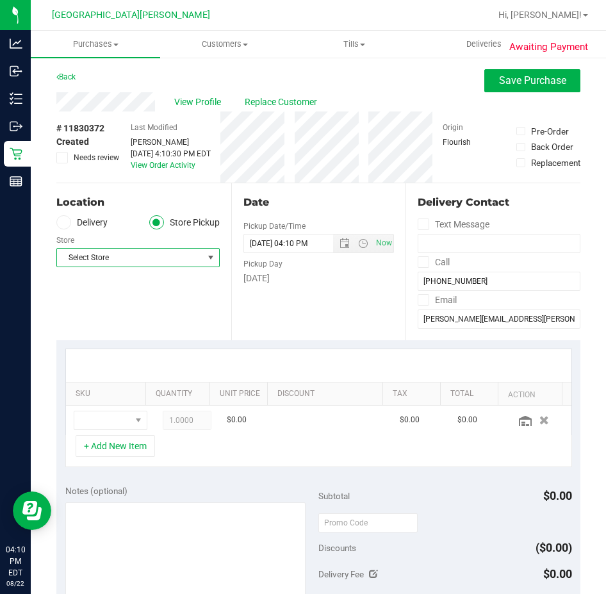
click at [143, 265] on span "Select Store" at bounding box center [130, 257] width 146 height 18
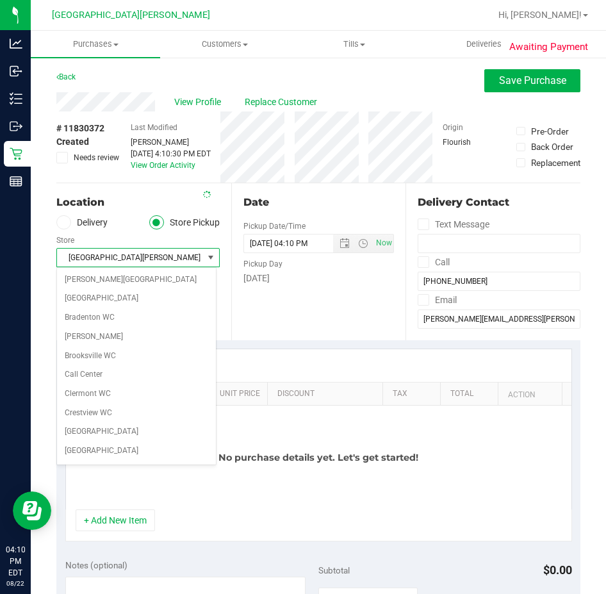
scroll to position [170, 0]
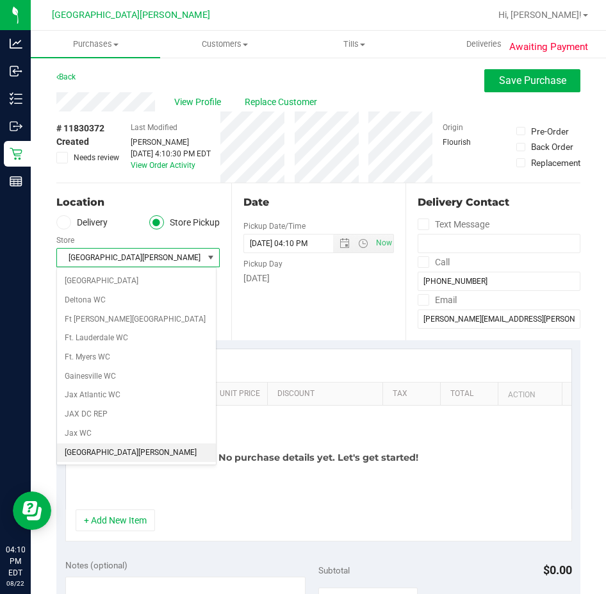
click at [108, 448] on li "Key West WC" at bounding box center [136, 452] width 159 height 19
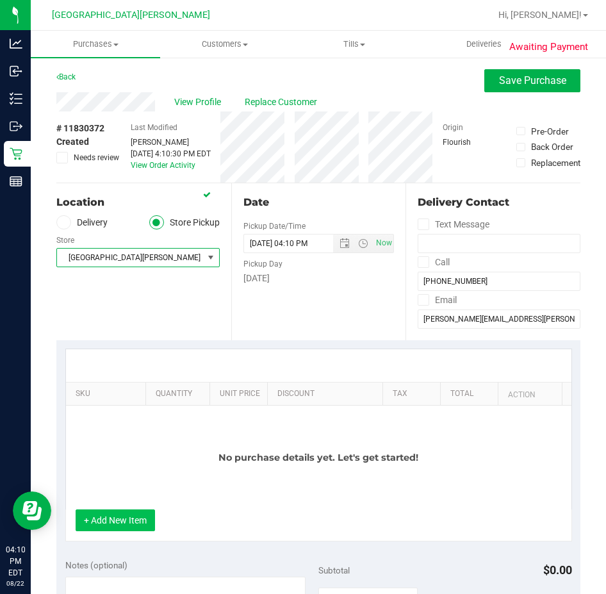
click at [133, 524] on button "+ Add New Item" at bounding box center [115, 520] width 79 height 22
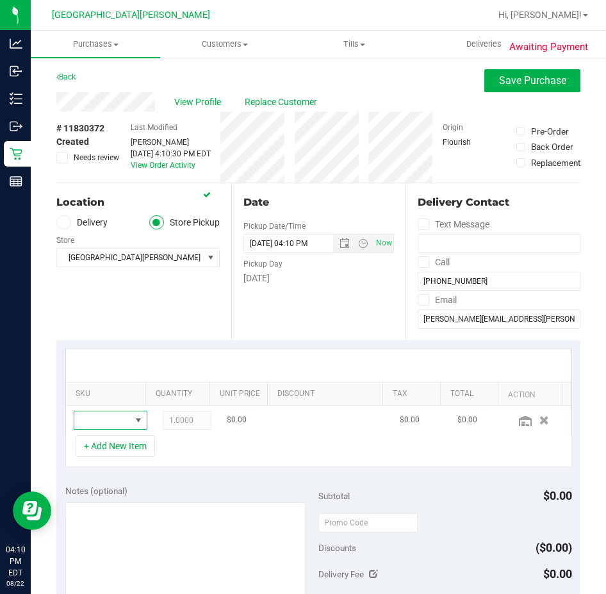
click at [103, 421] on span "NO DATA FOUND" at bounding box center [102, 420] width 56 height 18
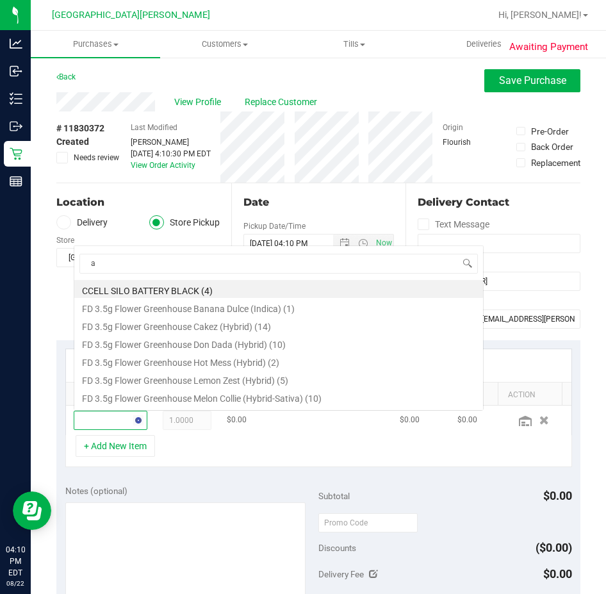
scroll to position [0, 0]
type input "arz"
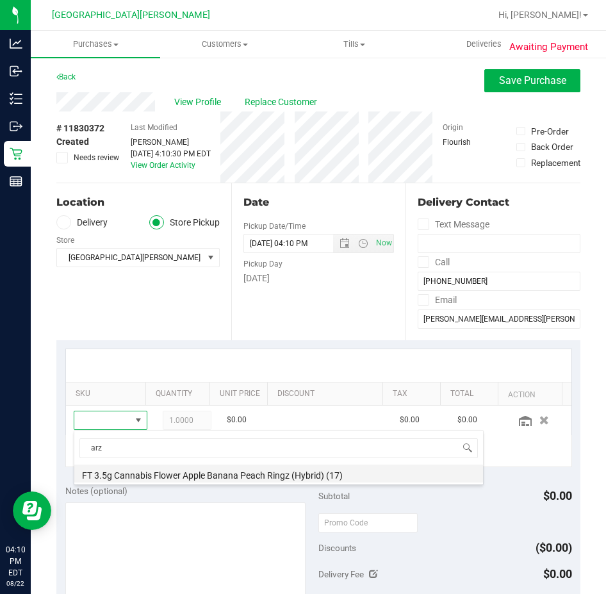
click at [122, 474] on li "FT 3.5g Cannabis Flower Apple Banana Peach Ringz (Hybrid) (17)" at bounding box center [278, 473] width 409 height 18
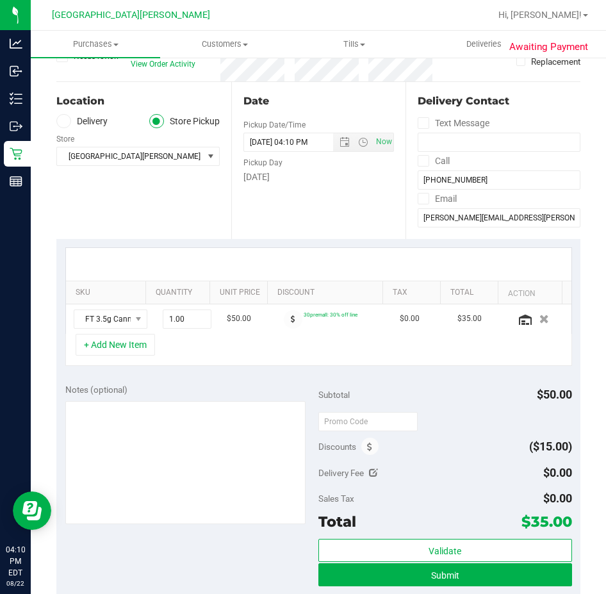
scroll to position [384, 0]
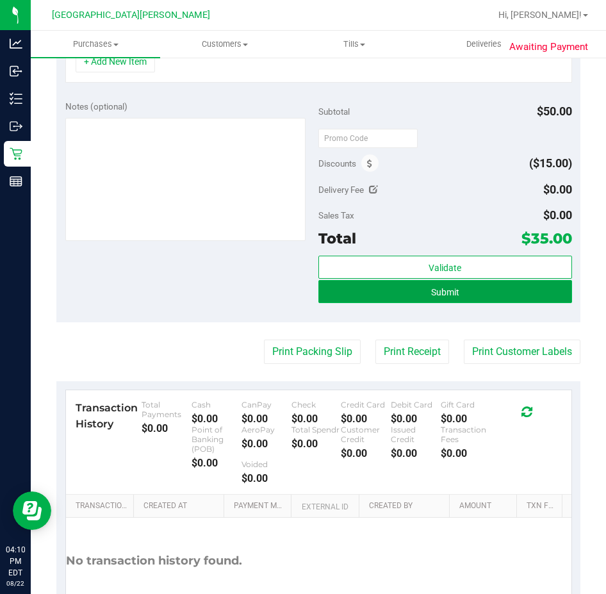
click at [451, 297] on button "Submit" at bounding box center [445, 291] width 254 height 23
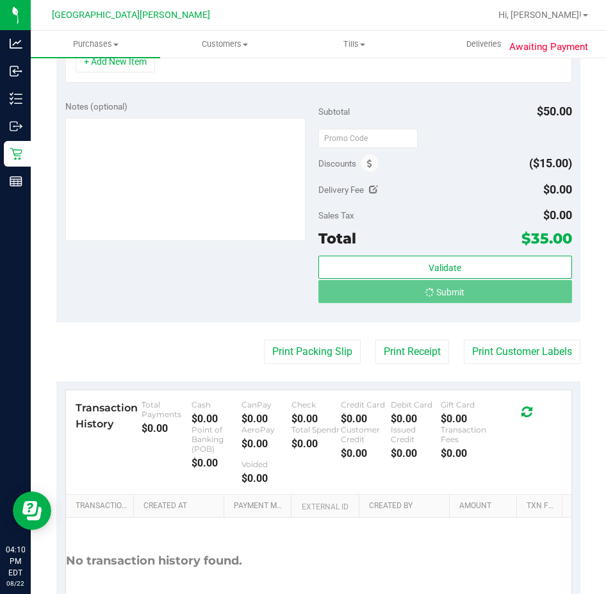
scroll to position [364, 0]
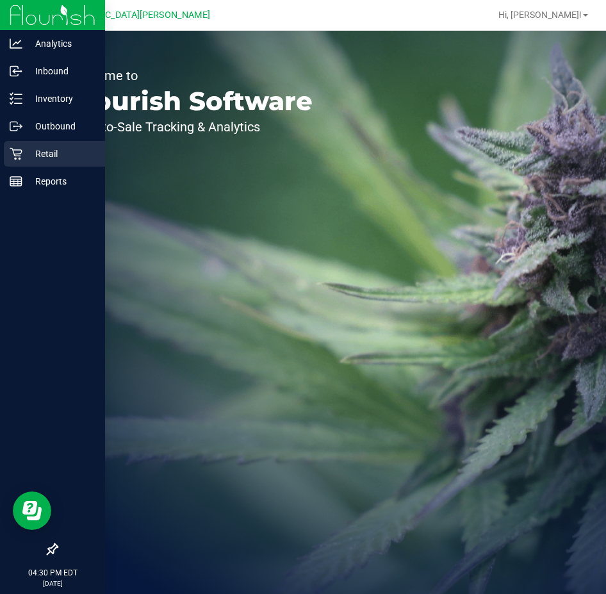
click at [45, 145] on div "Retail" at bounding box center [54, 154] width 101 height 26
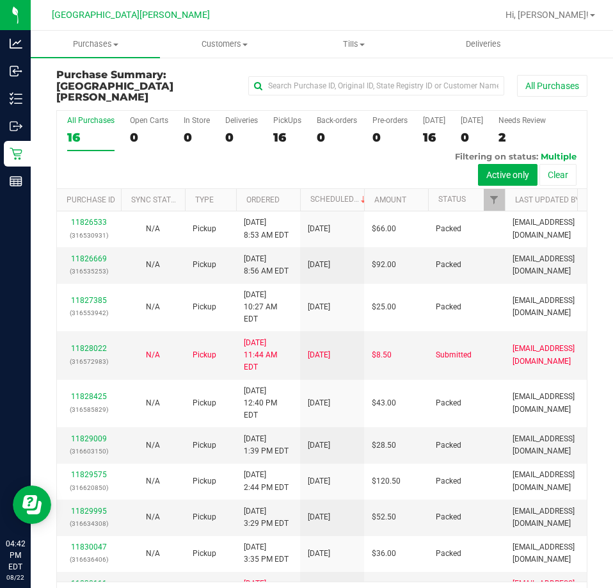
click at [269, 119] on div "All Purchases 16 Open Carts 0 In Store 0 Deliveries 0 PickUps 16 Back-orders 0 …" at bounding box center [322, 150] width 530 height 78
click at [277, 130] on div "16" at bounding box center [287, 137] width 28 height 15
click at [0, 0] on input "PickUps 16" at bounding box center [0, 0] width 0 height 0
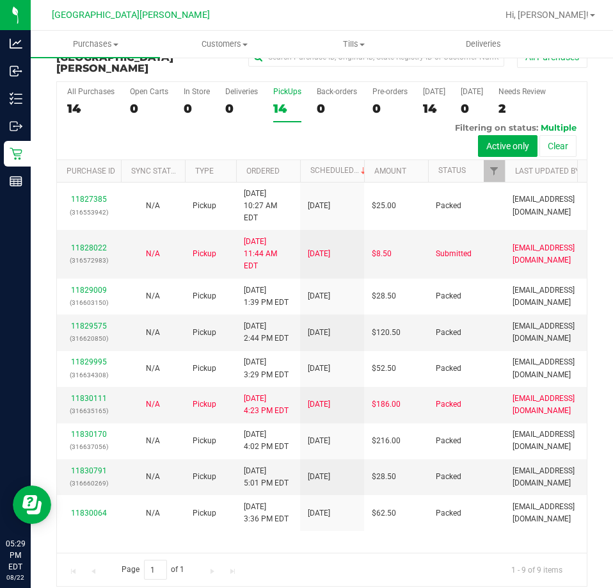
click at [291, 87] on label "PickUps 14" at bounding box center [287, 104] width 28 height 35
click at [0, 0] on input "PickUps 14" at bounding box center [0, 0] width 0 height 0
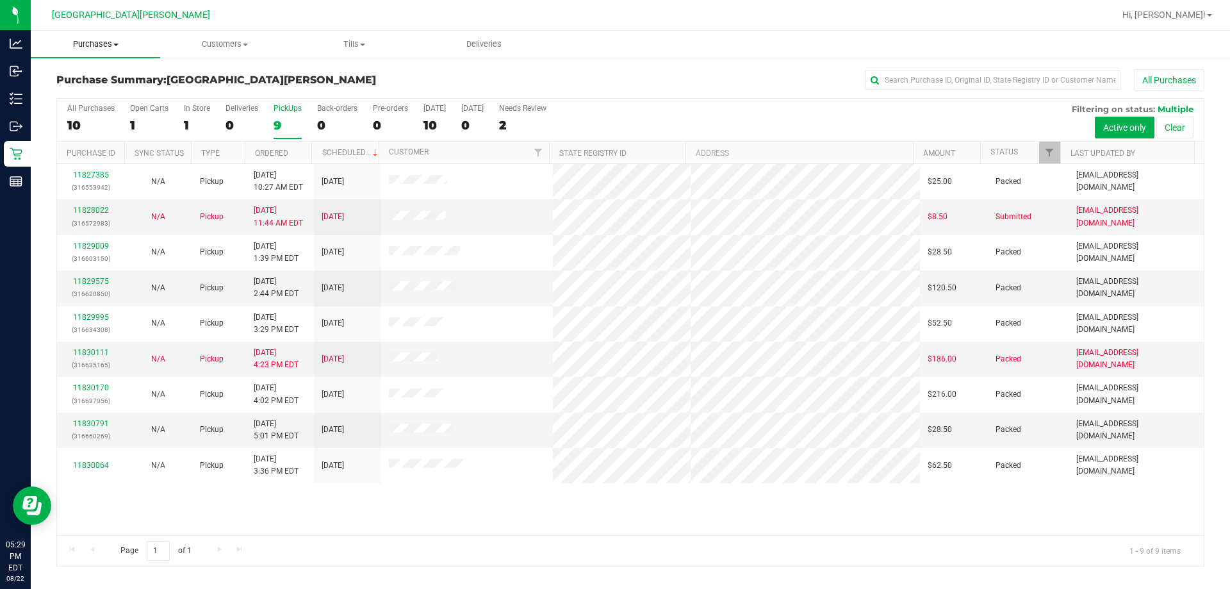
click at [92, 44] on span "Purchases" at bounding box center [95, 44] width 129 height 12
click at [76, 95] on span "Fulfillment" at bounding box center [70, 92] width 79 height 11
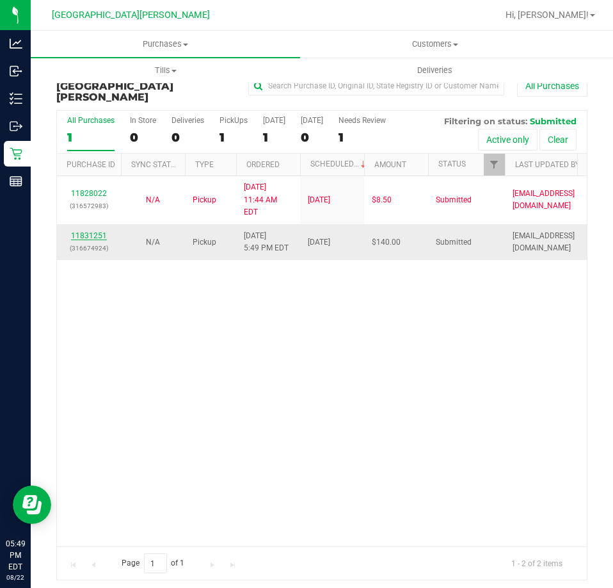
click at [84, 231] on link "11831251" at bounding box center [89, 235] width 36 height 9
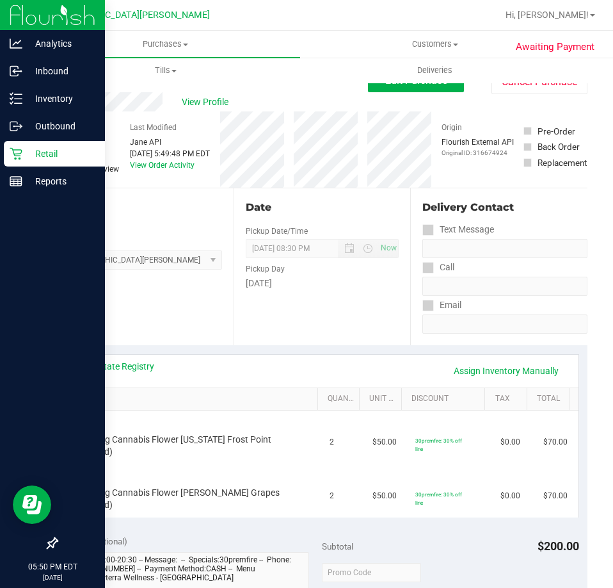
click at [18, 151] on icon at bounding box center [16, 153] width 13 height 13
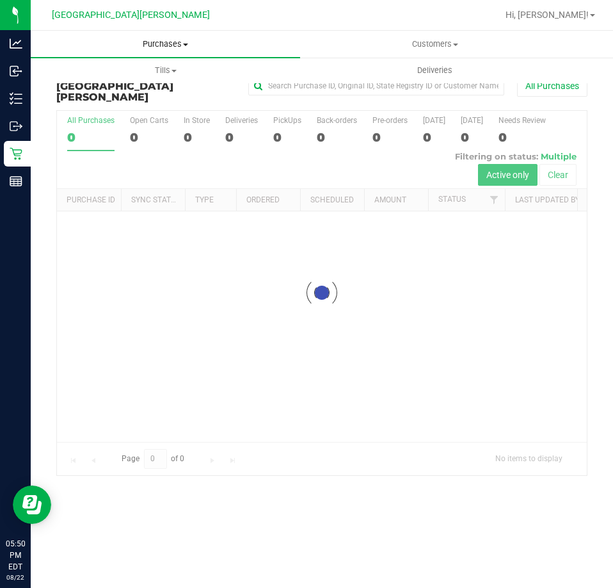
click at [161, 45] on span "Purchases" at bounding box center [166, 44] width 270 height 12
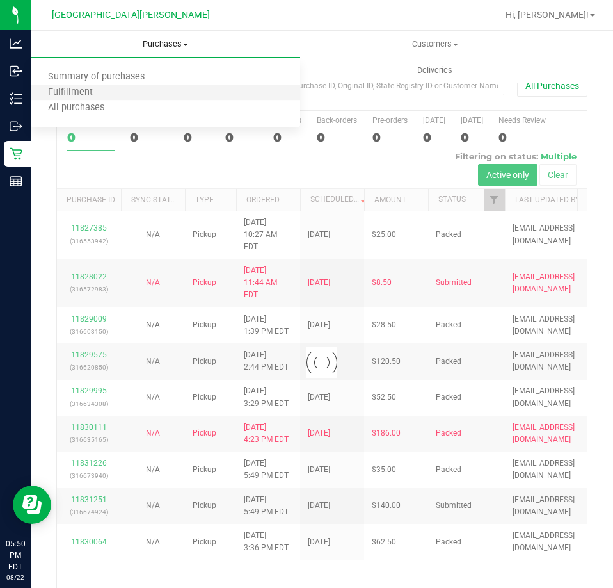
click at [126, 93] on li "Fulfillment" at bounding box center [166, 92] width 270 height 15
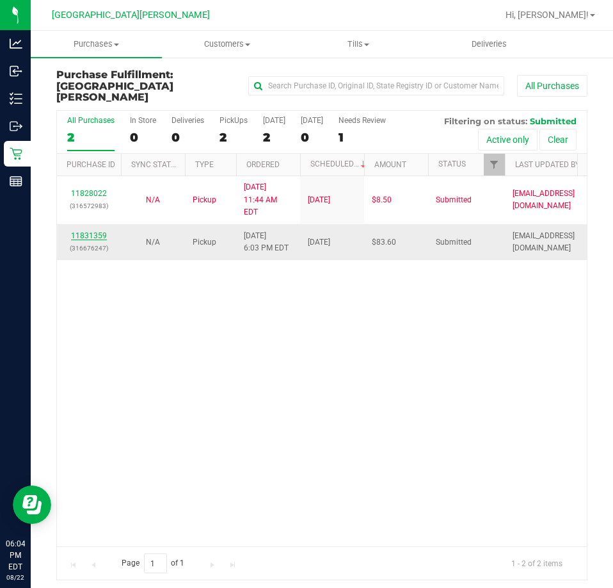
click at [79, 231] on link "11831359" at bounding box center [89, 235] width 36 height 9
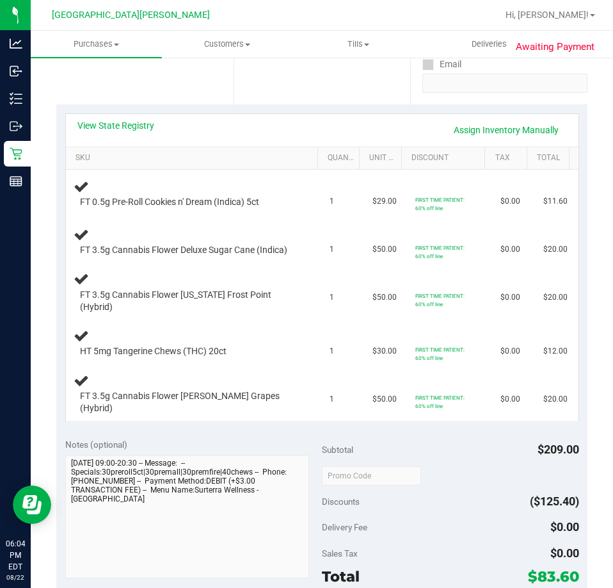
scroll to position [256, 0]
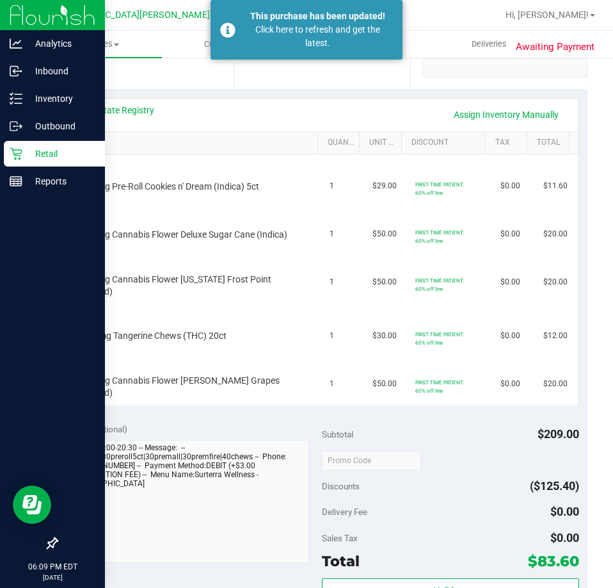
click at [26, 149] on p "Retail" at bounding box center [60, 153] width 77 height 15
